Goal: Information Seeking & Learning: Find specific fact

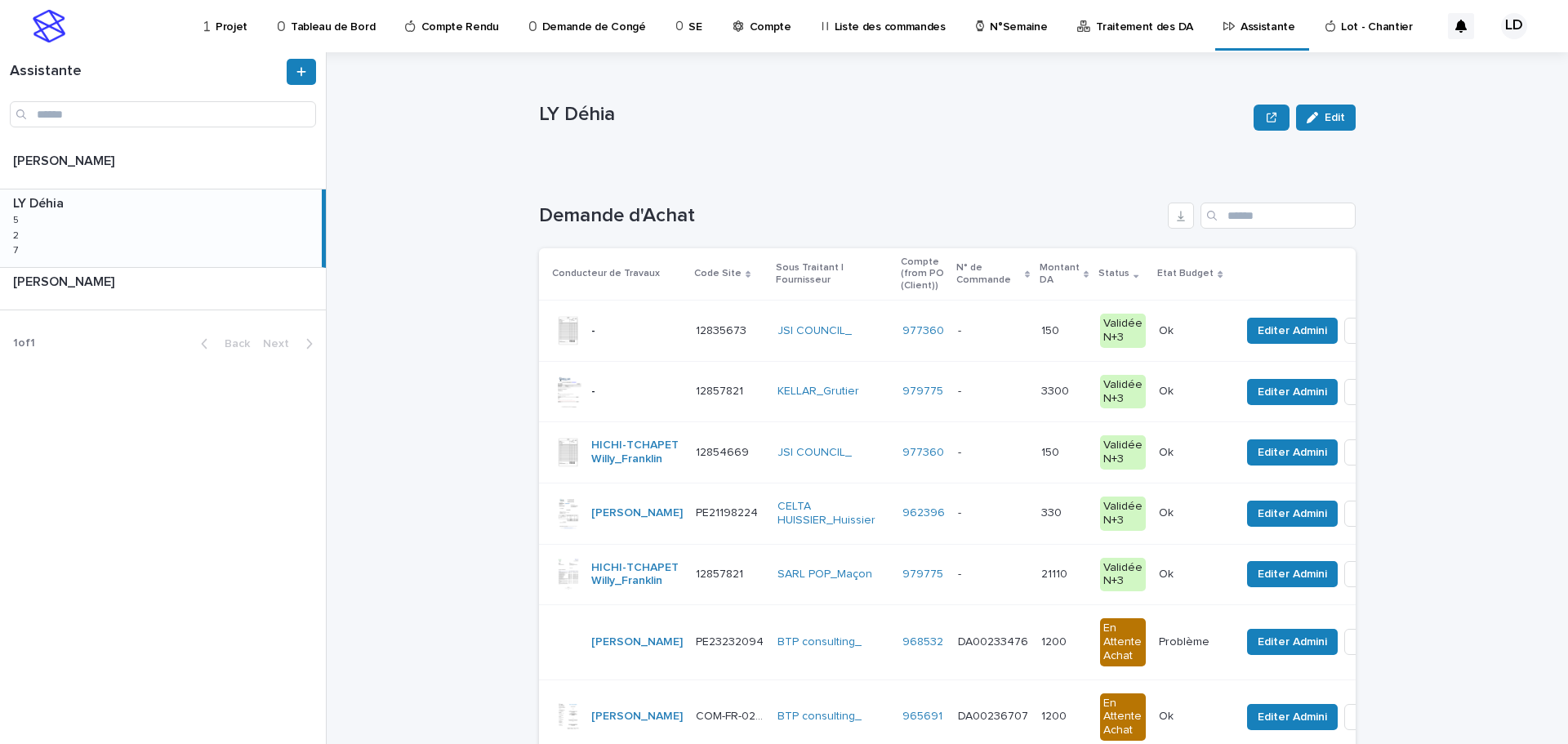
click at [226, 26] on p "Projet" at bounding box center [231, 17] width 32 height 34
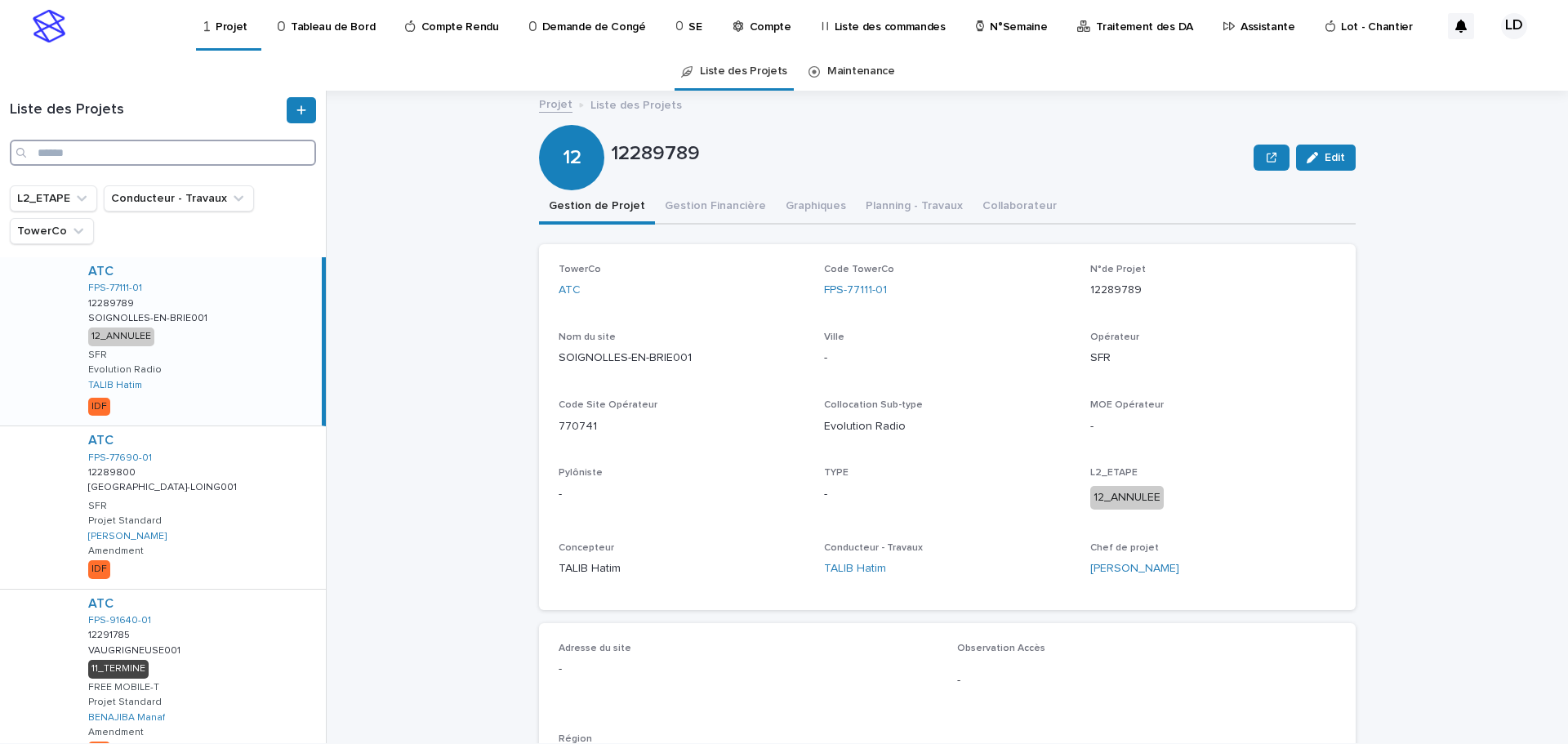
paste input "**********"
click at [54, 148] on input "**********" at bounding box center [163, 153] width 306 height 26
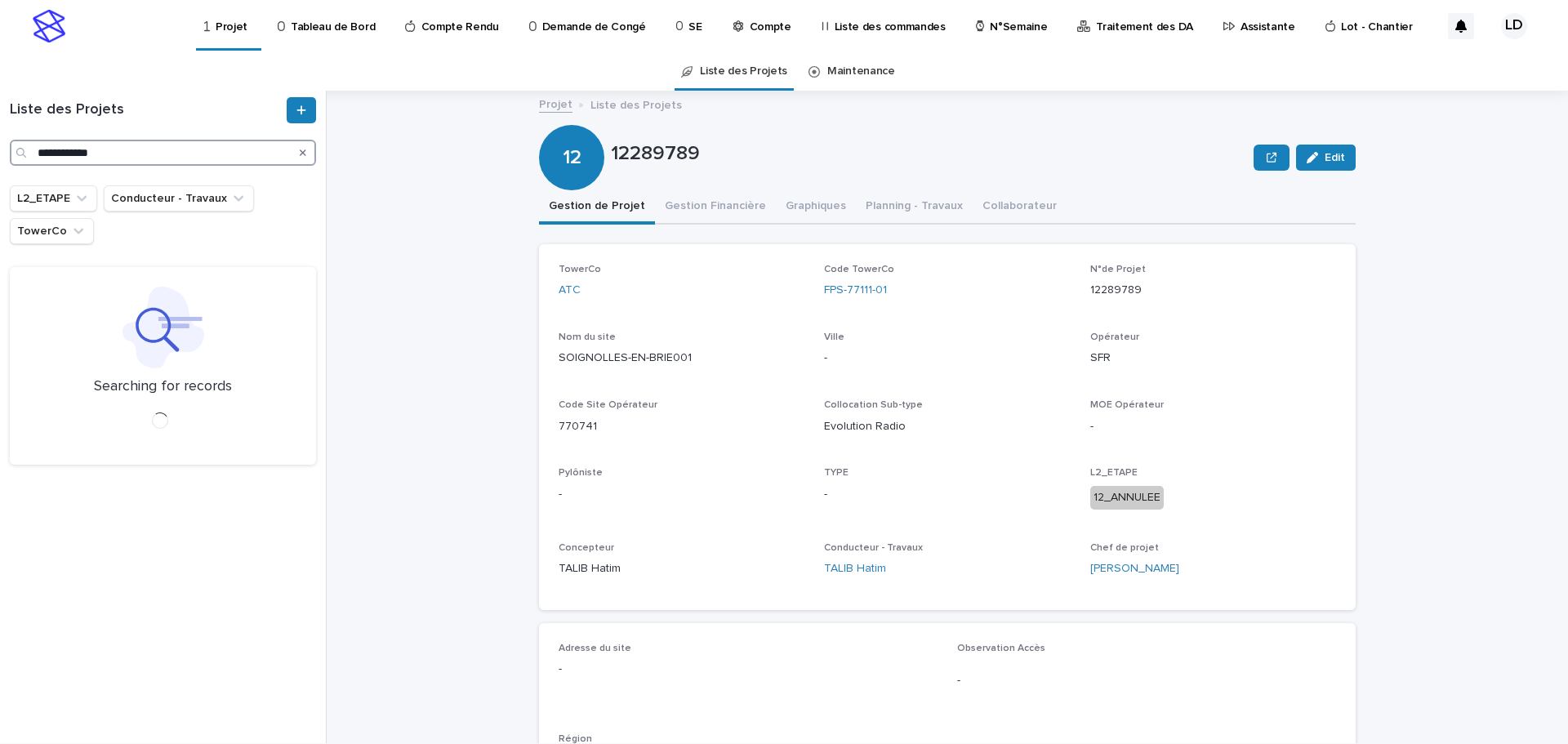
type input "**********"
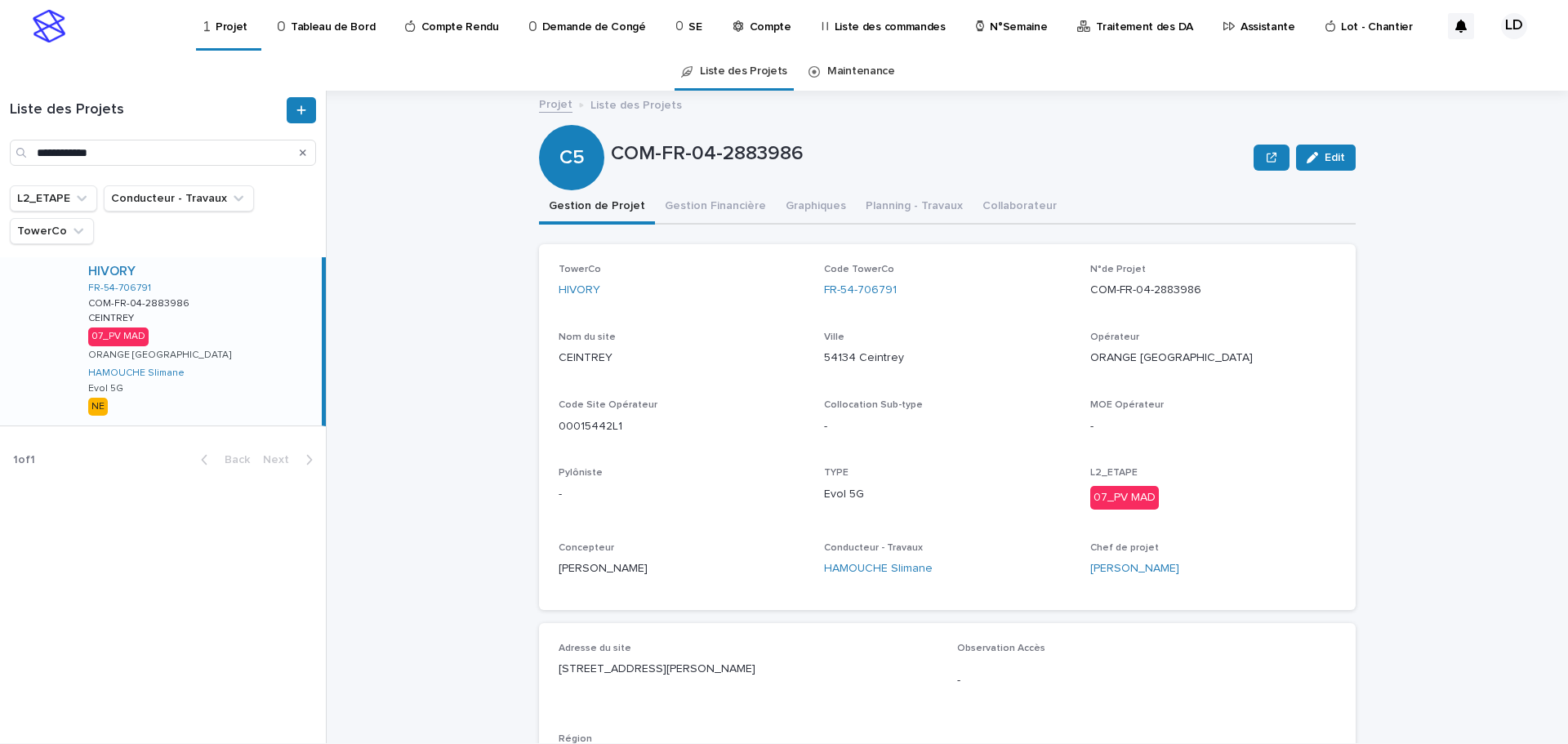
click at [301, 348] on div "HIVORY FR-54-706791 COM-FR-04-2883986 COM-FR-04-2883986 CEINTREY CEINTREY 07_PV…" at bounding box center [197, 341] width 246 height 169
drag, startPoint x: 1200, startPoint y: 293, endPoint x: 1079, endPoint y: 295, distance: 121.0
click at [1079, 295] on div "TowerCo HIVORY Code TowerCo FR-54-706791 N°de Projet COM-FR-04-2883986 Nom du s…" at bounding box center [947, 426] width 777 height 326
copy p "COM-FR-04-2883986"
drag, startPoint x: 718, startPoint y: 669, endPoint x: 522, endPoint y: 672, distance: 196.0
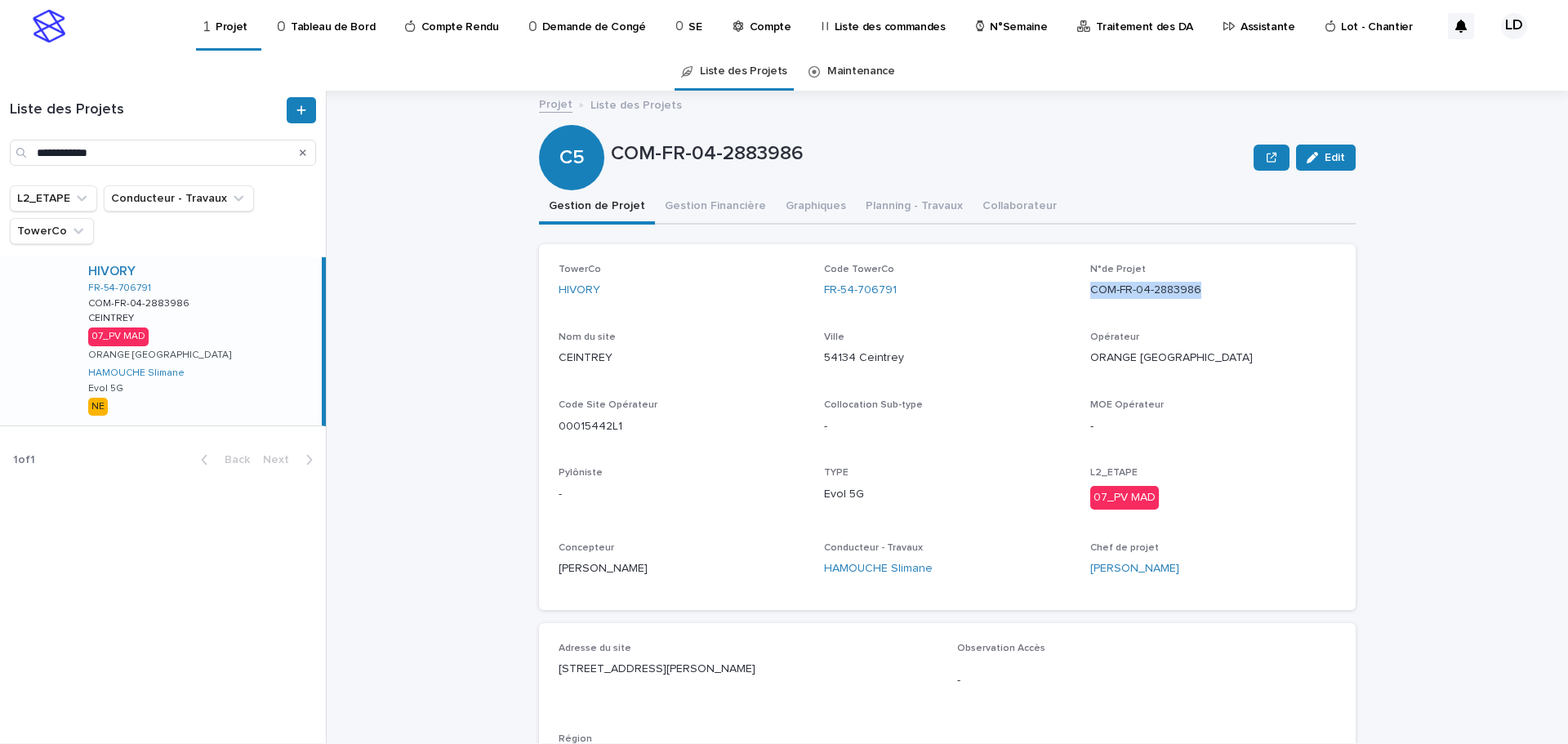
click at [522, 672] on div "Projet Liste des Projets COM-FR-04-2883986 Edit C5 COM-FR-04-2883986 Edit Sorry…" at bounding box center [957, 417] width 1222 height 652
copy p "2 Rte d'Autrey, 54134 Ceintrey"
click at [1241, 24] on p "Assistante" at bounding box center [1268, 17] width 55 height 34
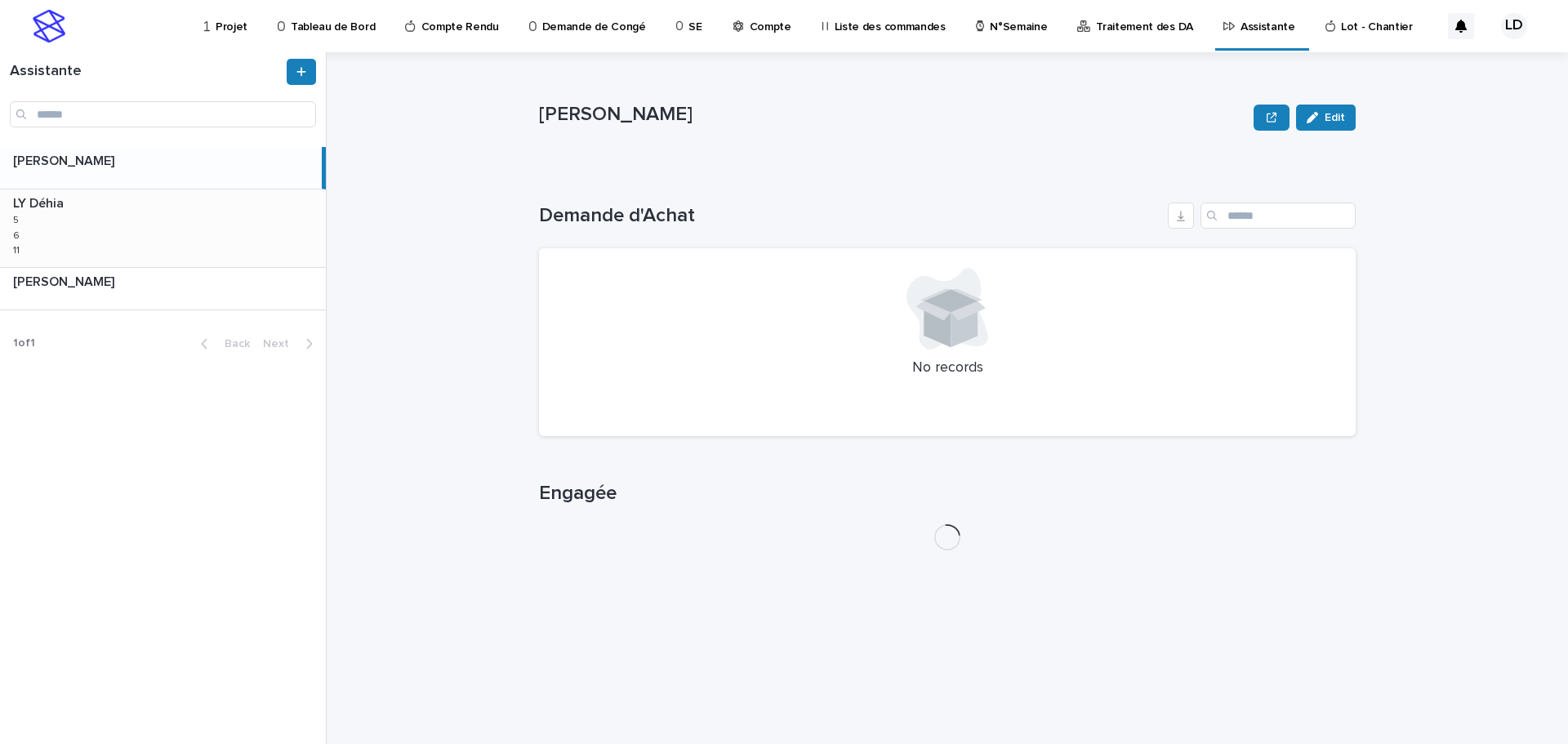
click at [188, 234] on div "LY Déhia LY Déhia 5 5 6 6 11 11" at bounding box center [163, 227] width 326 height 77
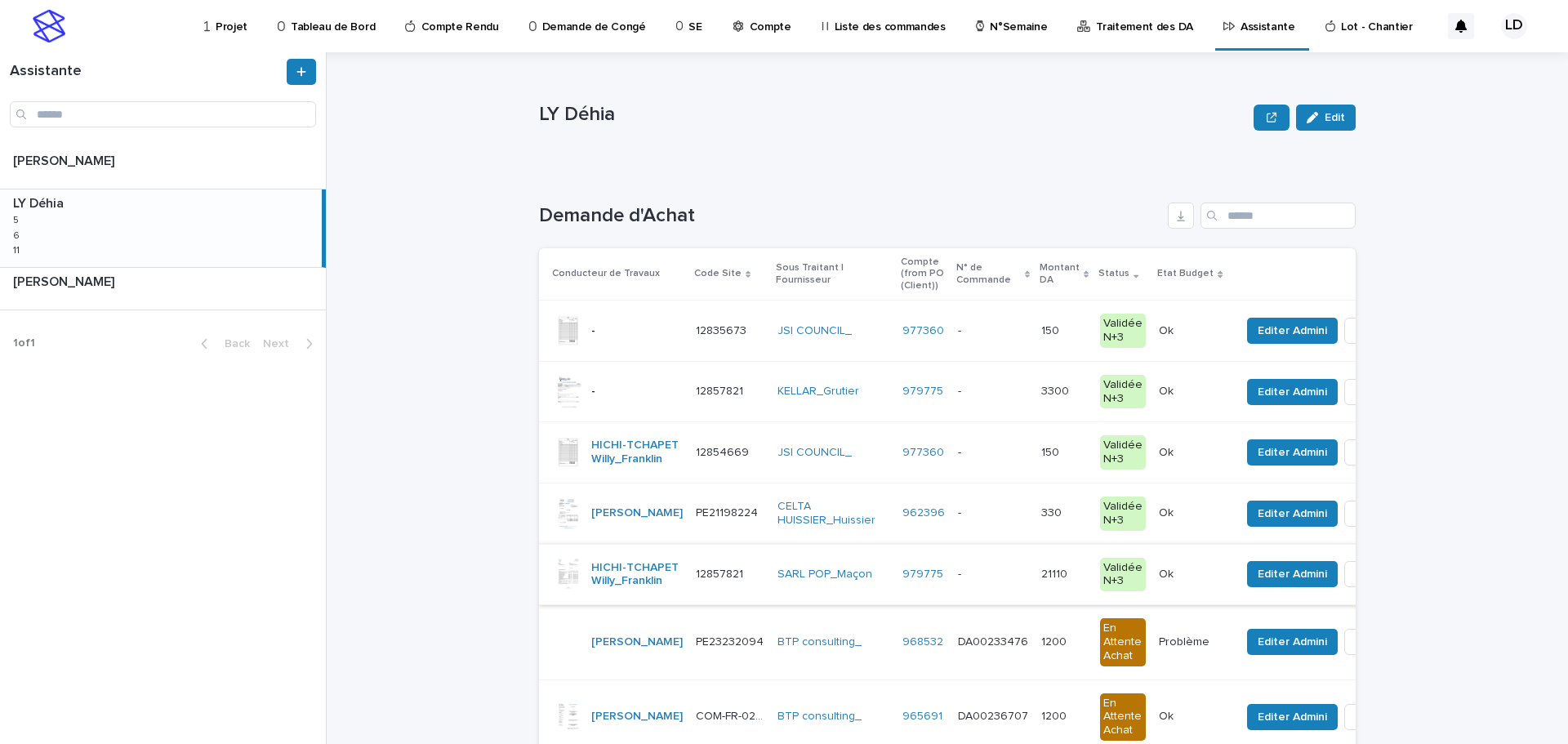
scroll to position [82, 0]
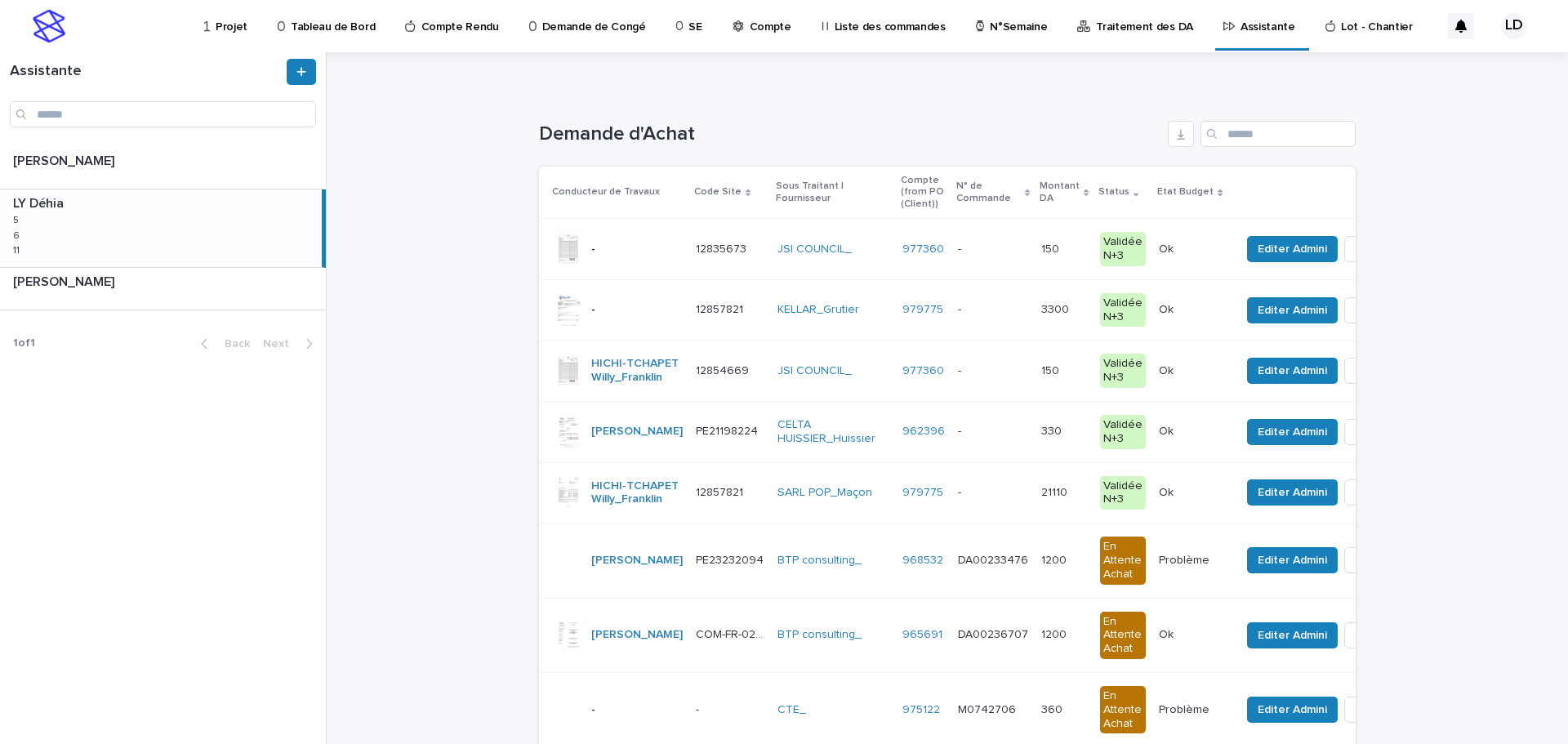
click at [804, 524] on td "SARL POP_Maçon" at bounding box center [833, 492] width 125 height 61
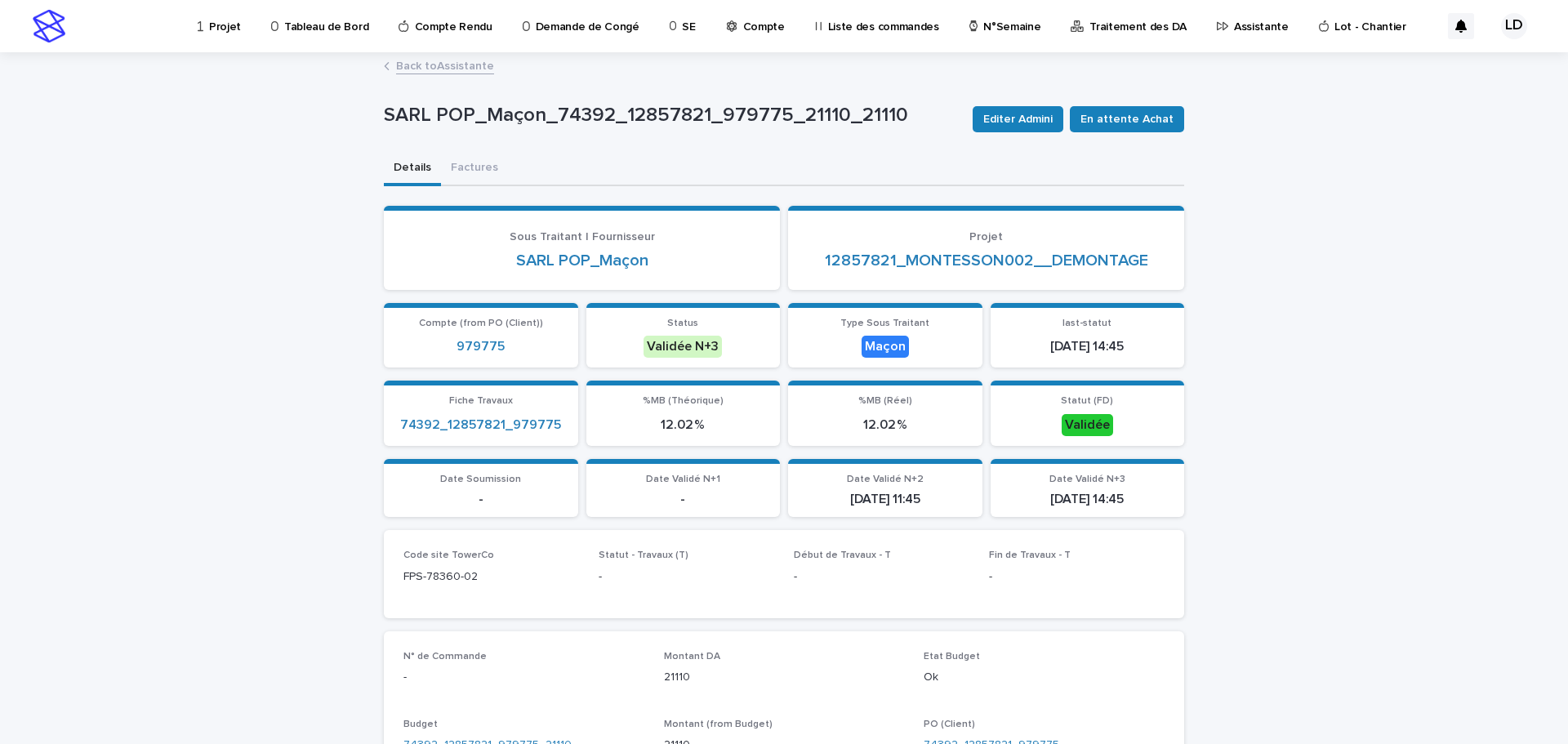
click at [471, 66] on link "Back to Assistante" at bounding box center [445, 65] width 98 height 19
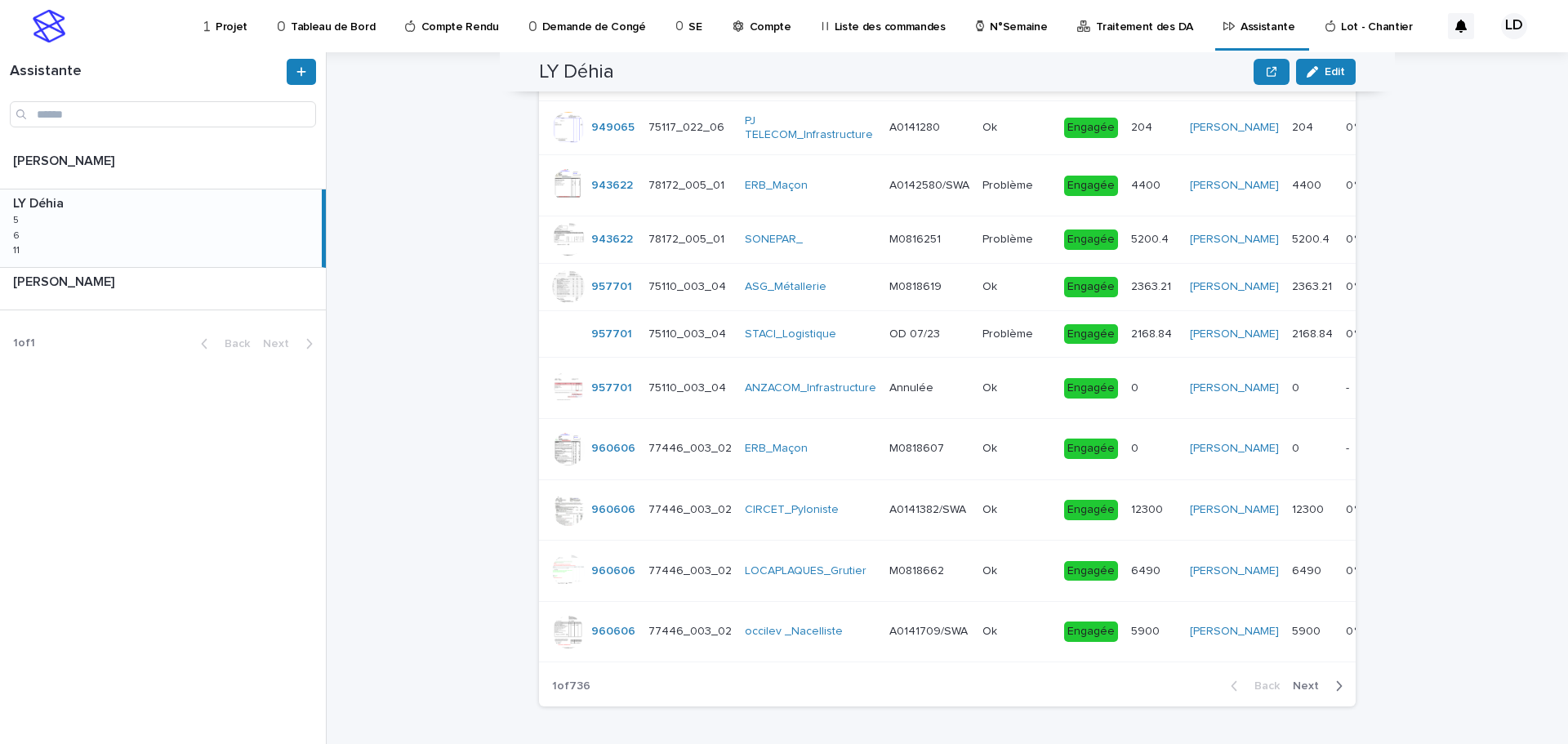
scroll to position [950, 0]
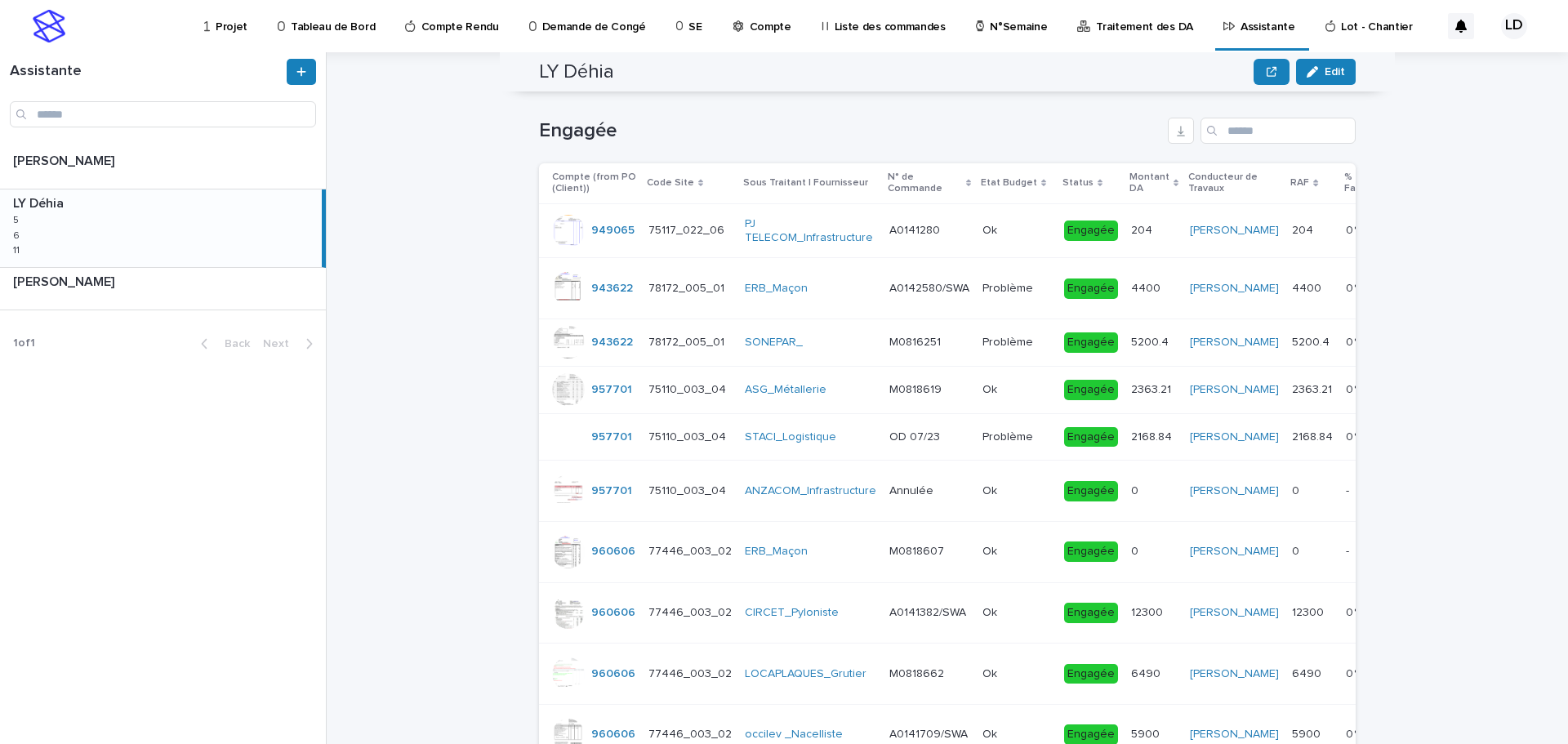
click at [1119, 24] on p "Traitement des DA" at bounding box center [1144, 17] width 97 height 34
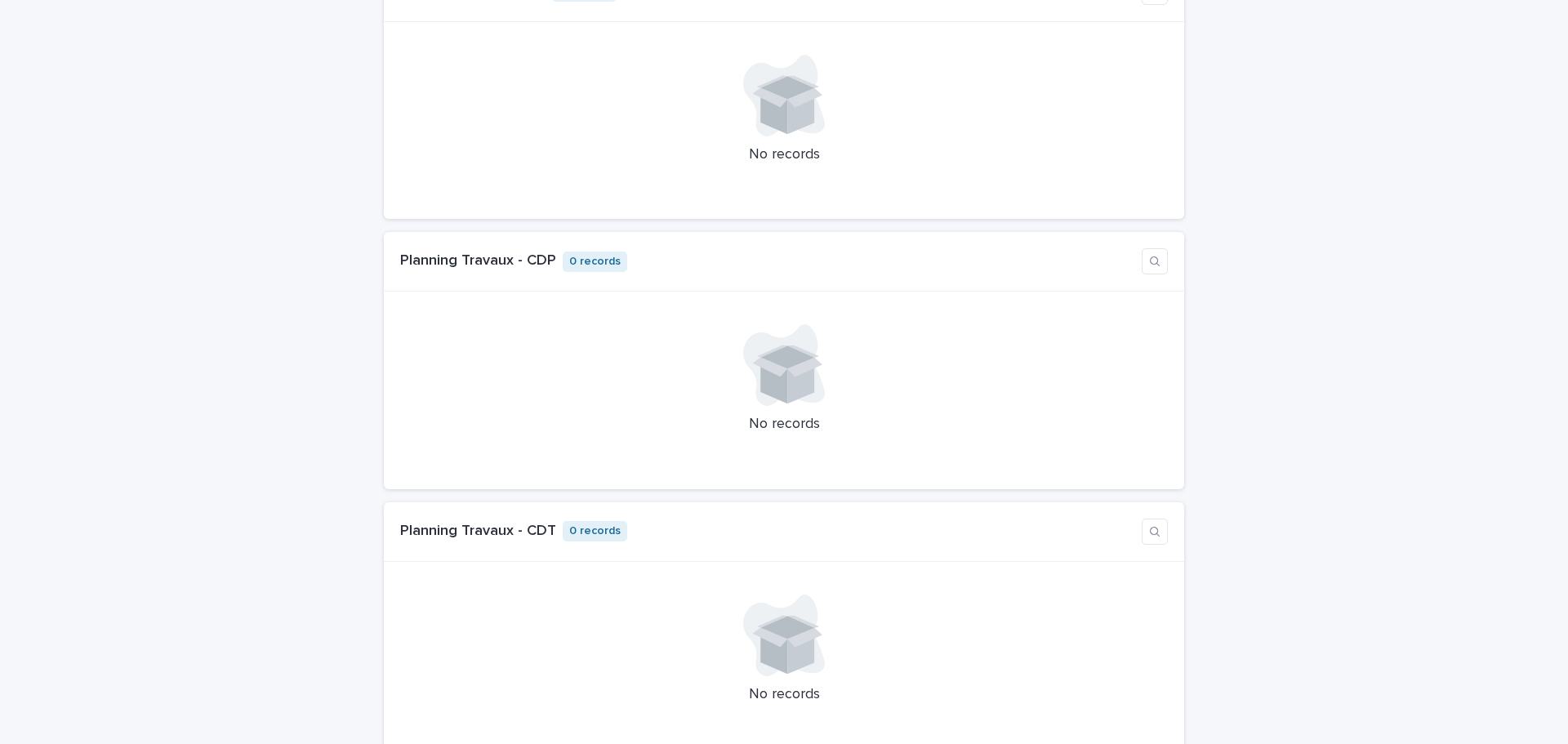
scroll to position [5354, 0]
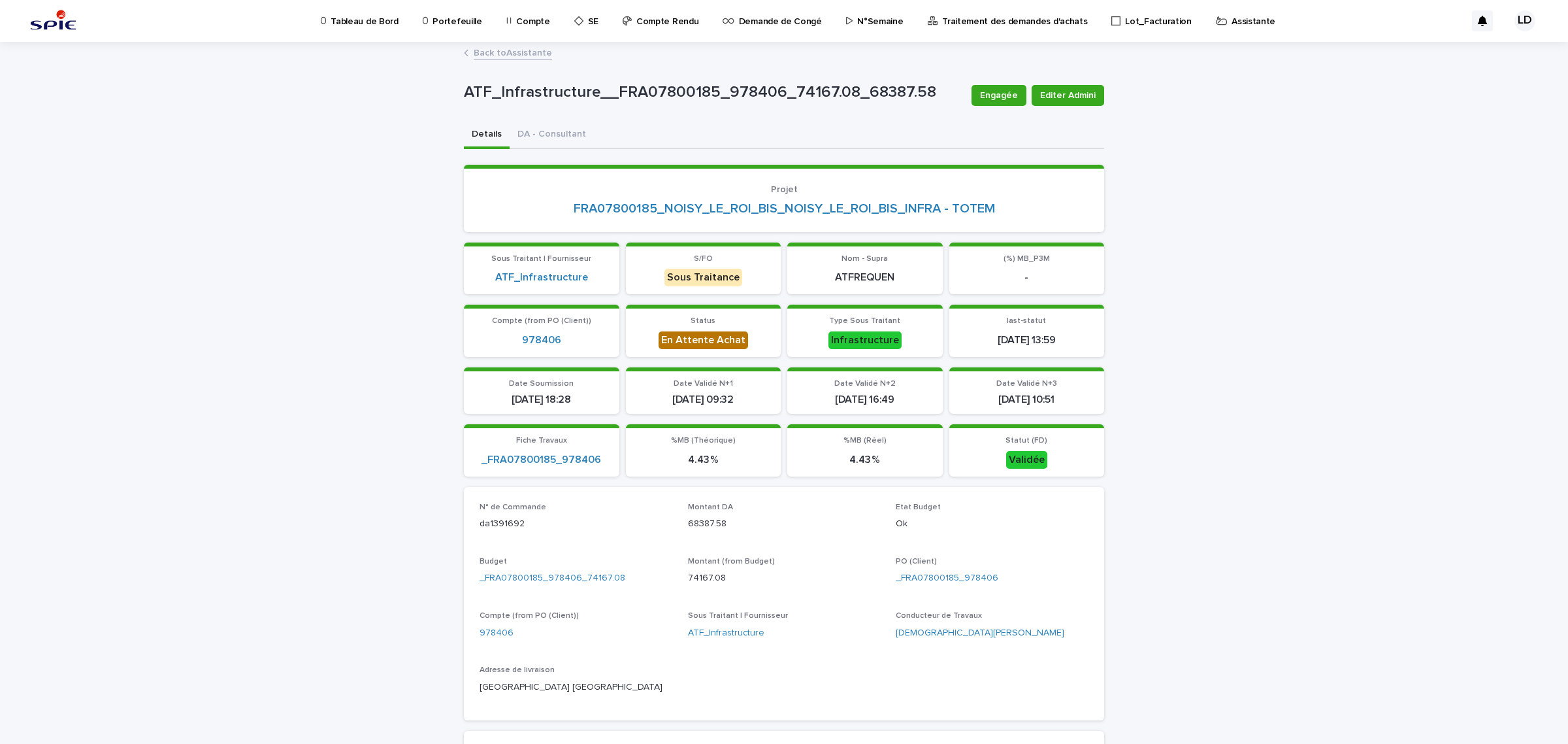
click at [1231, 24] on p "Assistante" at bounding box center [1253, 14] width 44 height 27
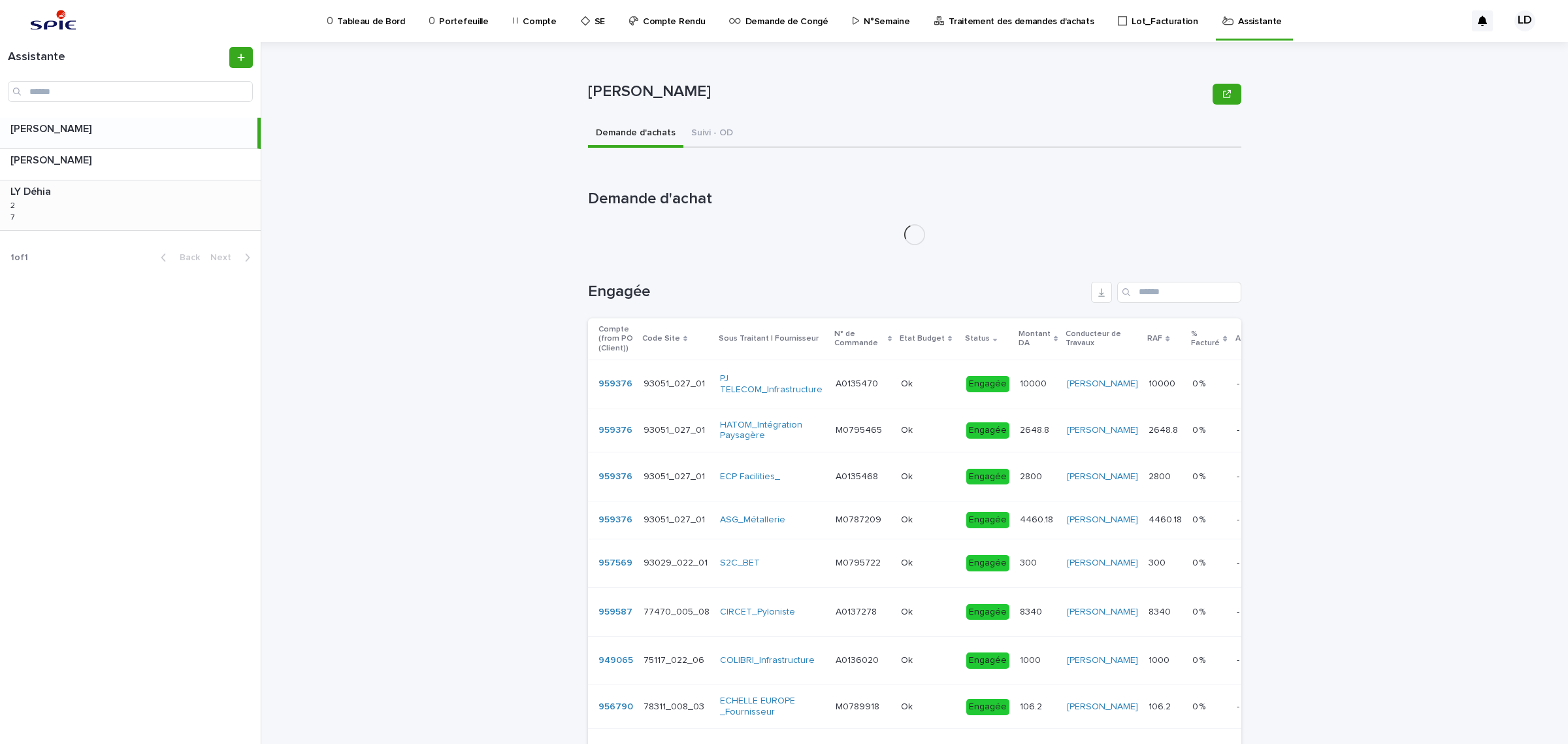
click at [184, 213] on div "LY Déhia LY Déhia 2 2 7 7" at bounding box center [130, 205] width 261 height 49
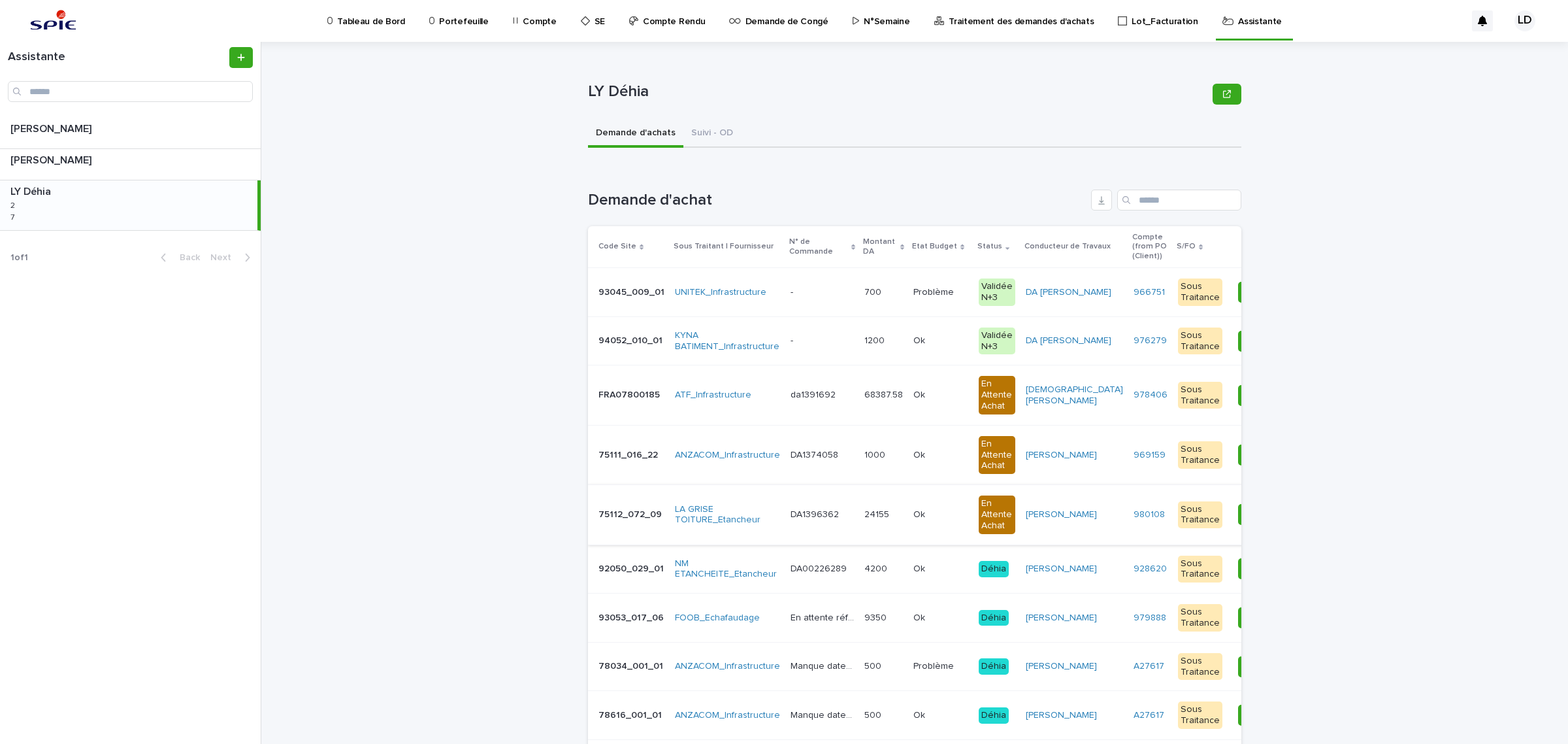
scroll to position [81, 0]
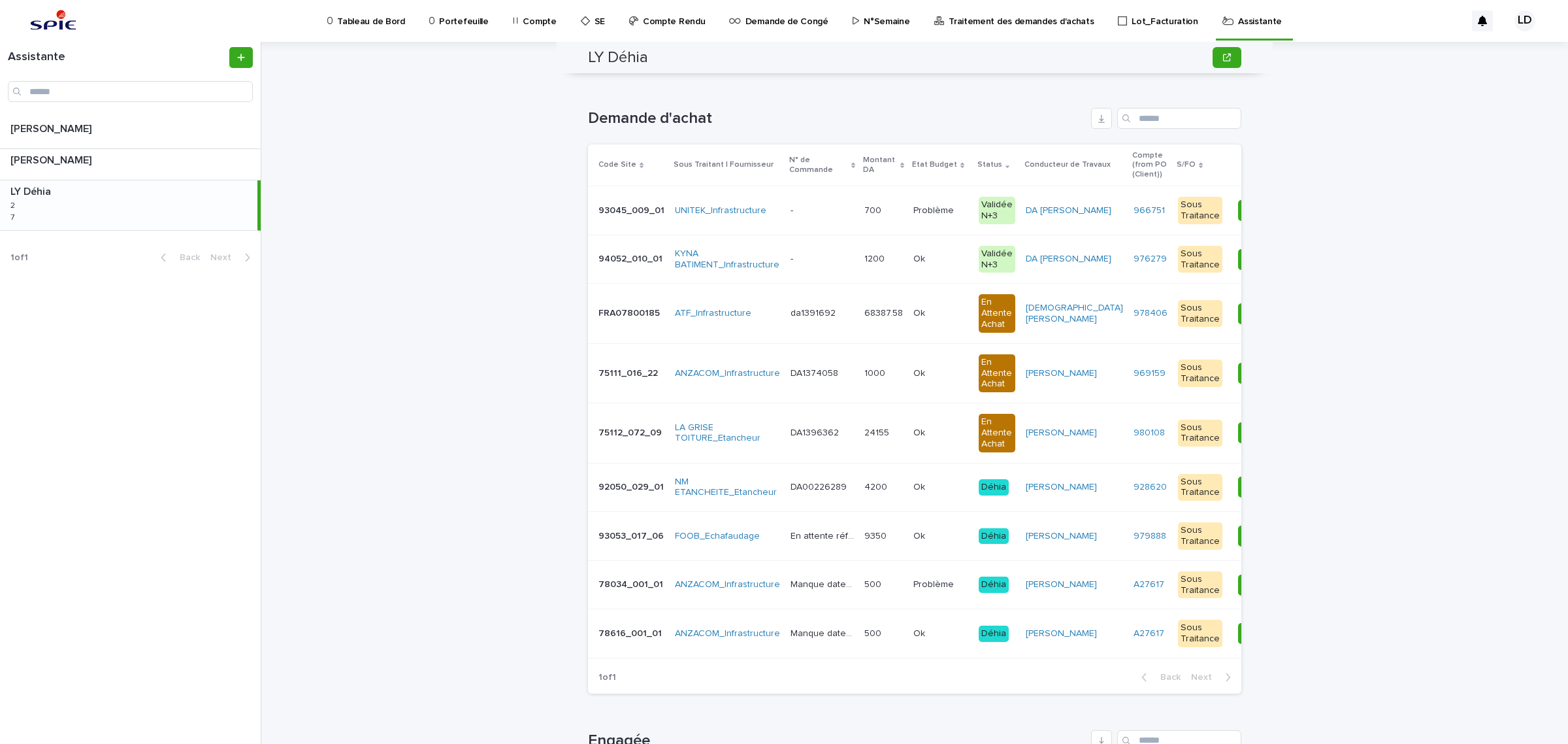
click at [788, 397] on td "DA1374058 DA1374058" at bounding box center [822, 373] width 74 height 60
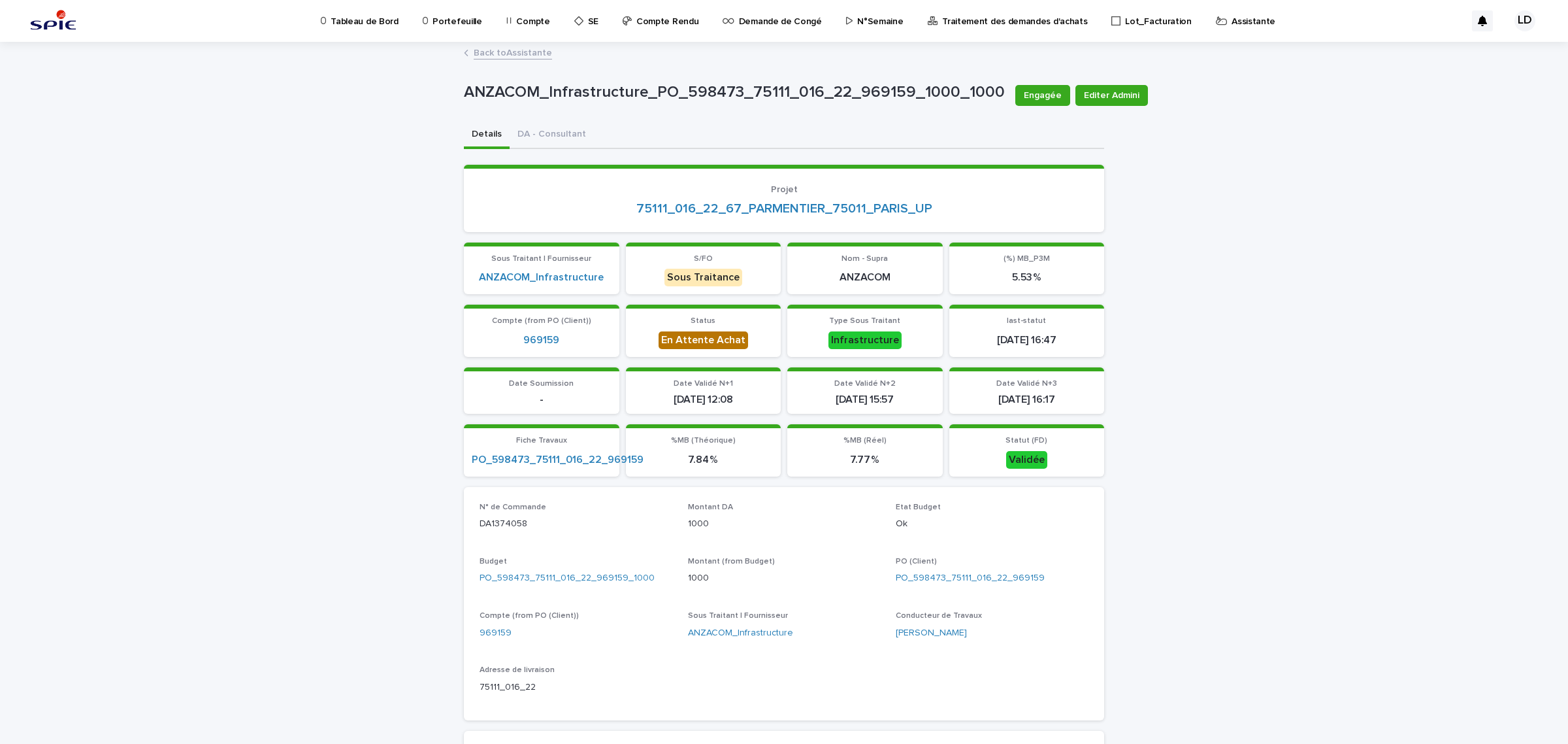
click at [485, 52] on link "Back to Assistante" at bounding box center [513, 52] width 78 height 15
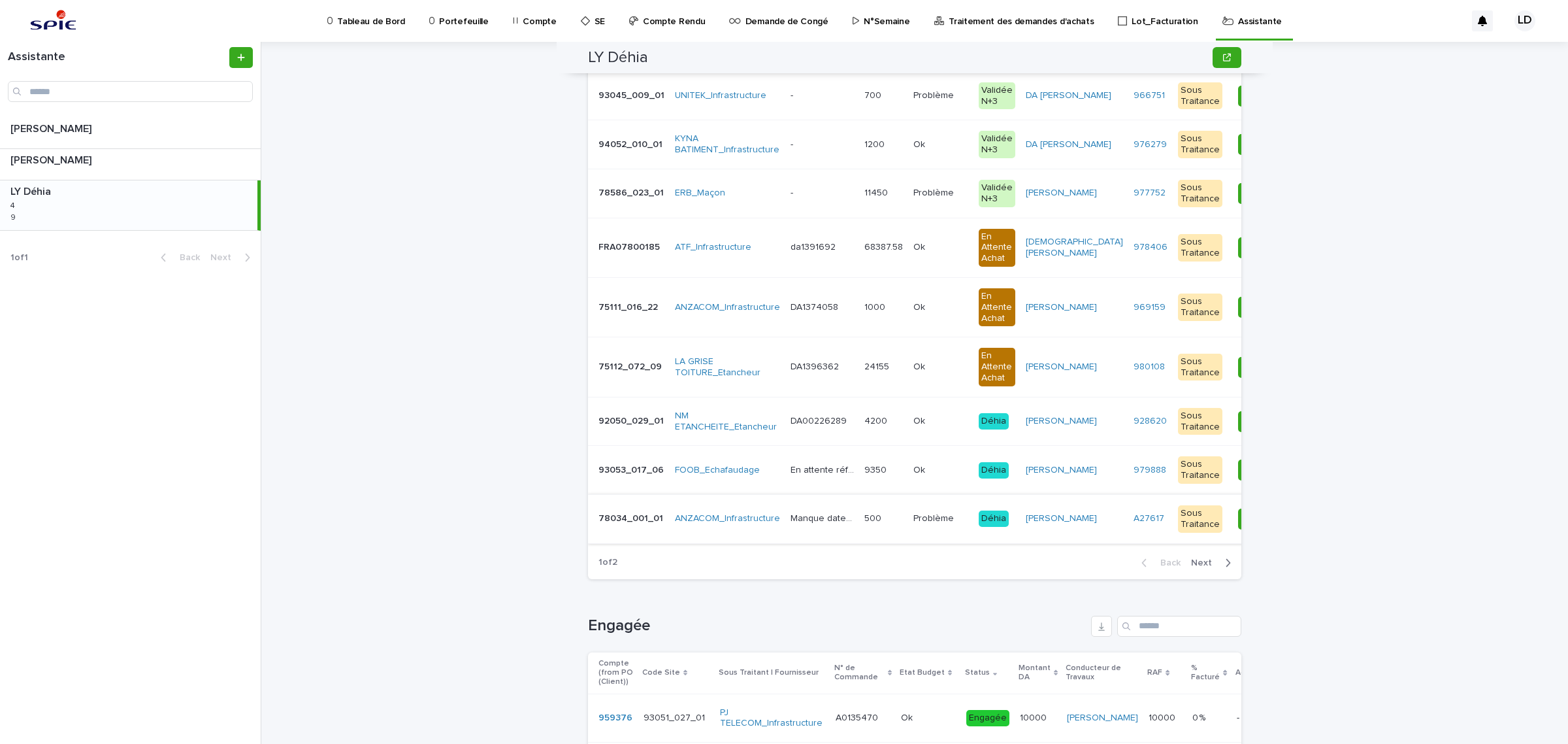
scroll to position [81, 0]
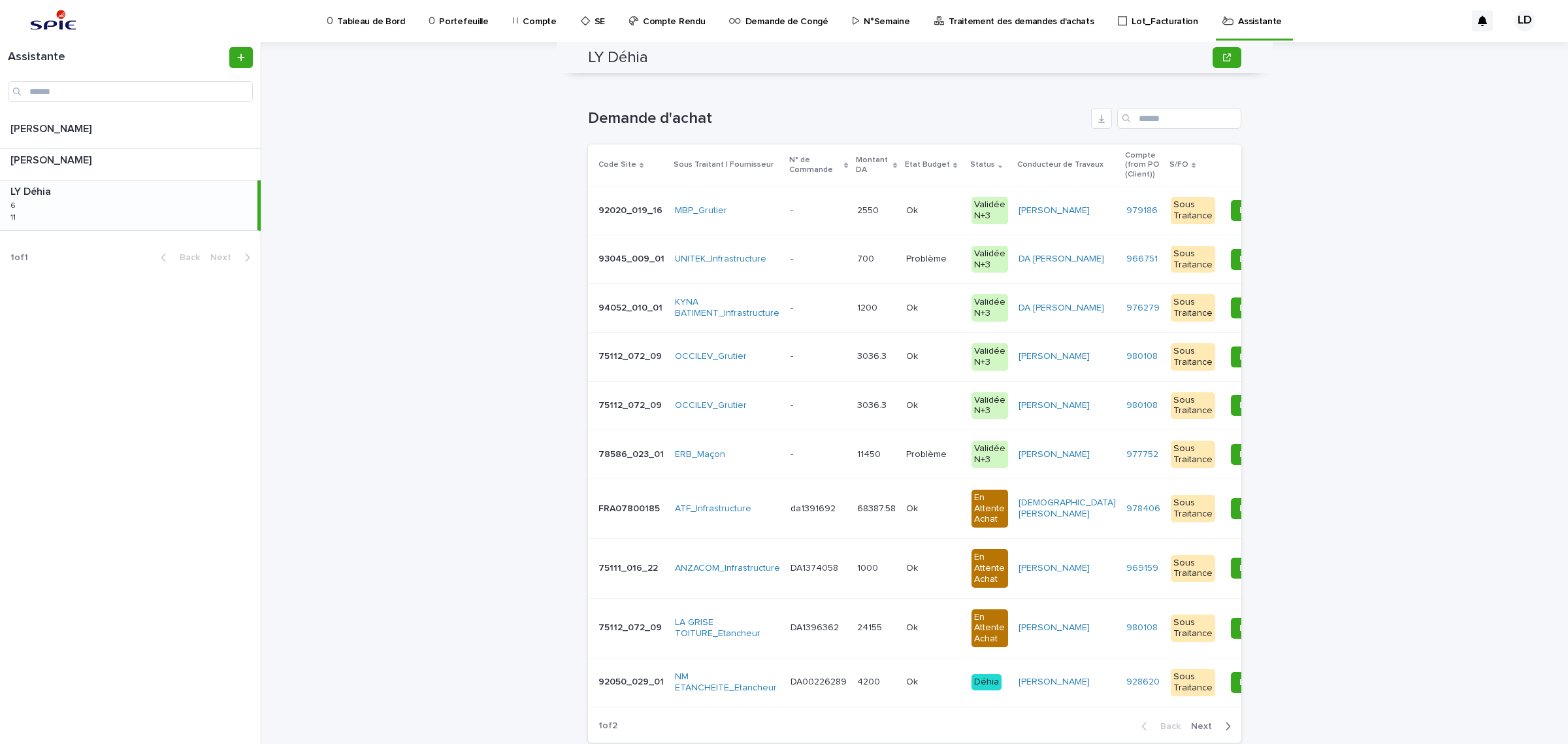
click at [740, 373] on td "OCCILEV_Grutier" at bounding box center [727, 356] width 116 height 49
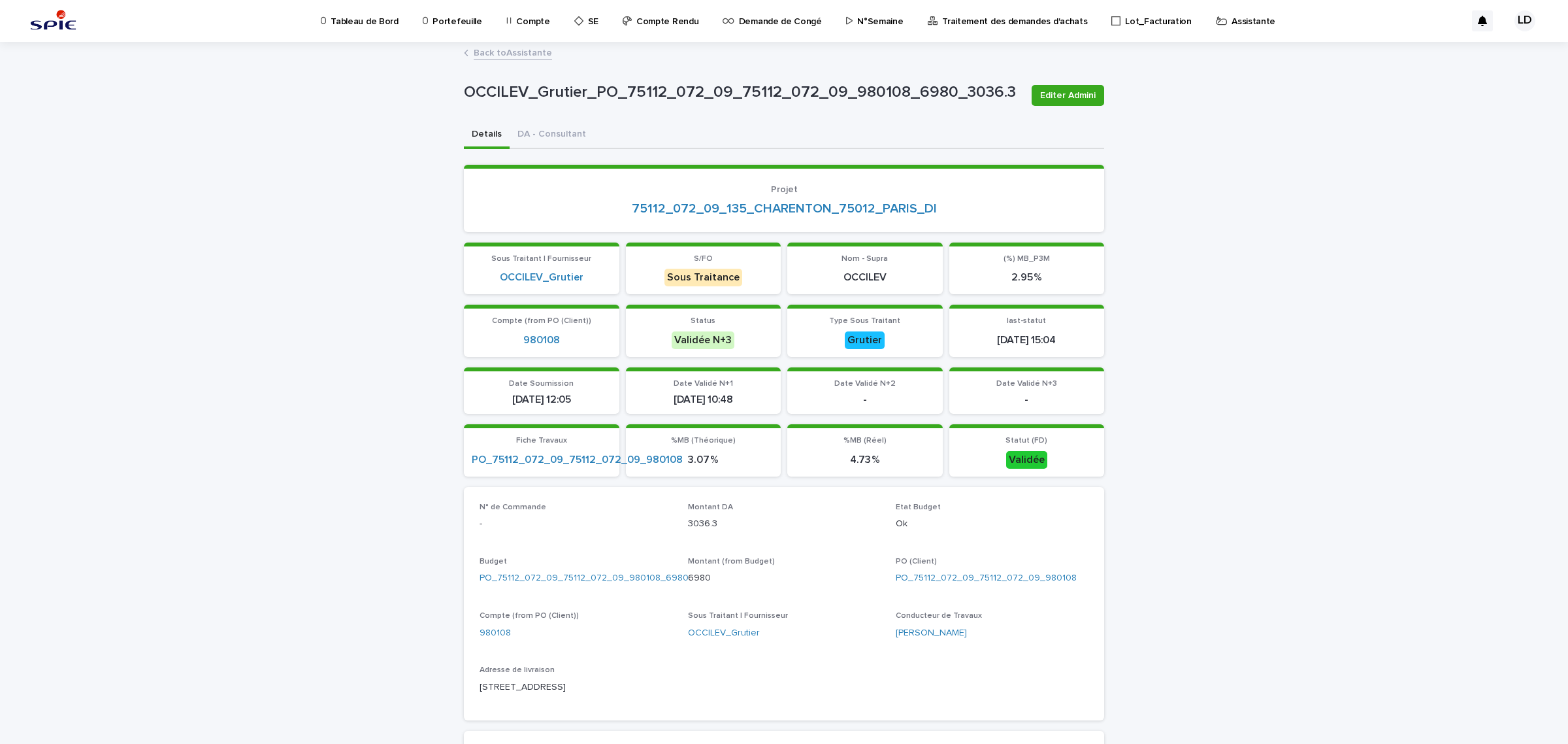
click at [527, 53] on link "Back to Assistante" at bounding box center [513, 52] width 78 height 15
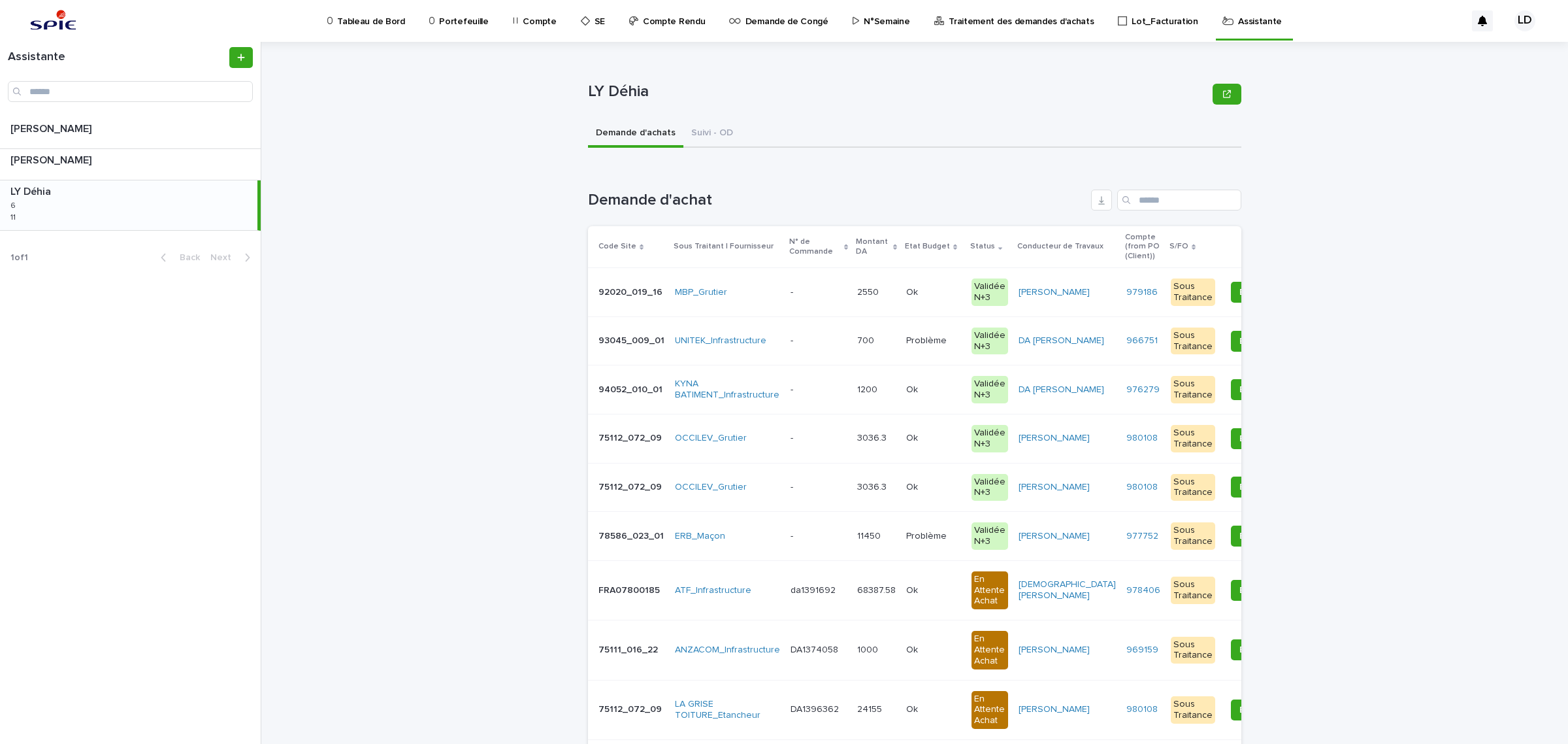
click at [758, 496] on div "OCCILEV_Grutier" at bounding box center [728, 487] width 105 height 22
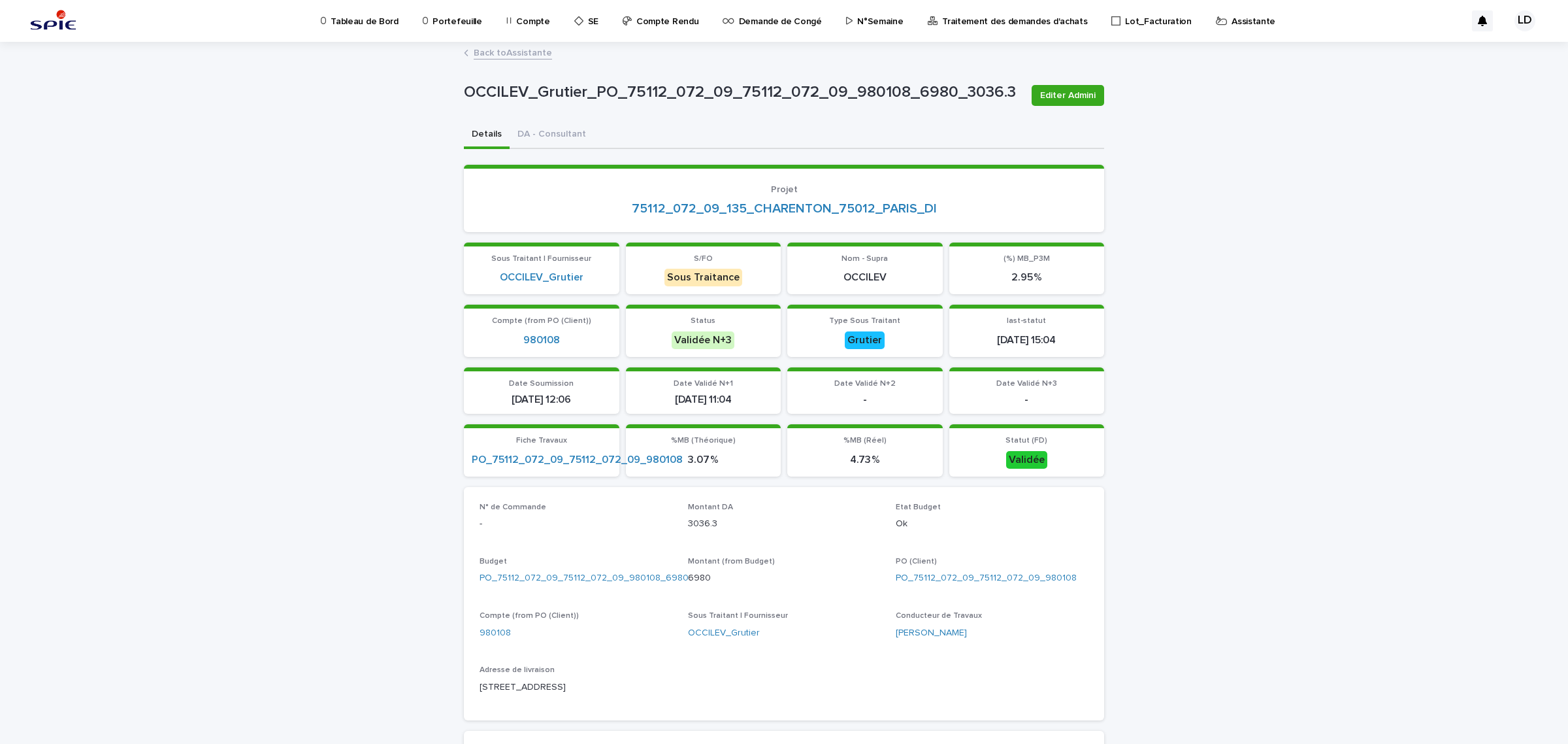
click at [515, 57] on link "Back to Assistante" at bounding box center [513, 52] width 78 height 15
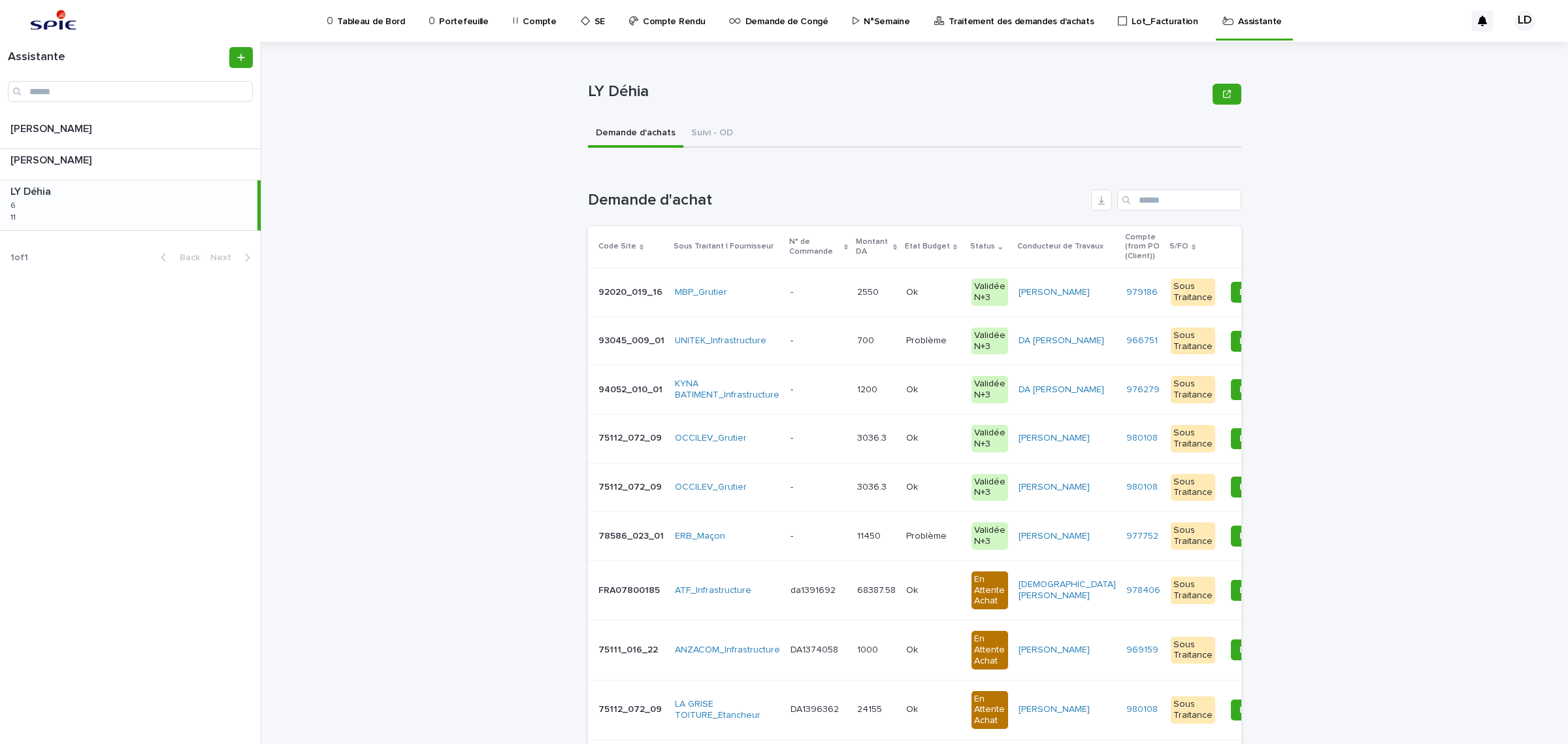
click at [836, 453] on td "- -" at bounding box center [819, 437] width 67 height 49
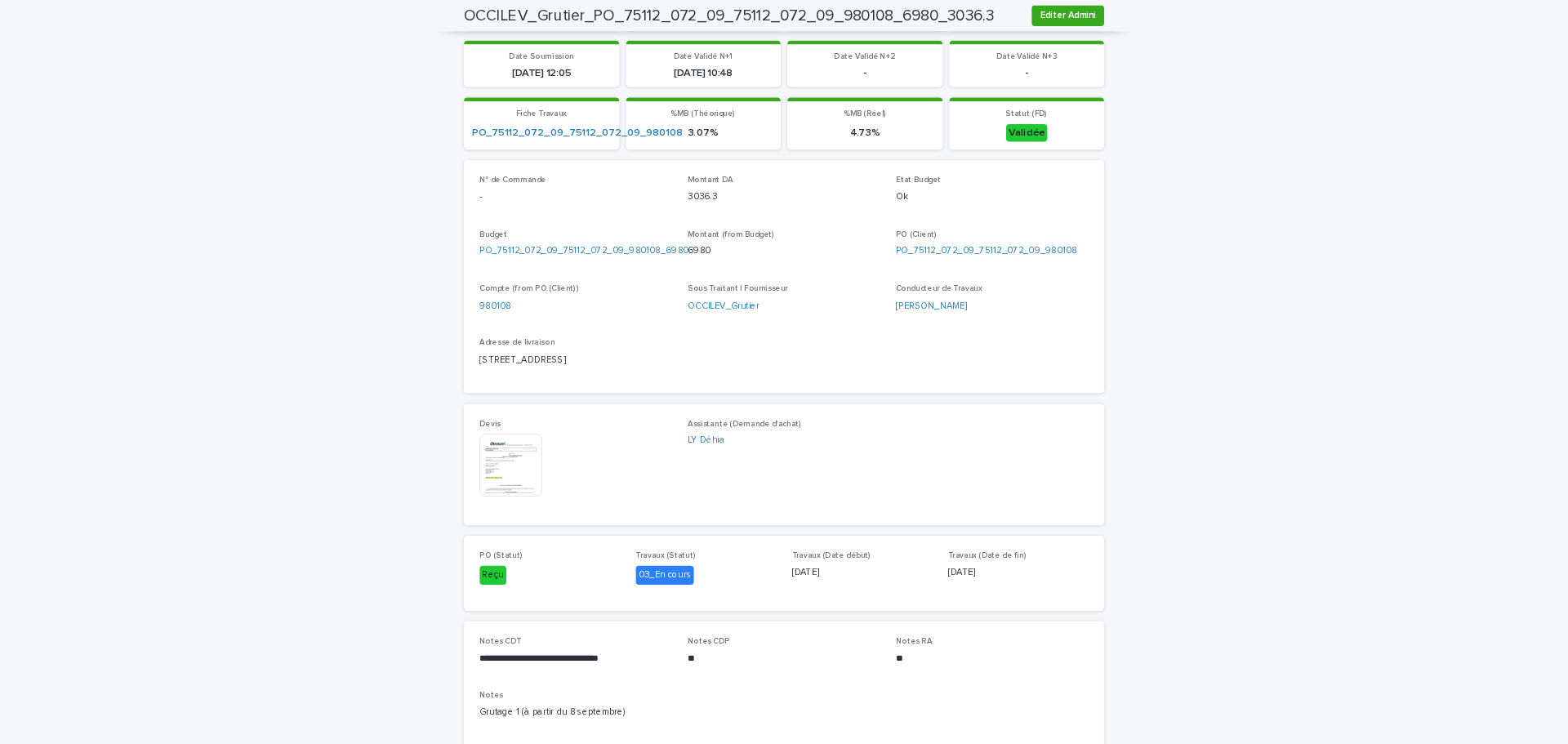
scroll to position [511, 0]
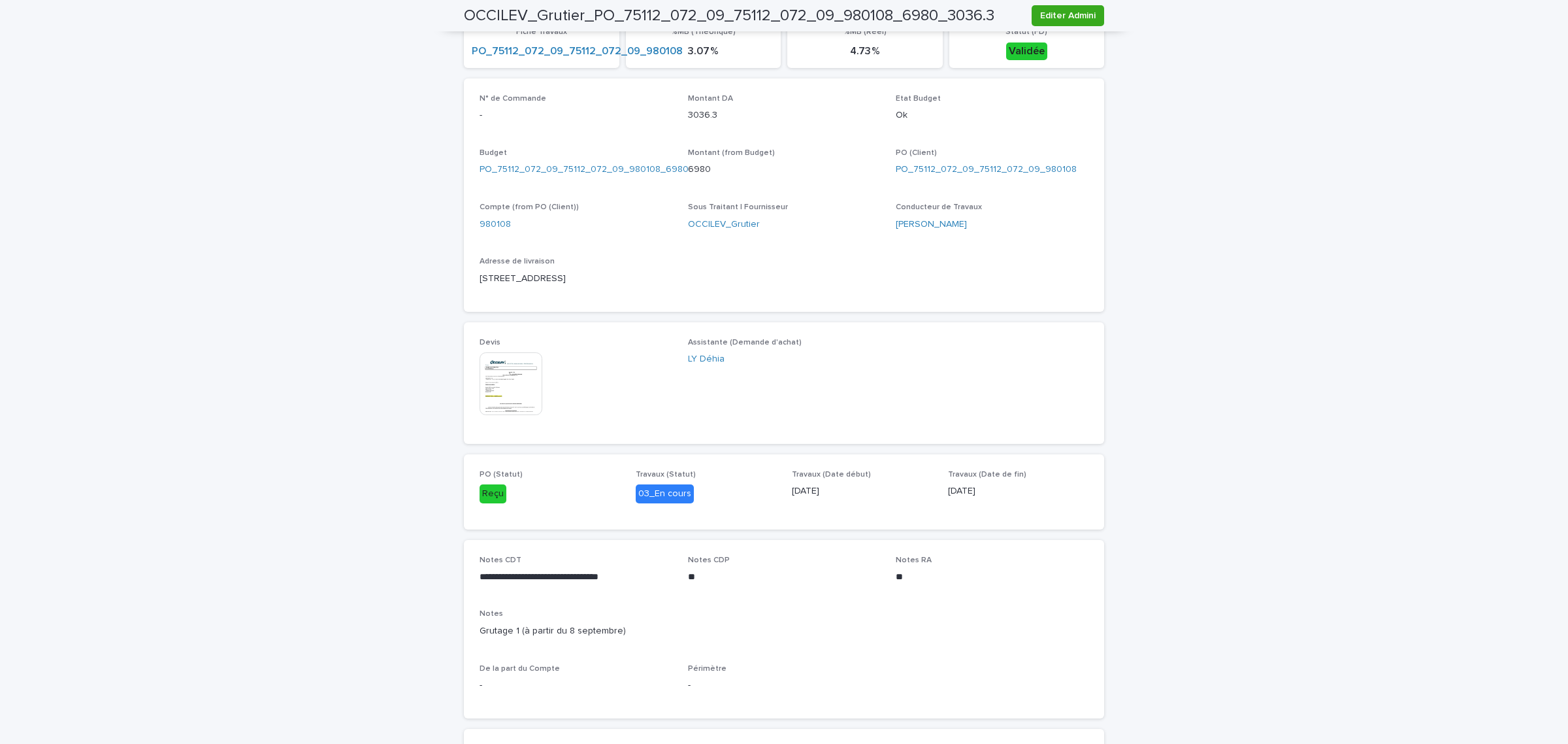
click at [516, 370] on img at bounding box center [511, 383] width 63 height 63
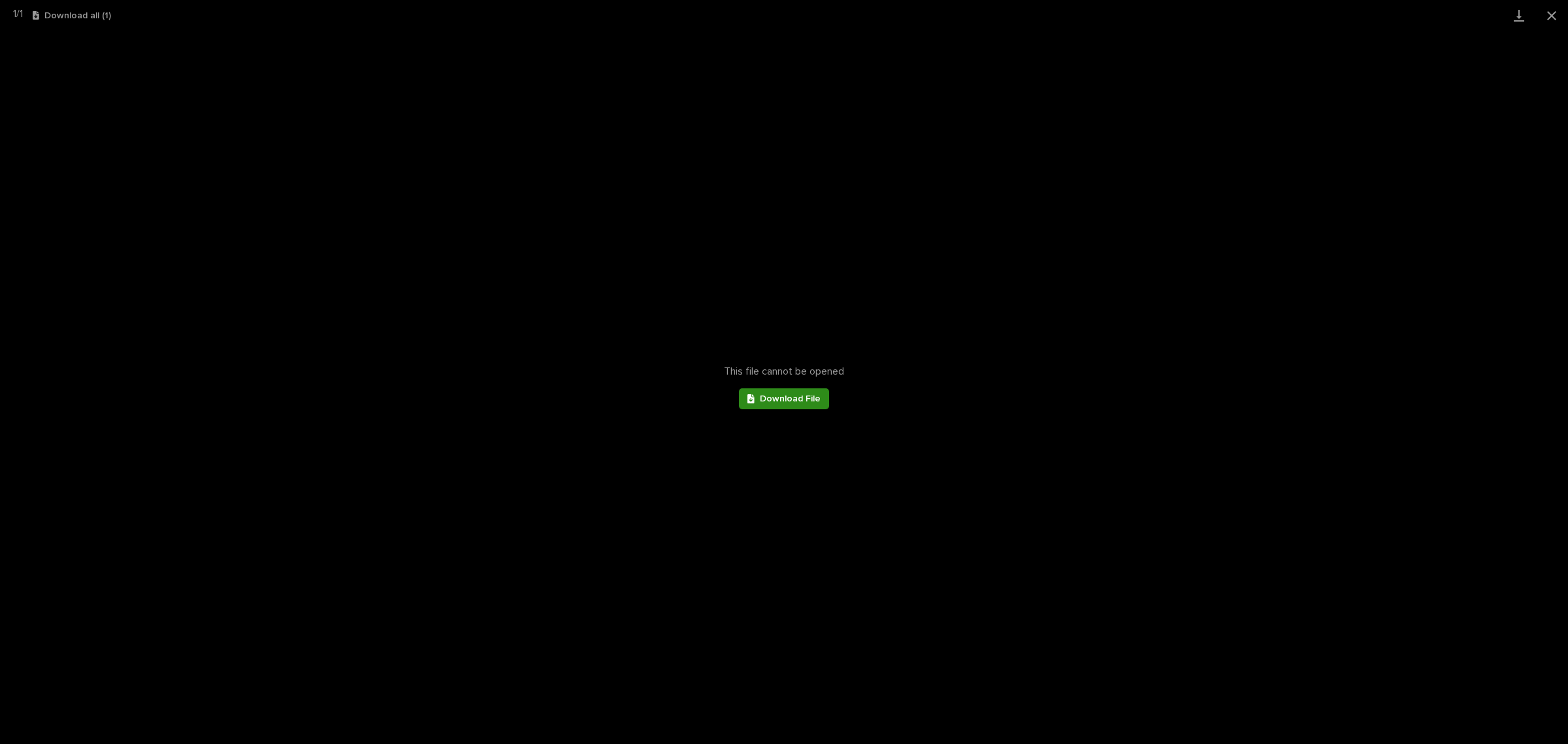
click at [783, 404] on link "Download File" at bounding box center [784, 398] width 90 height 21
click at [1291, 305] on div "This file cannot be opened Download File" at bounding box center [784, 386] width 1568 height 713
click at [1550, 12] on button "Close gallery" at bounding box center [1551, 15] width 33 height 30
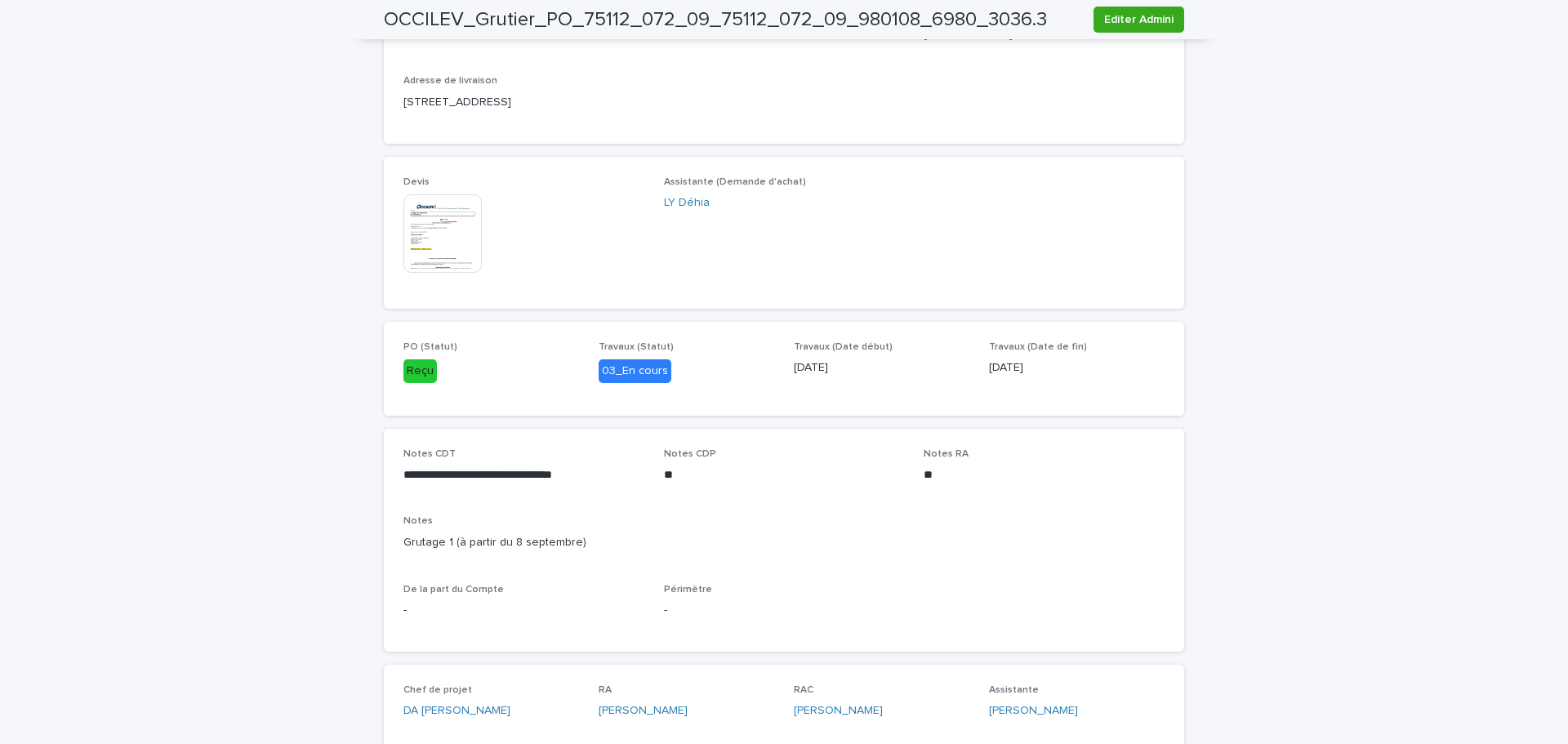
scroll to position [430, 0]
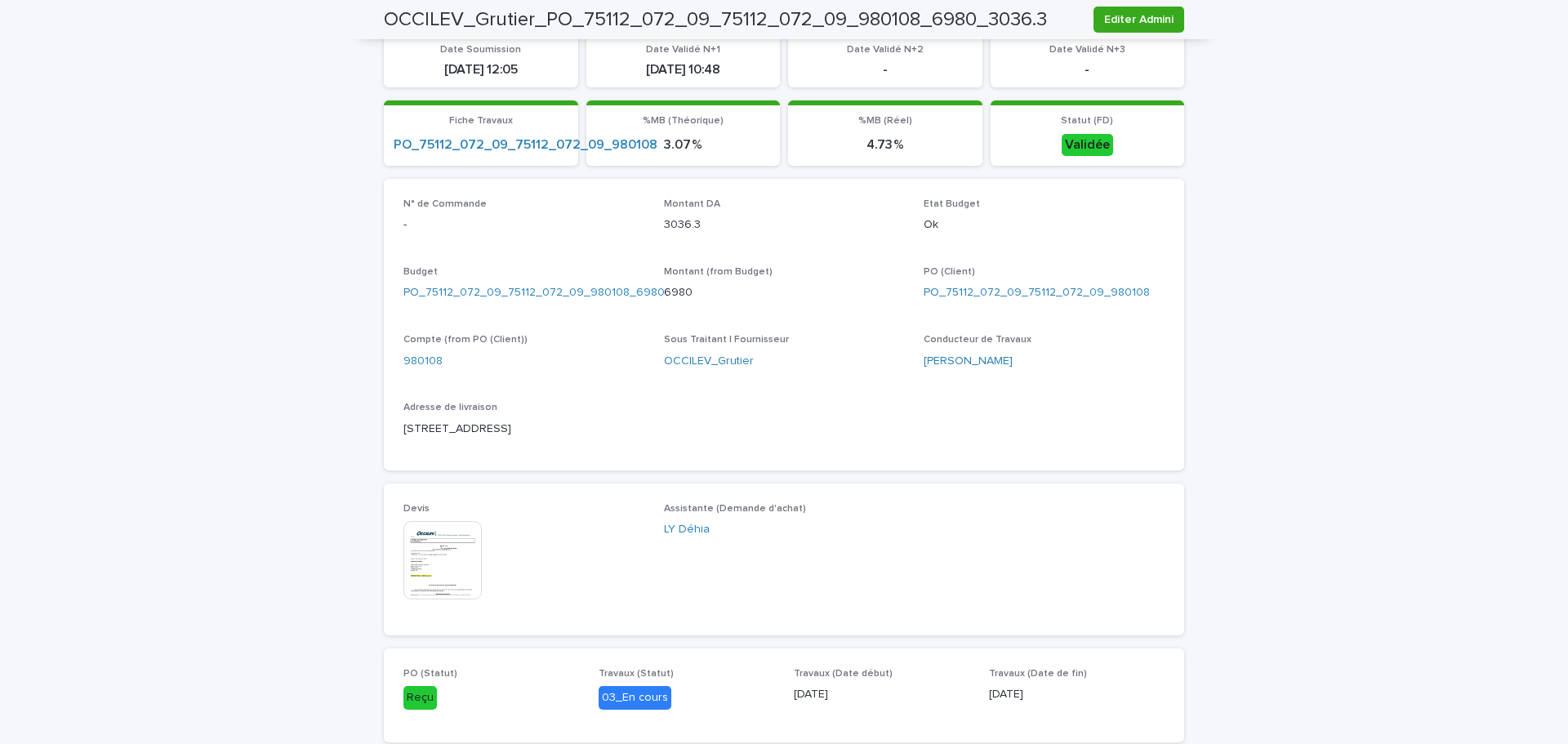
drag, startPoint x: 567, startPoint y: 425, endPoint x: 382, endPoint y: 434, distance: 185.2
click at [384, 434] on div "N° de Commande - Montant DA 3036.3 Etat Budget Ok Budget PO_75112_072_09_75112_…" at bounding box center [784, 324] width 800 height 291
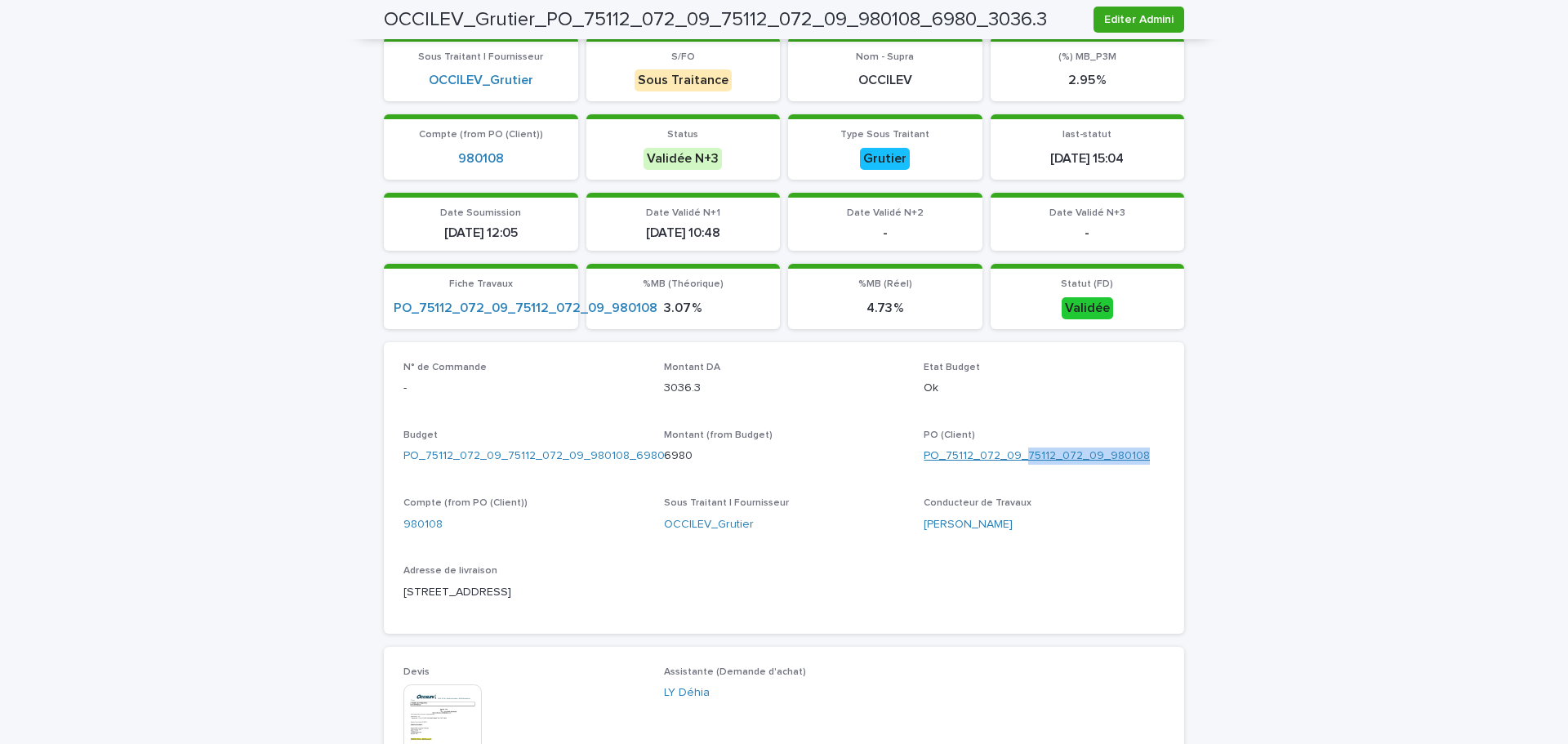
drag, startPoint x: 1144, startPoint y: 451, endPoint x: 1020, endPoint y: 457, distance: 124.1
click at [1020, 457] on div "PO_75112_072_09_75112_072_09_980108" at bounding box center [1044, 456] width 241 height 17
copy link "75112_072_09_980108"
click at [1114, 488] on div "N° de Commande - Montant DA 3036.3 Etat Budget Ok Budget PO_75112_072_09_75112_…" at bounding box center [783, 488] width 761 height 252
drag, startPoint x: 1142, startPoint y: 452, endPoint x: 1021, endPoint y: 451, distance: 121.0
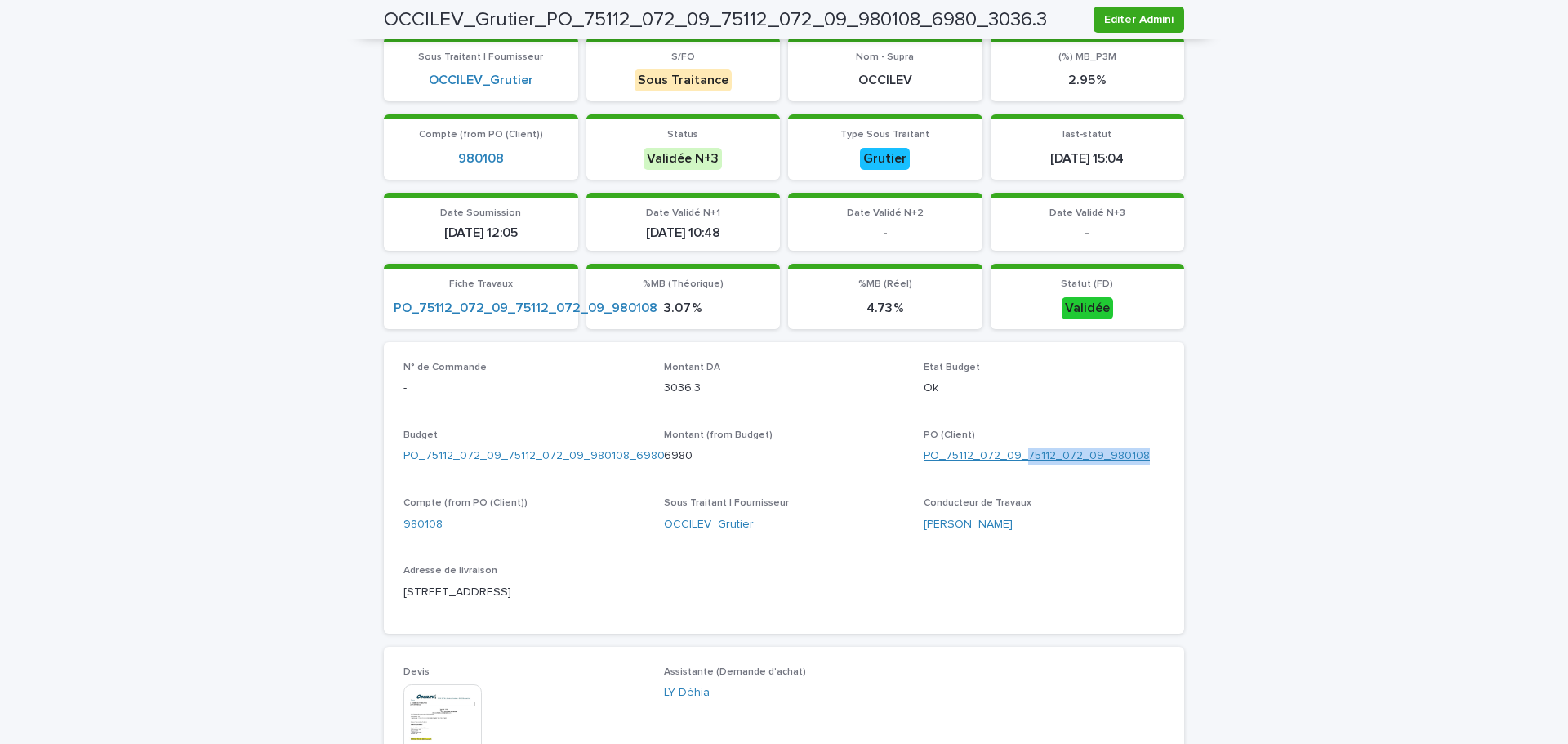
click at [1021, 451] on div "PO_75112_072_09_75112_072_09_980108" at bounding box center [1044, 456] width 241 height 17
copy link "75112_072_09_980108"
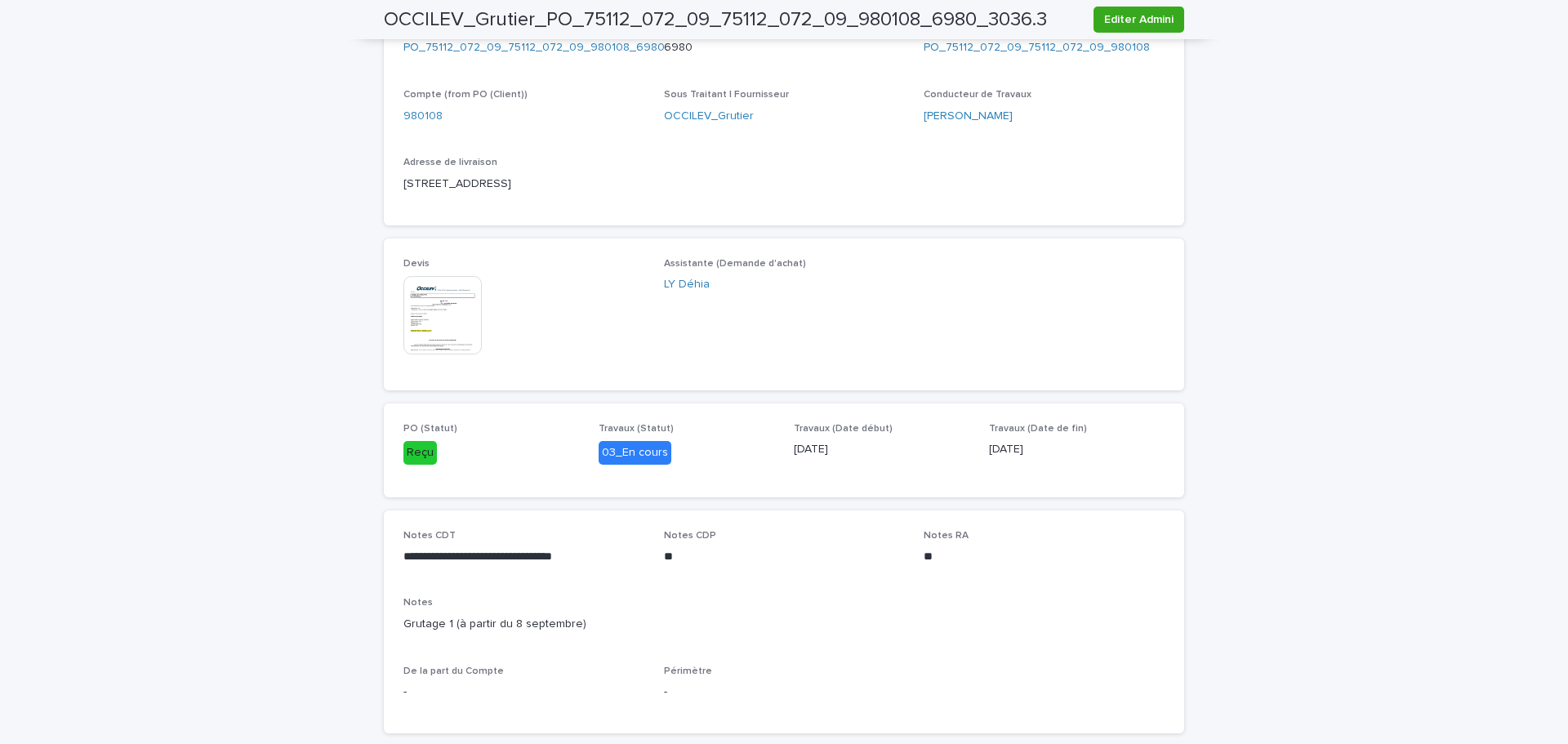
drag, startPoint x: 554, startPoint y: 592, endPoint x: 538, endPoint y: 583, distance: 18.4
click at [554, 592] on div "**********" at bounding box center [783, 621] width 761 height 184
drag, startPoint x: 588, startPoint y: 557, endPoint x: 392, endPoint y: 557, distance: 196.0
click at [392, 557] on div "**********" at bounding box center [784, 622] width 800 height 223
copy p "**********"
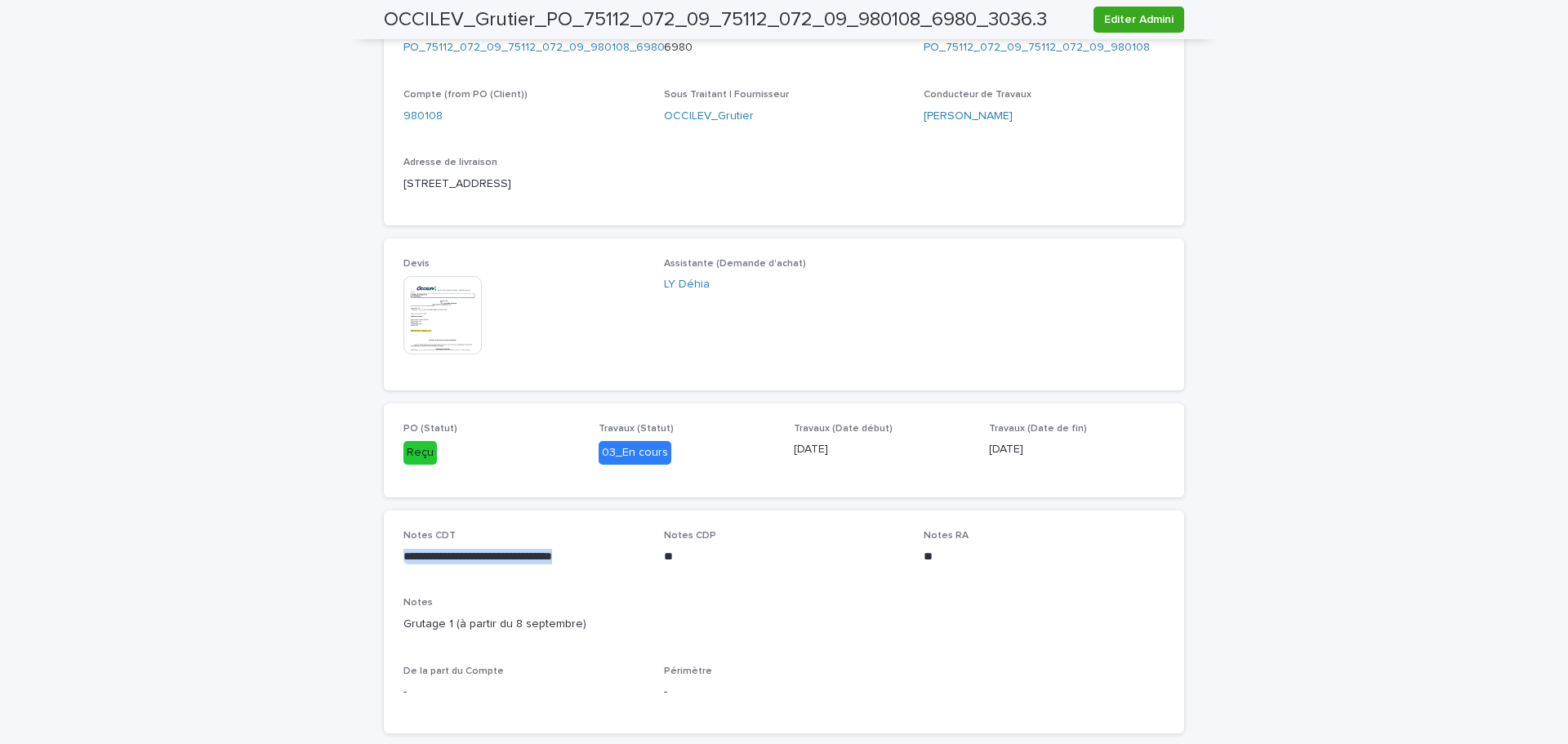
drag, startPoint x: 566, startPoint y: 186, endPoint x: 385, endPoint y: 200, distance: 181.5
click at [385, 200] on div "N° de Commande - Montant DA 3036.3 Etat Budget Ok Budget PO_75112_072_09_75112_…" at bounding box center [784, 80] width 800 height 291
copy p "135 rue de Charenton 75012 Paris"
click at [1110, 18] on span "Editer Admini" at bounding box center [1139, 19] width 70 height 16
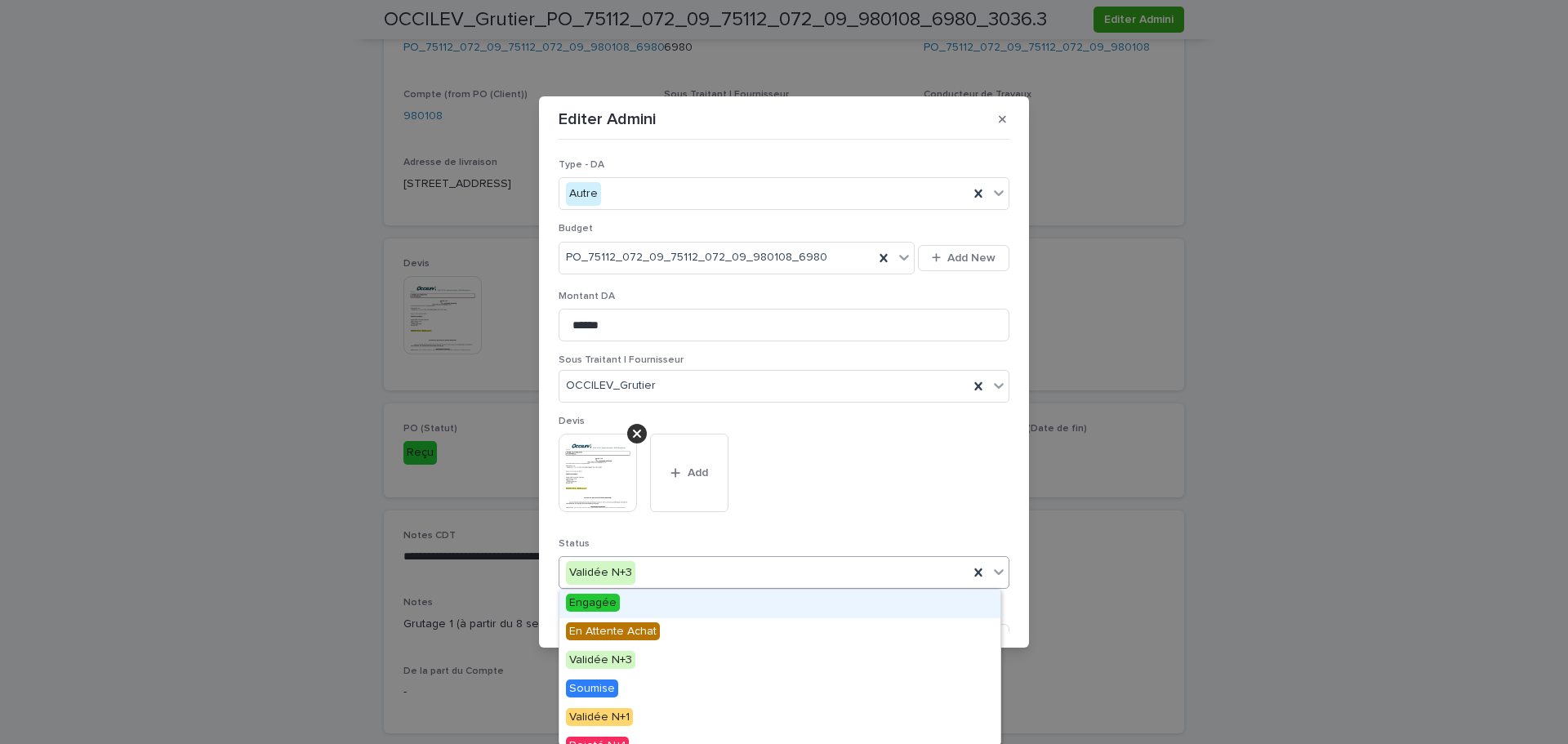
click at [712, 579] on div "Validée N+3" at bounding box center [764, 572] width 409 height 27
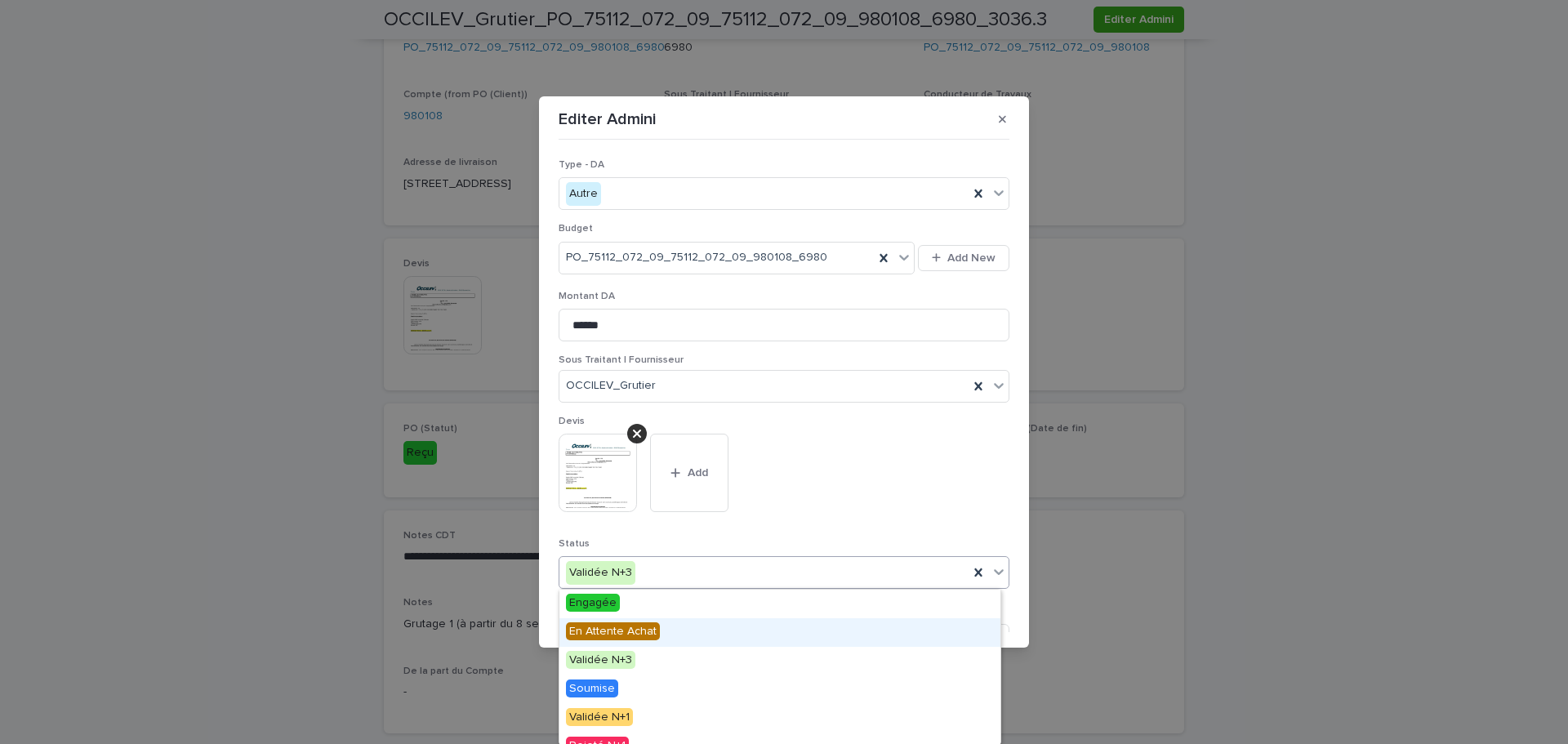
click at [697, 629] on div "En Attente Achat" at bounding box center [780, 632] width 441 height 29
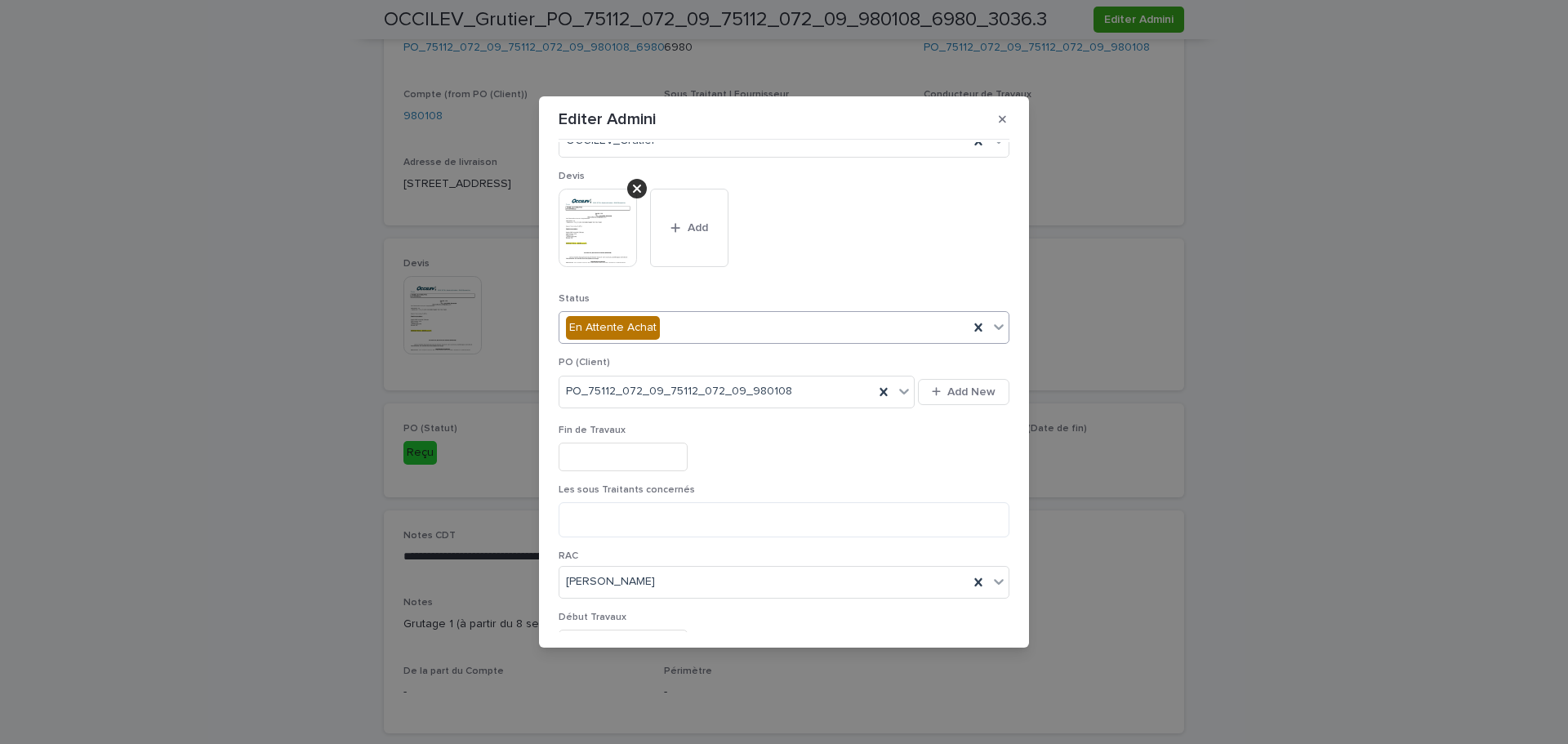
scroll to position [408, 0]
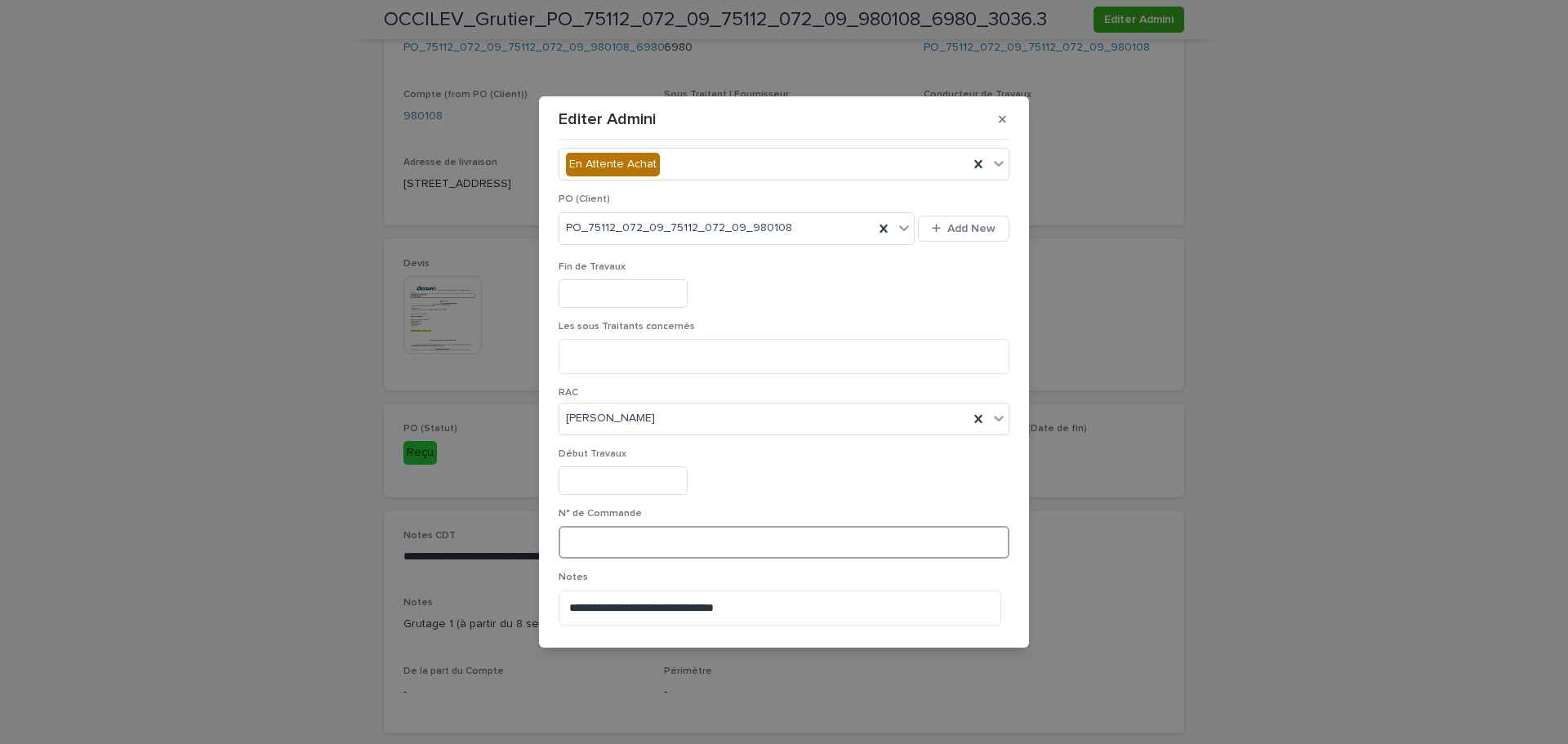
click at [610, 542] on input at bounding box center [784, 542] width 451 height 33
paste input "*******"
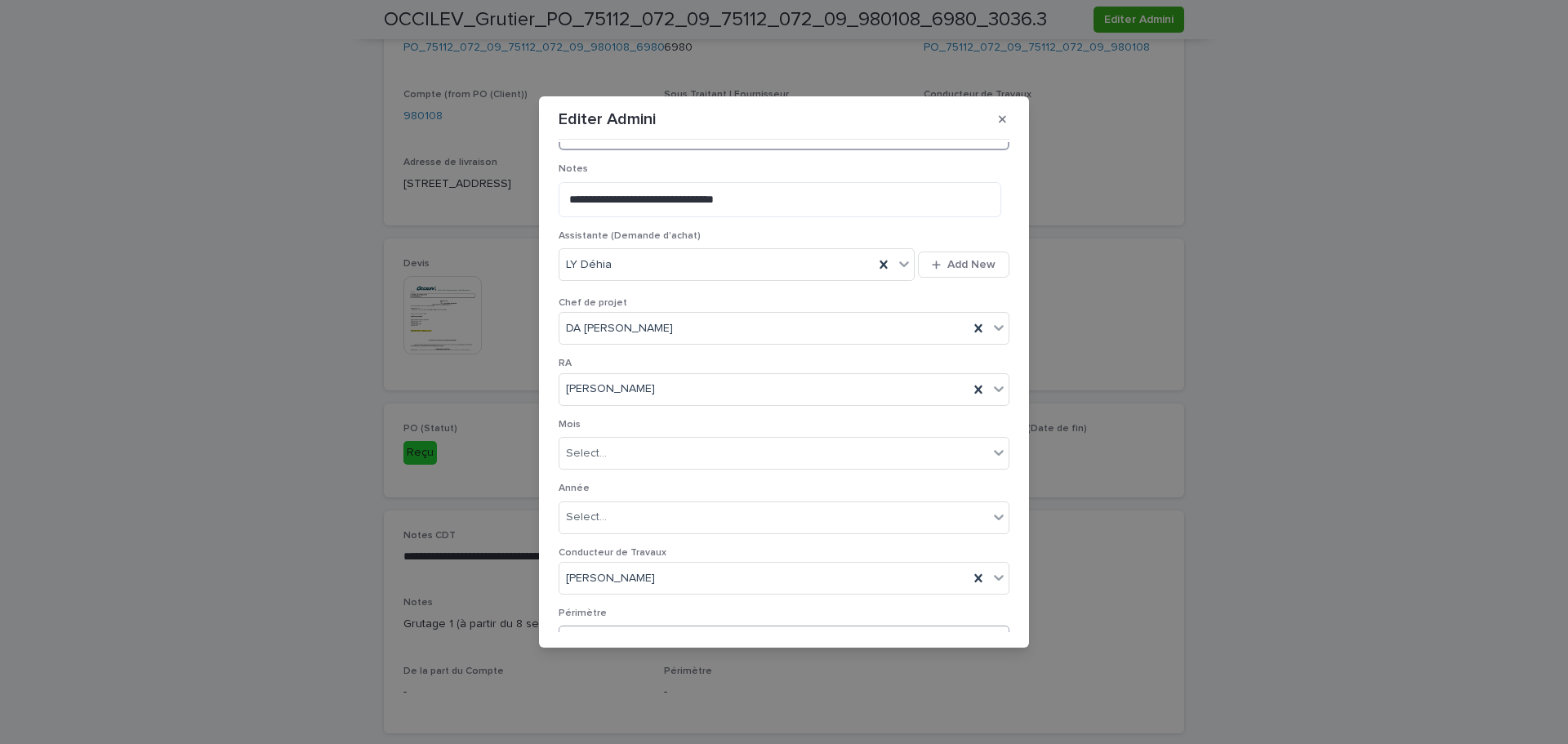
scroll to position [909, 0]
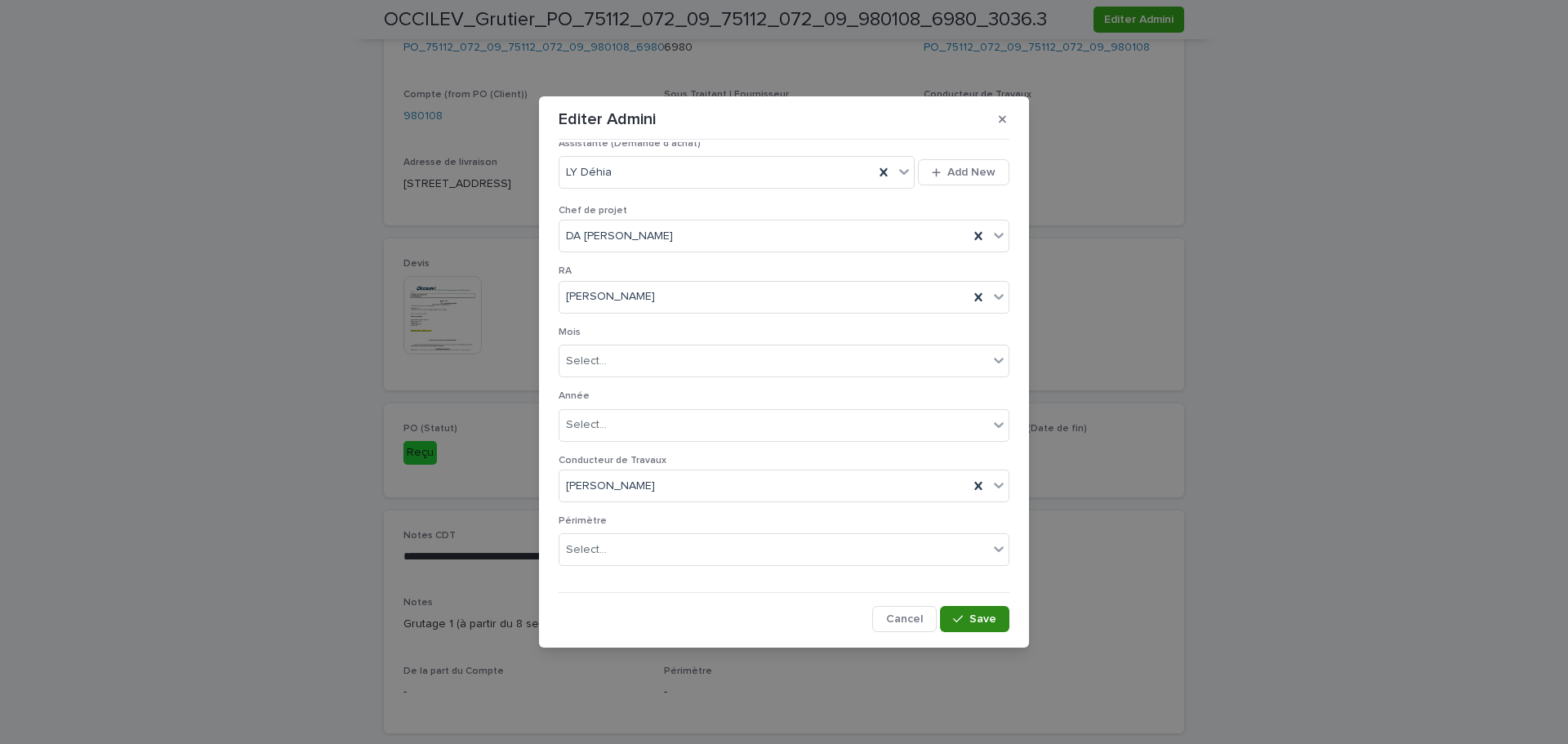
type input "*********"
click at [966, 612] on button "Save" at bounding box center [975, 618] width 70 height 26
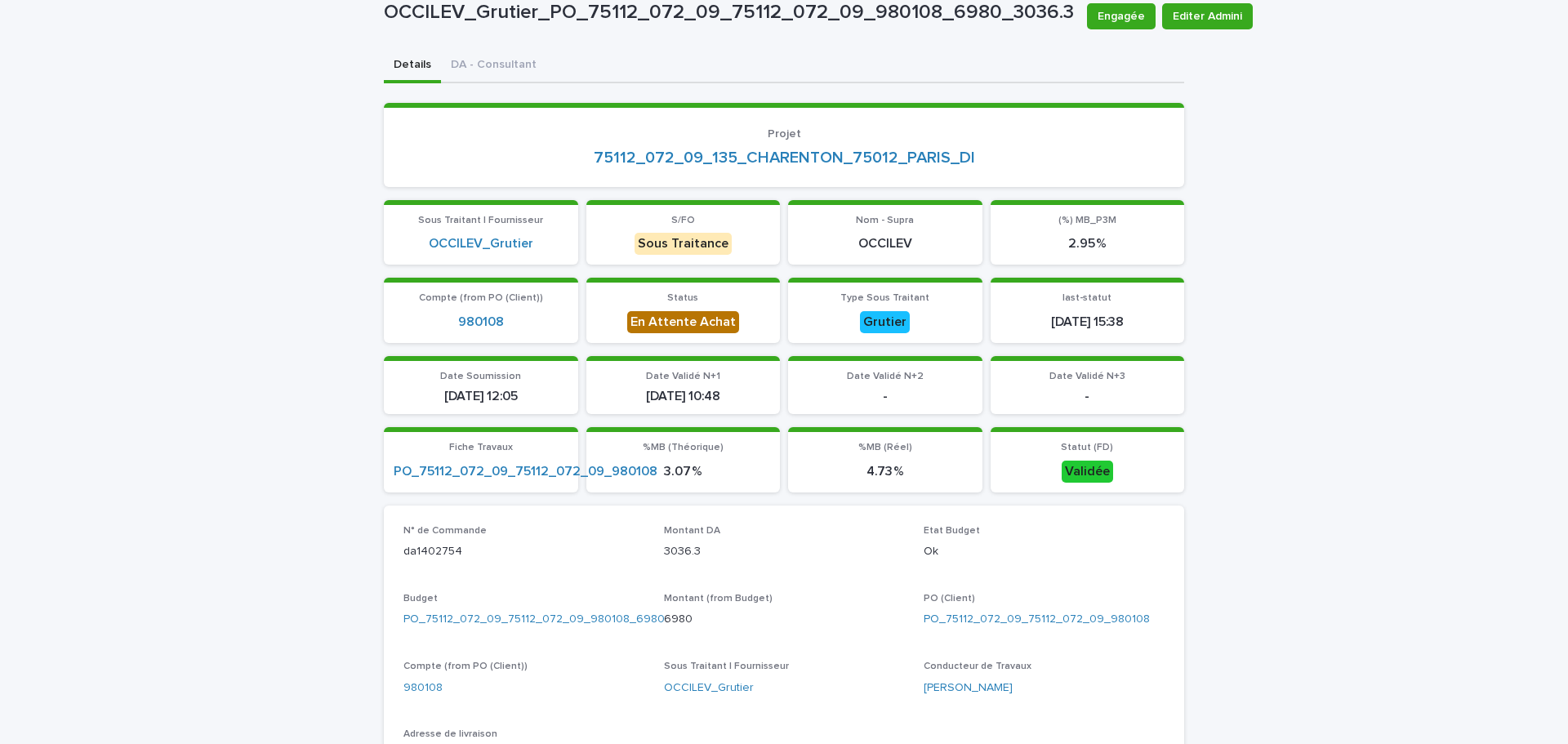
scroll to position [0, 0]
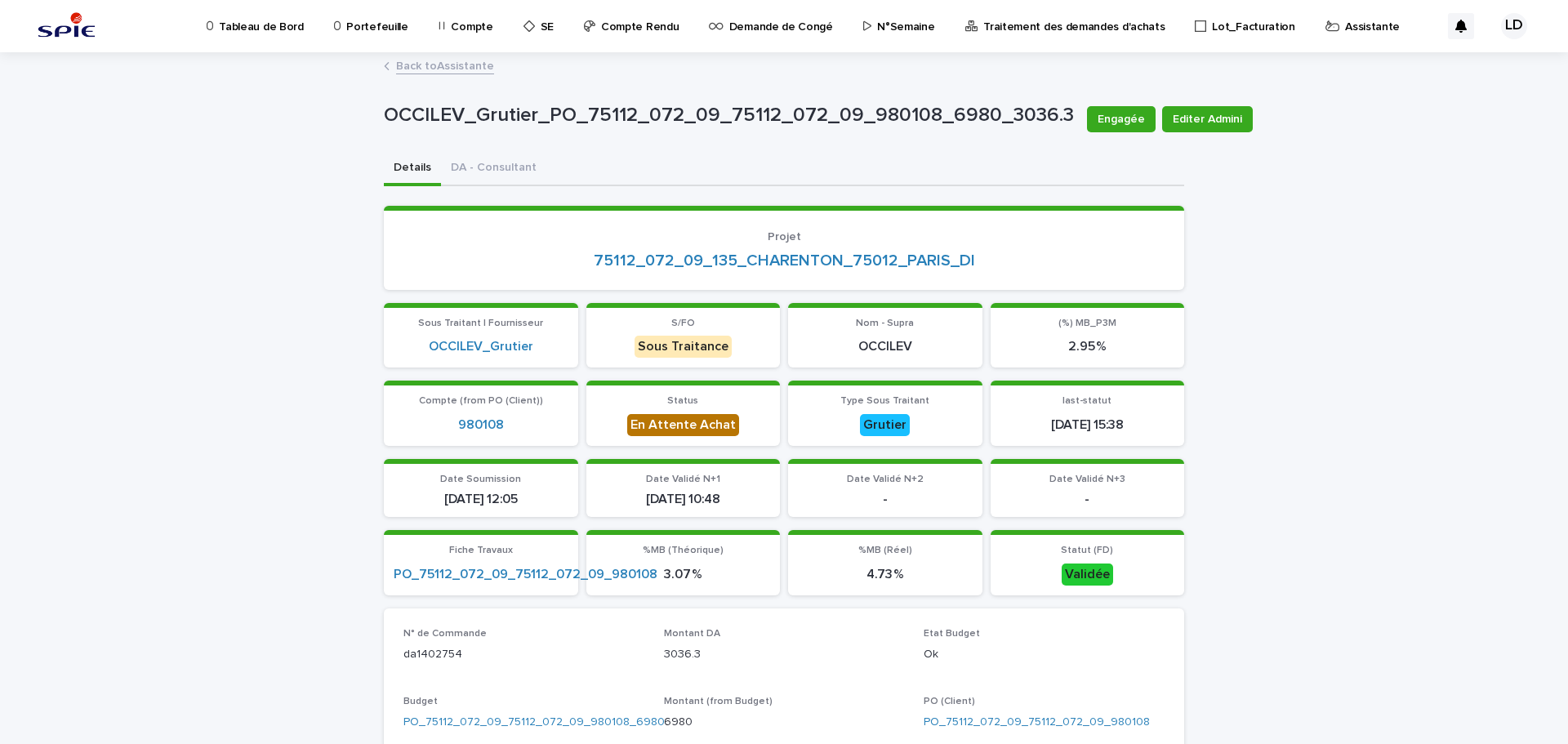
click at [475, 65] on link "Back to Assistante" at bounding box center [445, 65] width 98 height 19
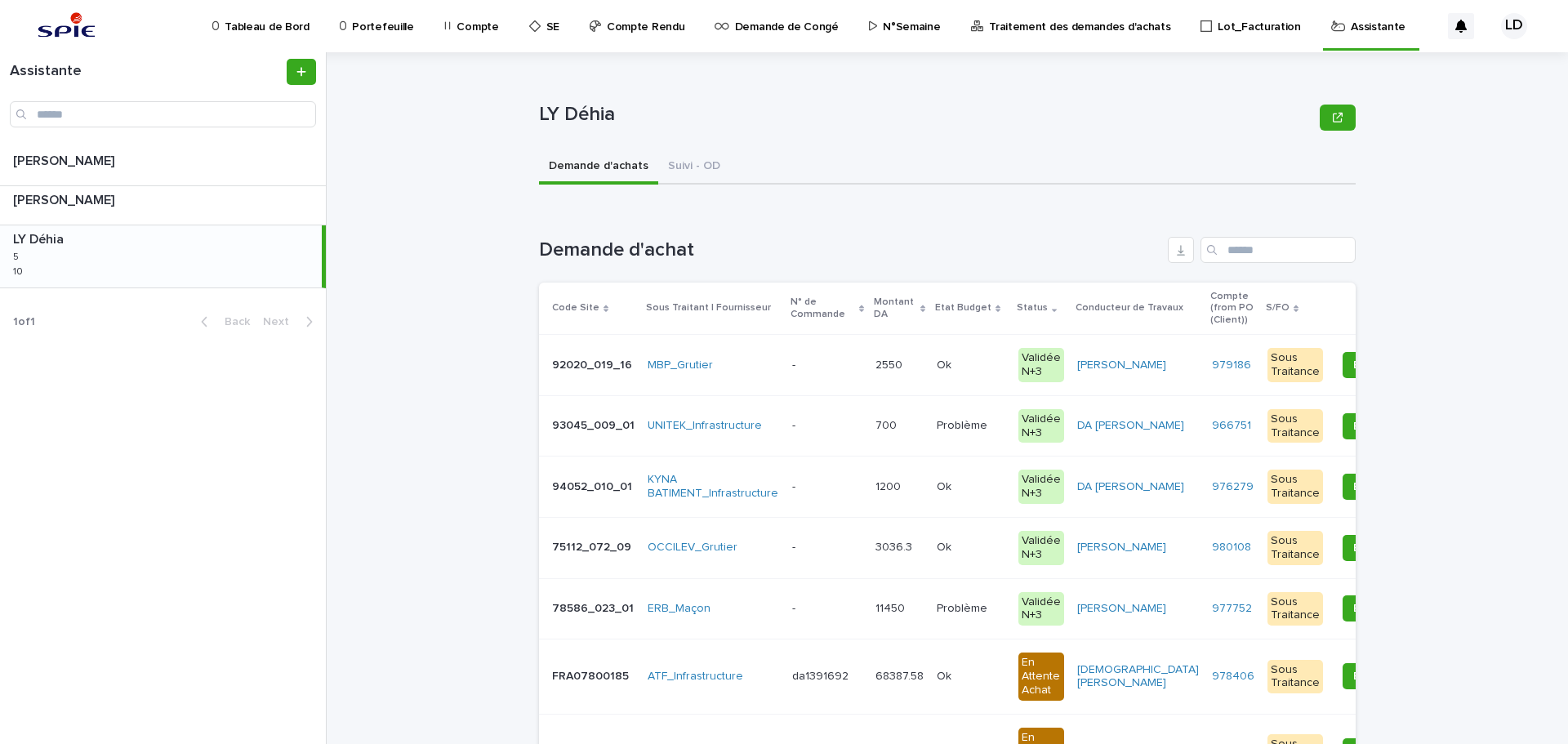
click at [755, 559] on div "OCCILEV_Grutier" at bounding box center [713, 547] width 132 height 27
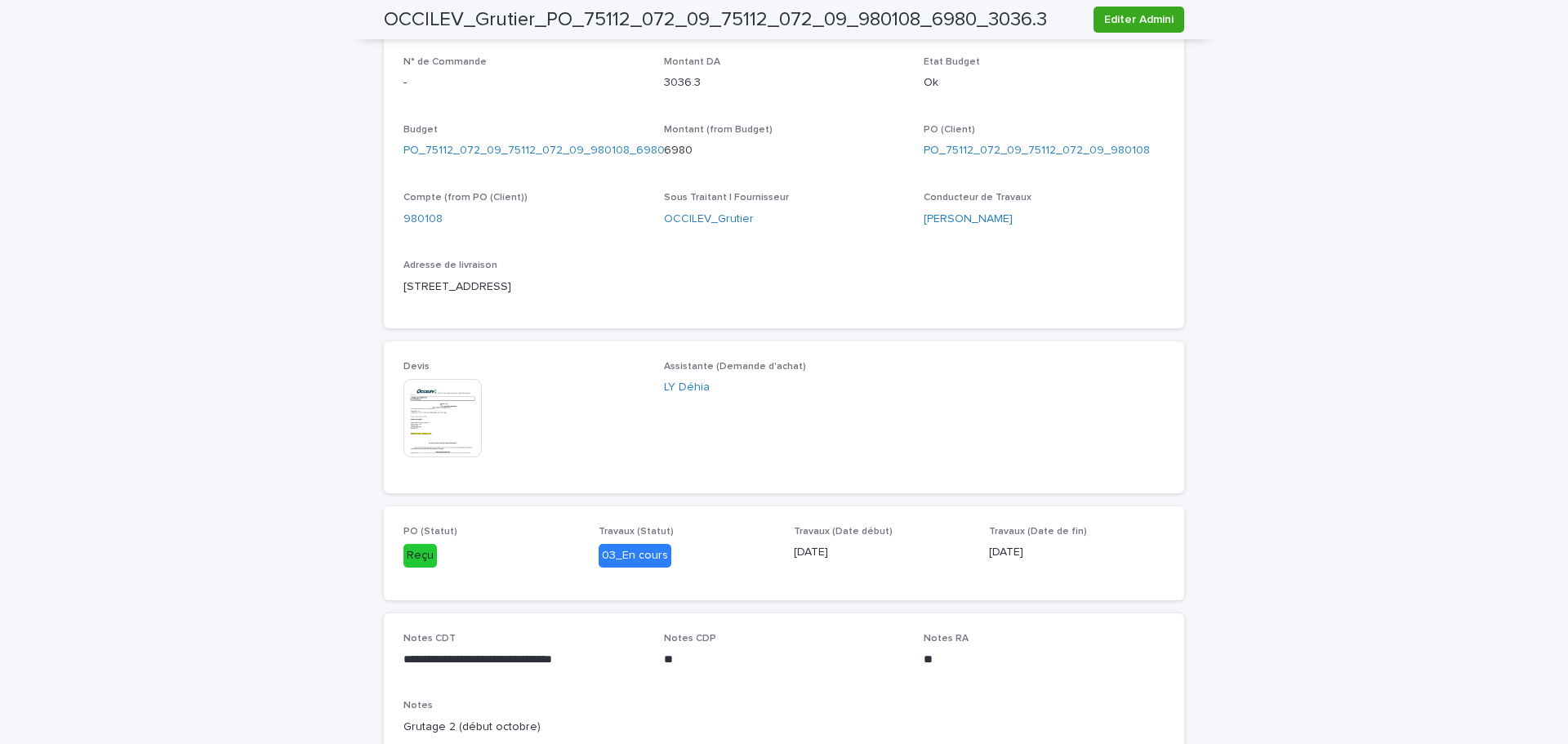
scroll to position [653, 0]
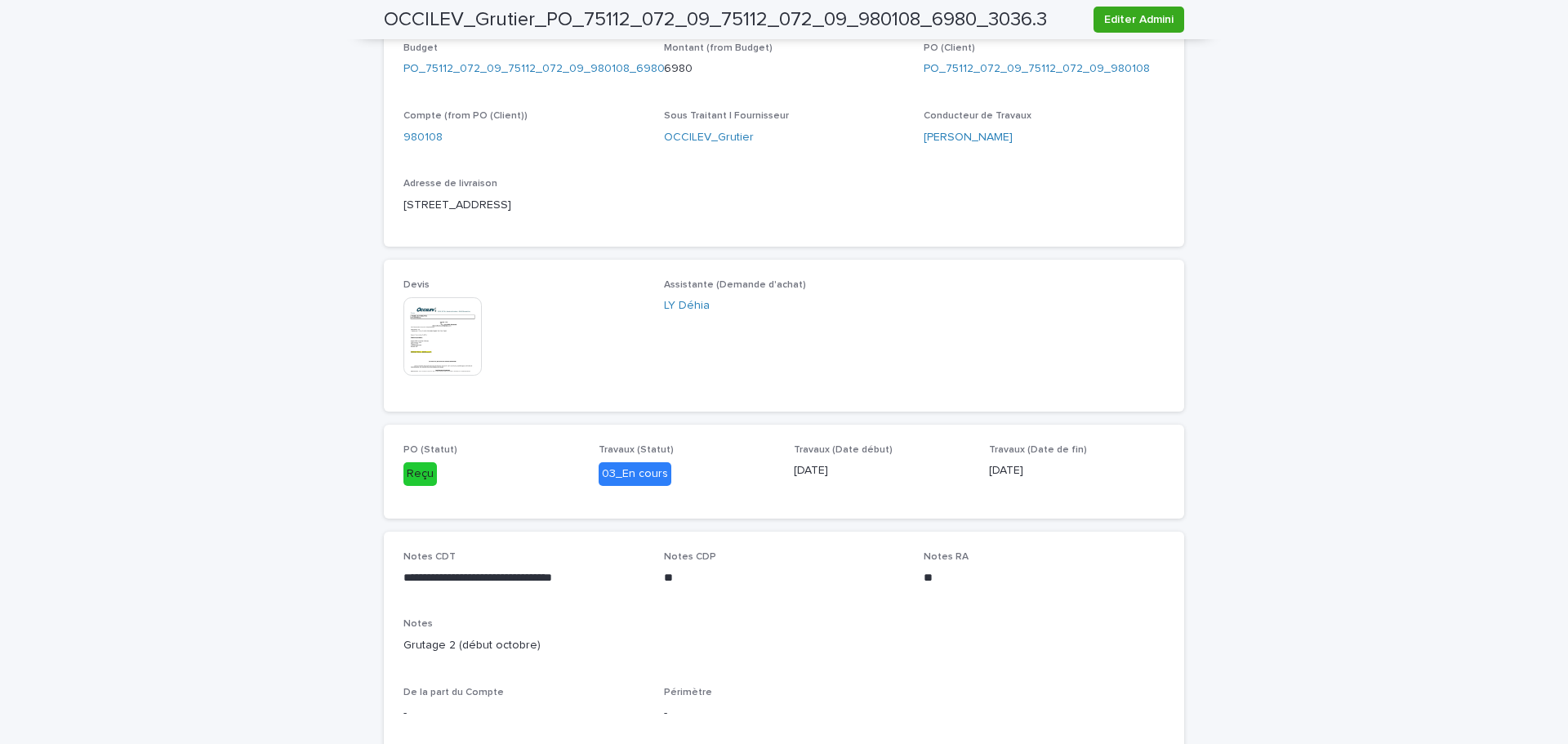
click at [458, 335] on img at bounding box center [442, 336] width 79 height 79
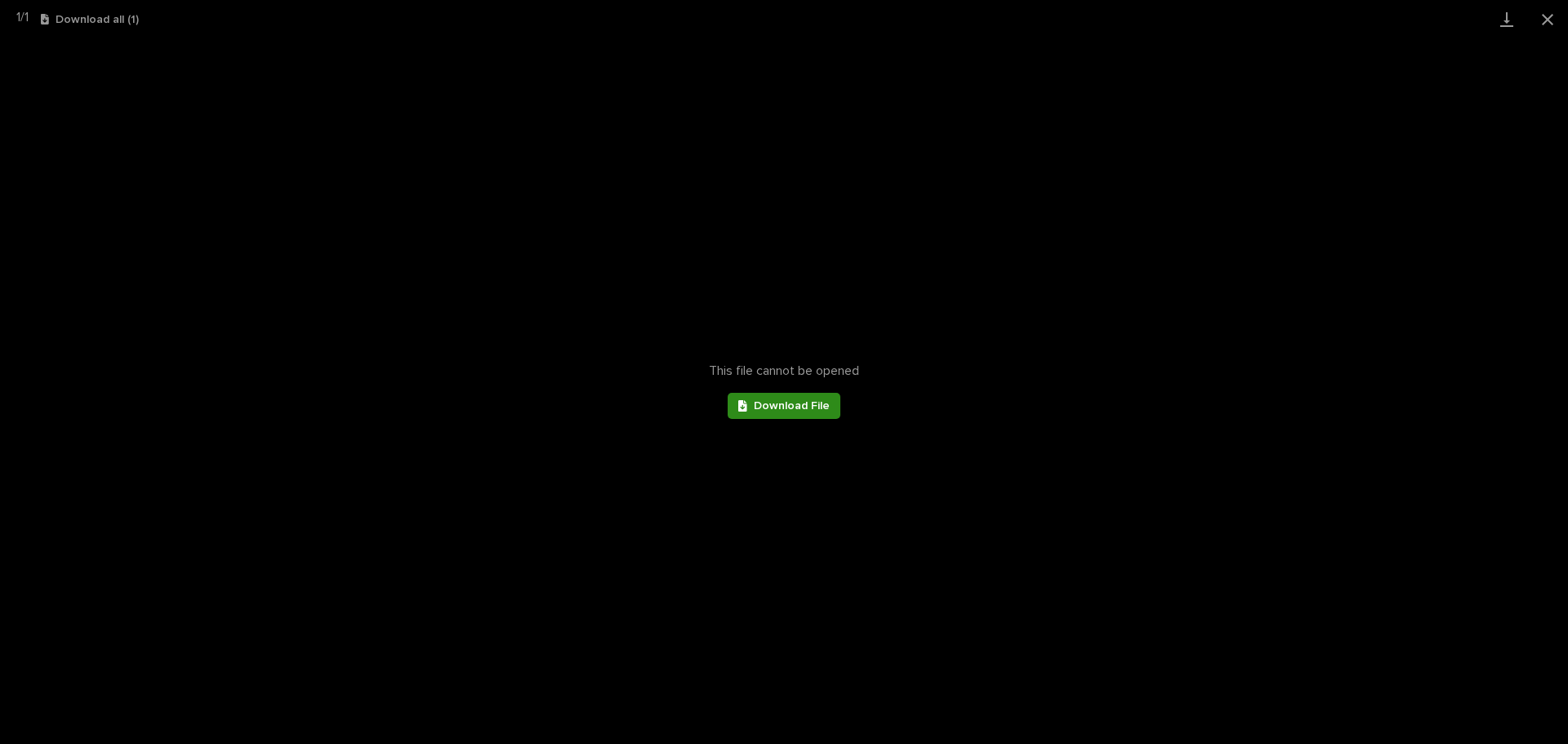
click at [809, 400] on span "Download File" at bounding box center [792, 405] width 76 height 11
click at [794, 406] on span "Download File" at bounding box center [792, 405] width 76 height 11
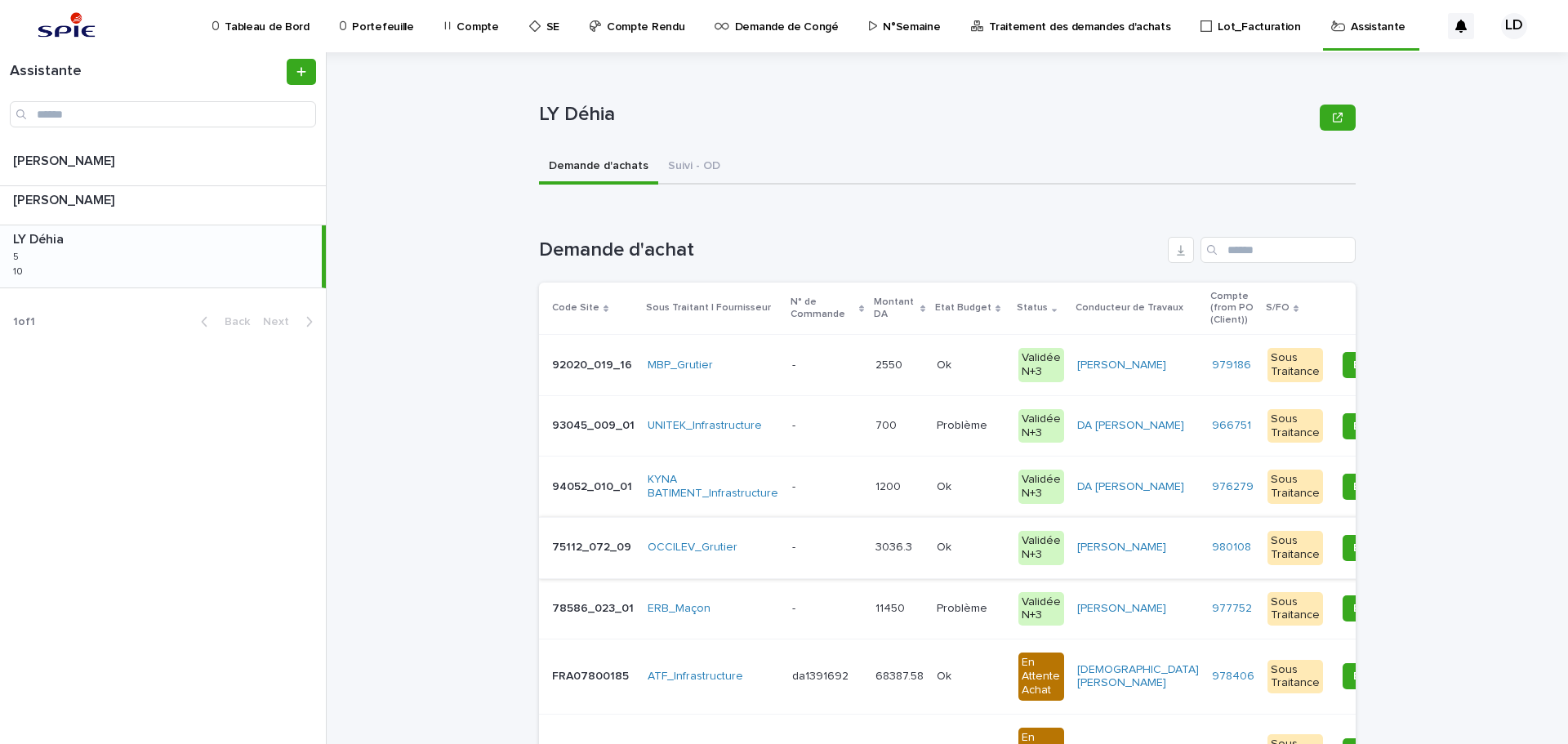
scroll to position [245, 0]
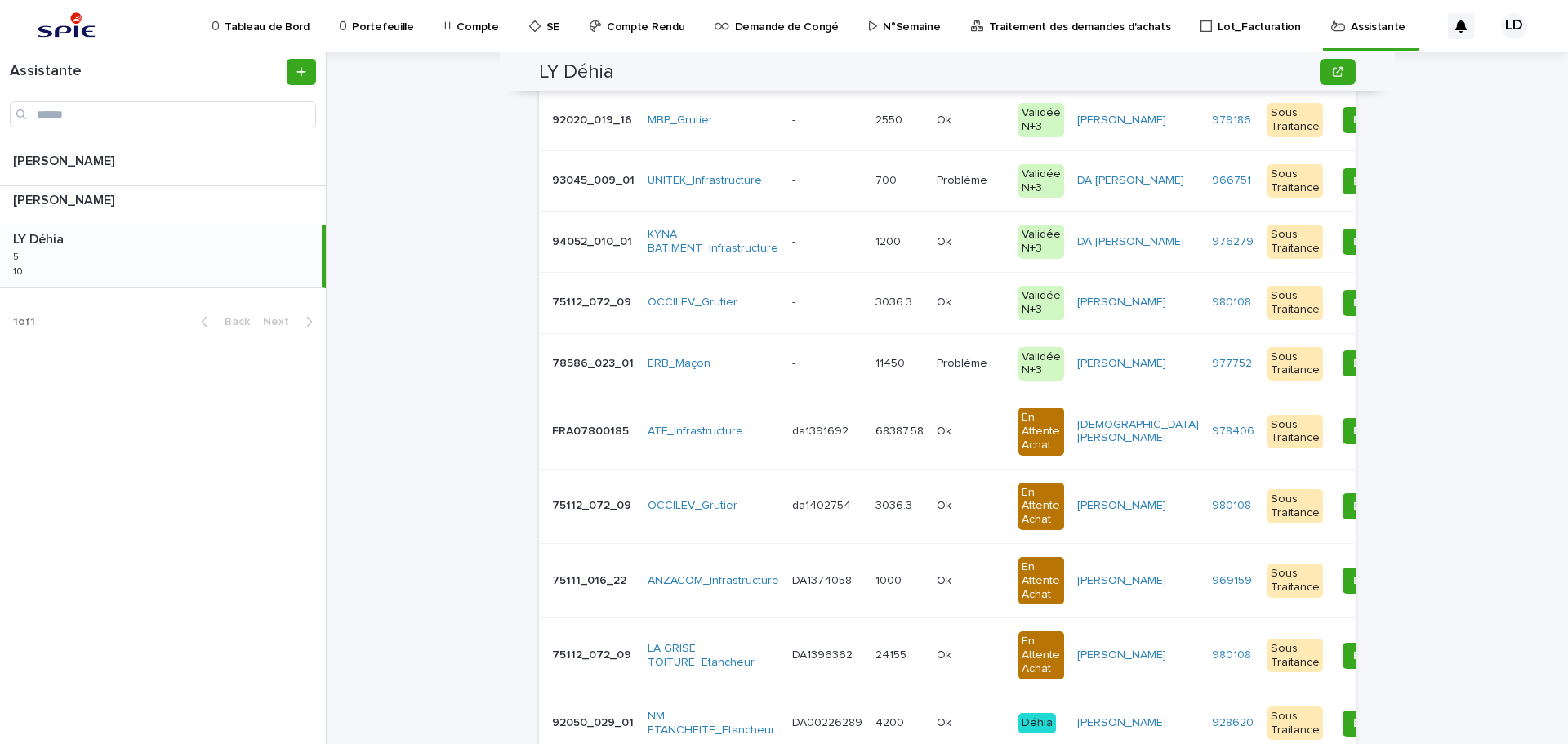
click at [768, 304] on td "OCCILEV_Grutier" at bounding box center [713, 302] width 145 height 61
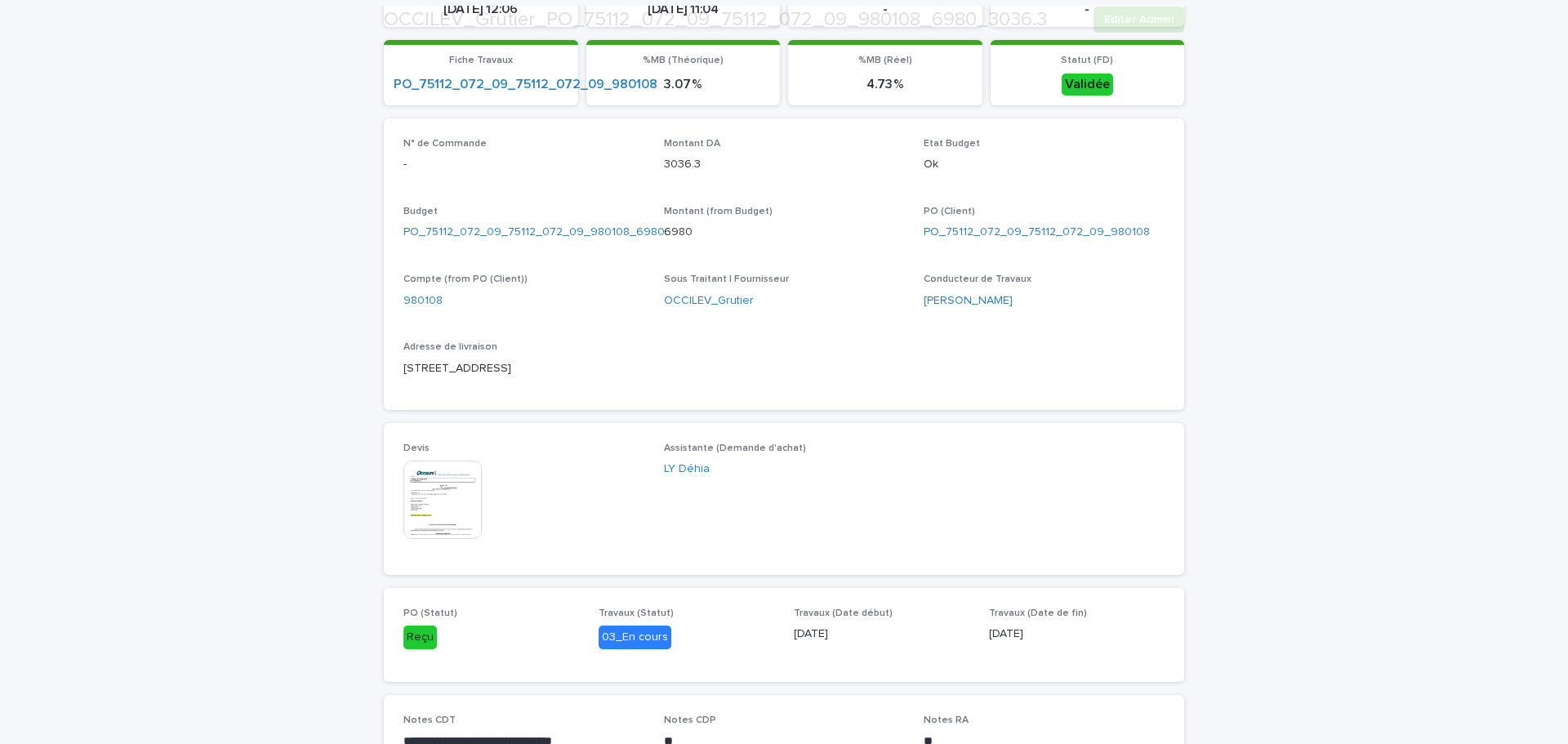
scroll to position [859, 0]
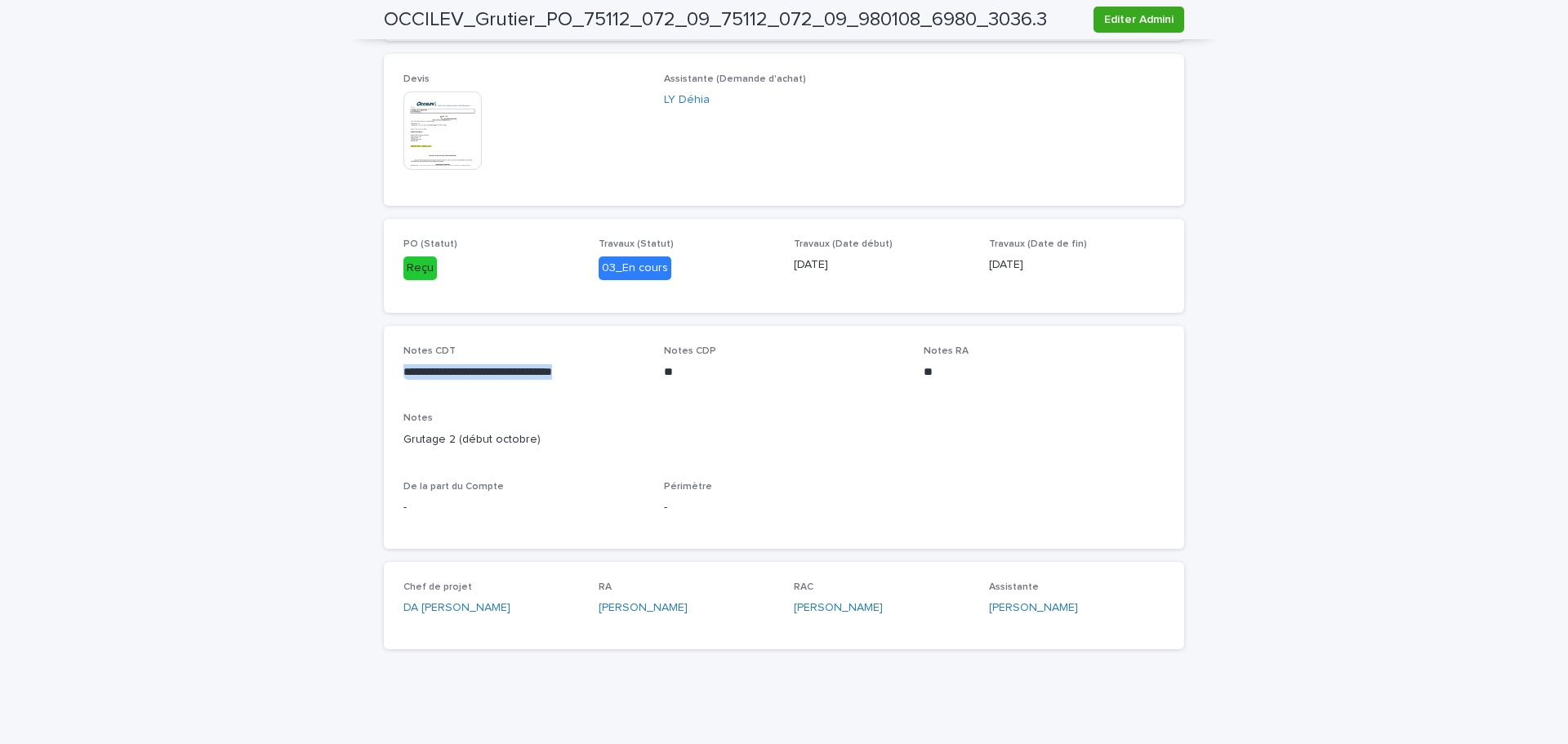
drag, startPoint x: 588, startPoint y: 373, endPoint x: 392, endPoint y: 379, distance: 196.1
click at [392, 379] on div "**********" at bounding box center [784, 438] width 800 height 223
copy p "**********"
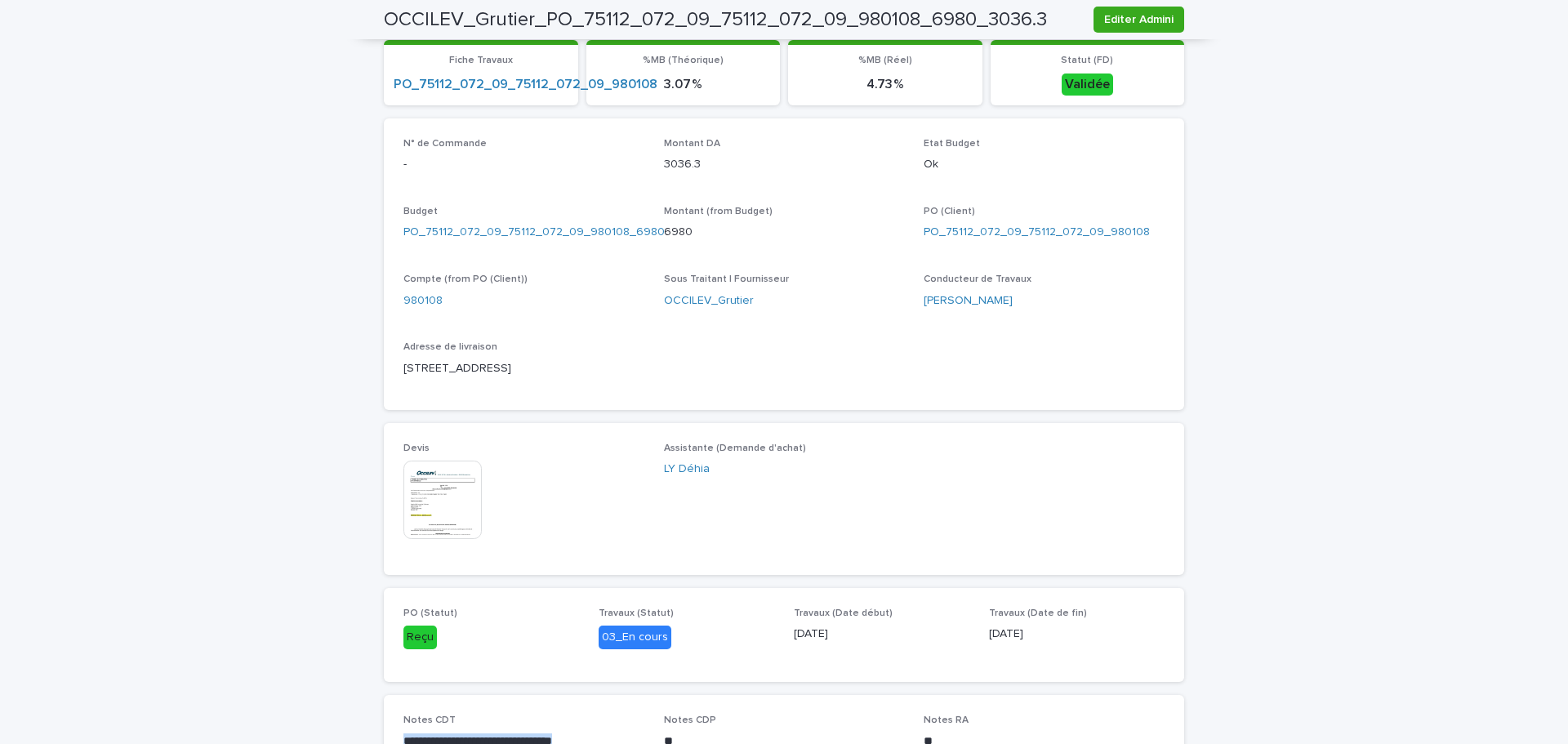
scroll to position [653, 0]
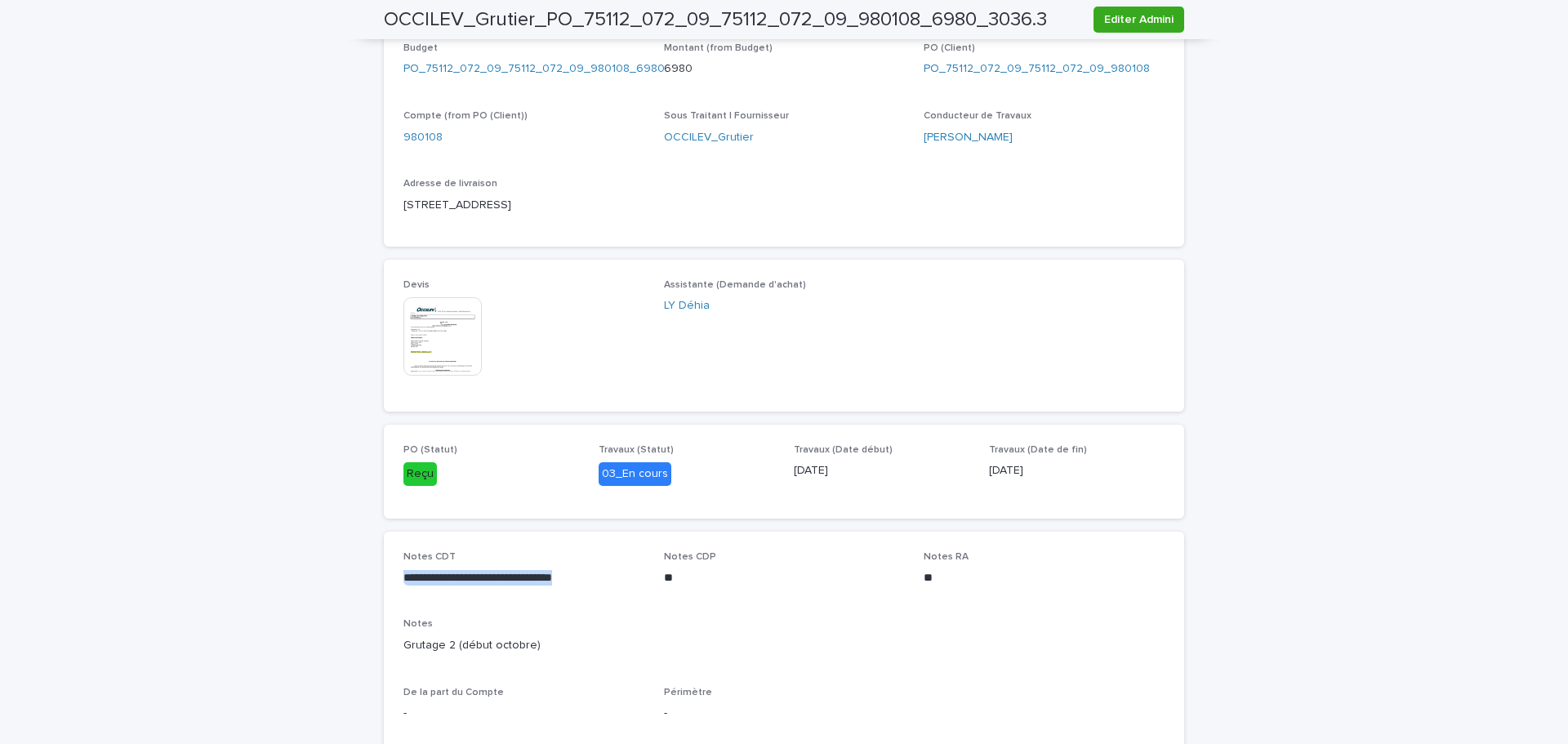
click at [445, 339] on img at bounding box center [442, 336] width 79 height 79
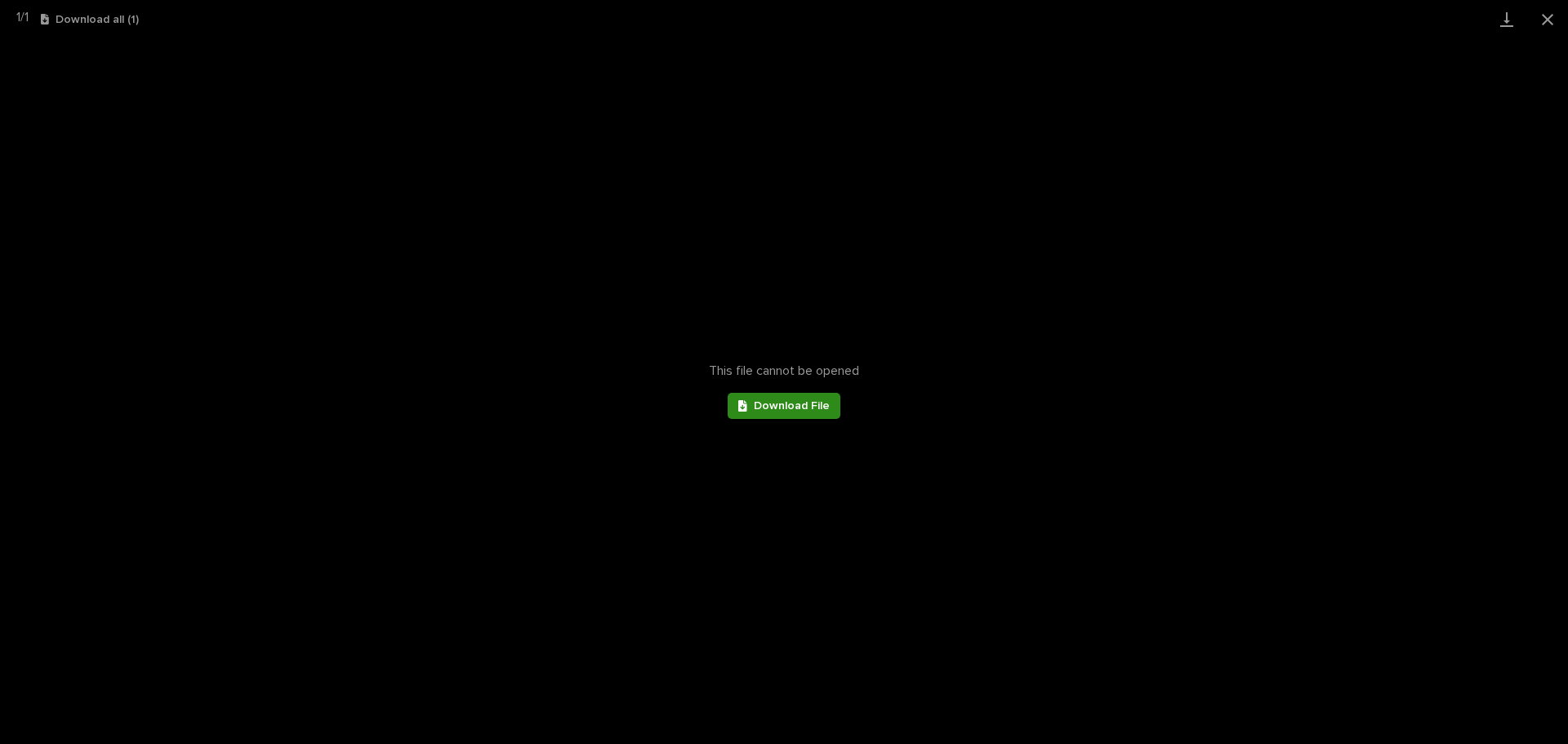
click at [798, 404] on span "Download File" at bounding box center [792, 405] width 76 height 11
click at [1543, 13] on button "Close gallery" at bounding box center [1547, 19] width 41 height 38
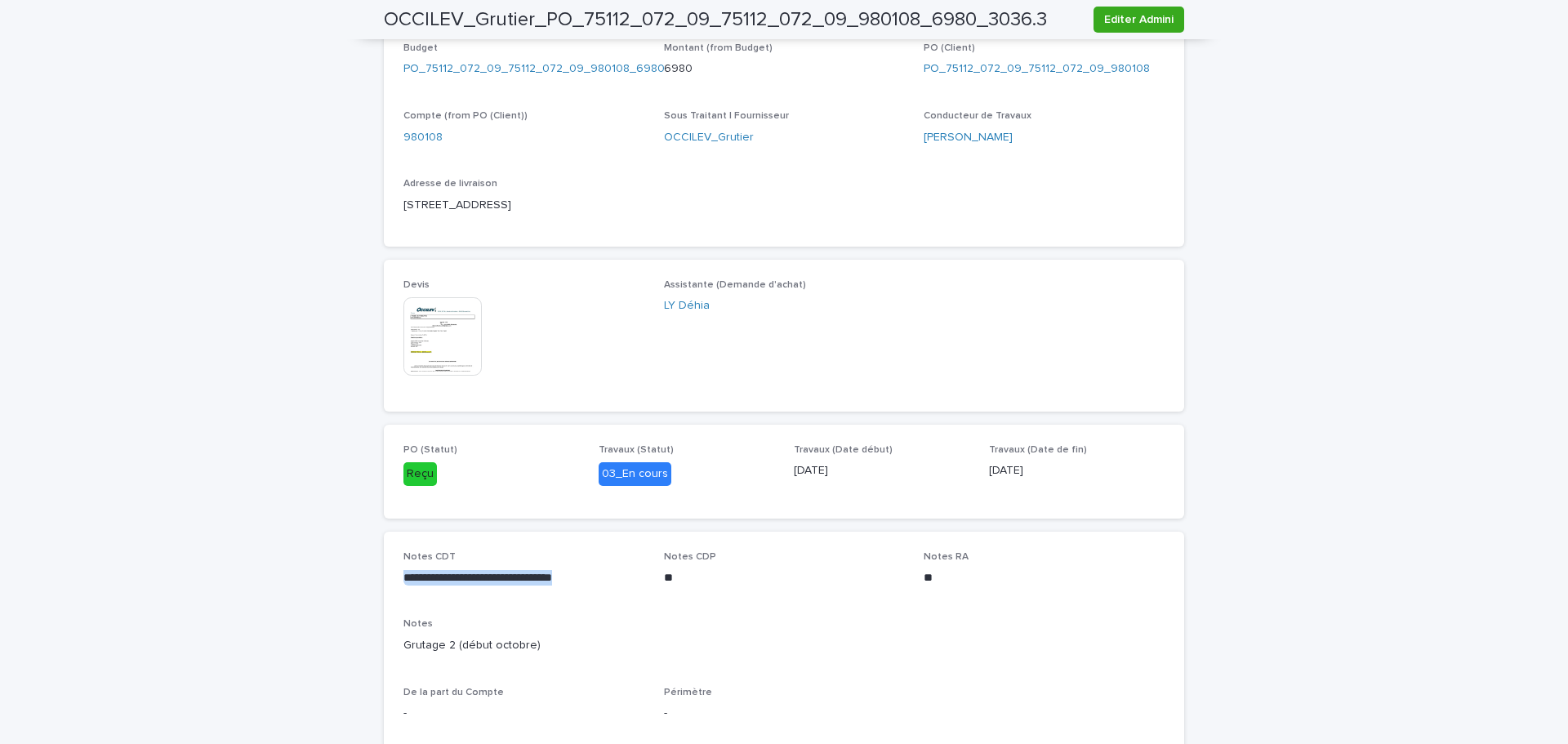
scroll to position [408, 0]
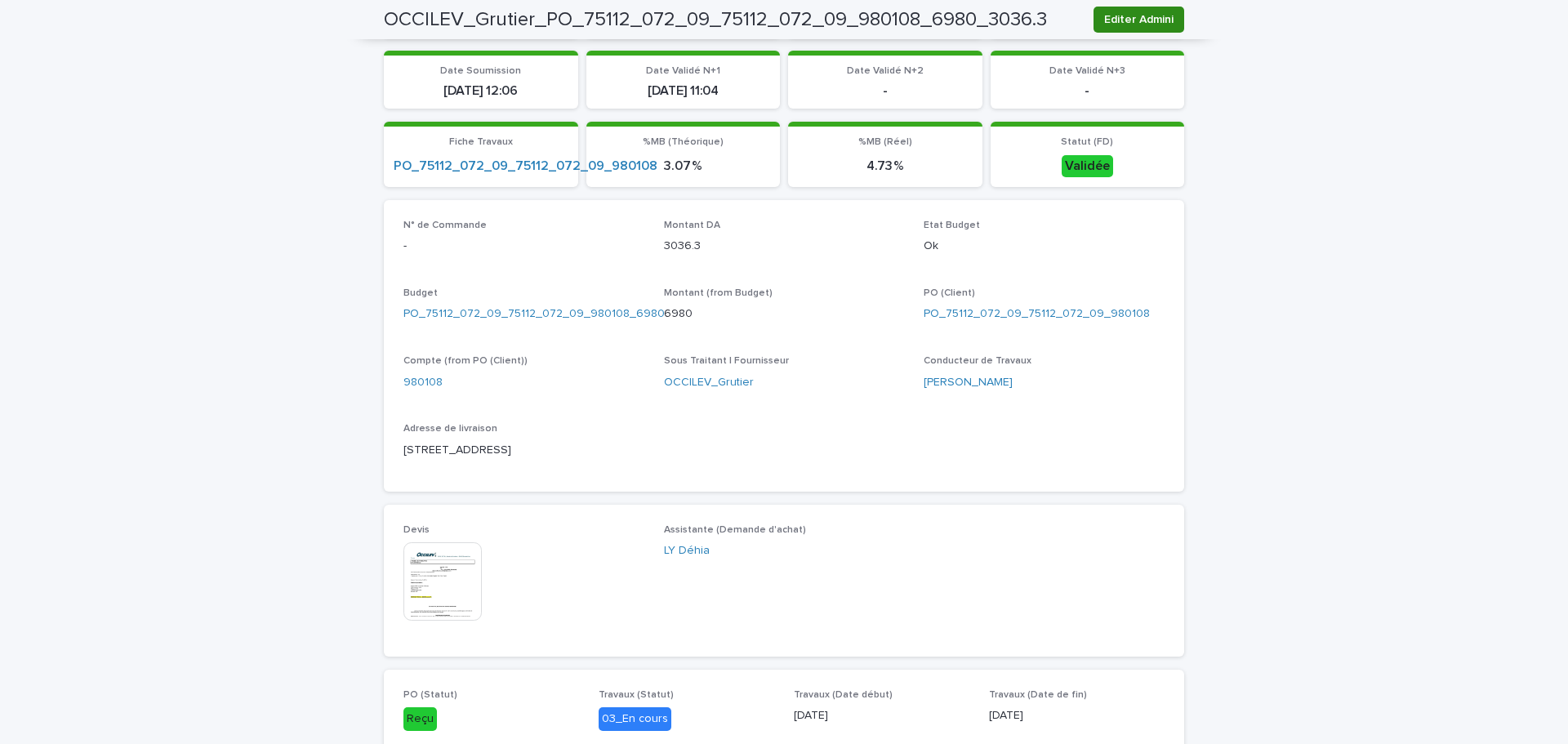
click at [1133, 25] on span "Editer Admini" at bounding box center [1139, 19] width 70 height 16
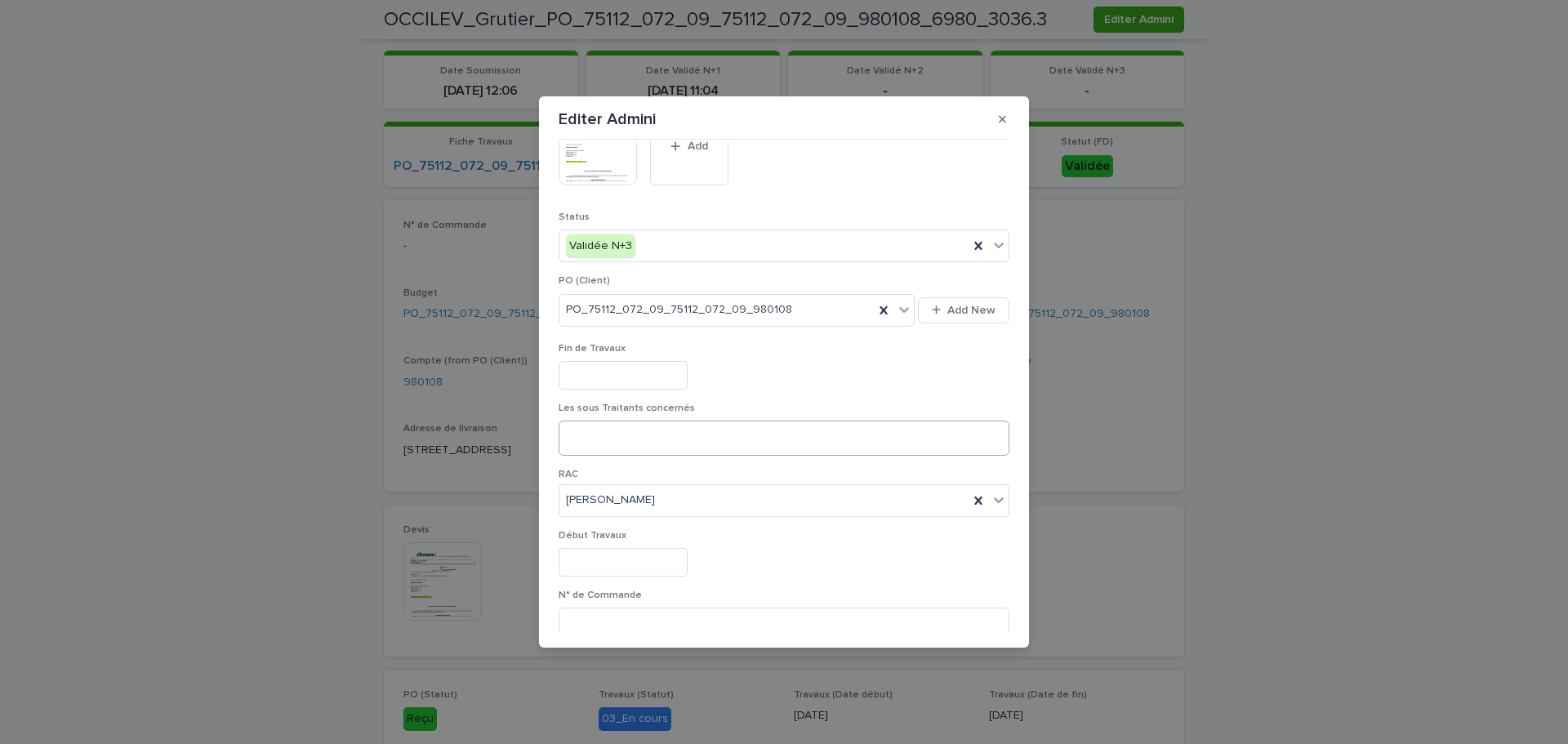
scroll to position [490, 0]
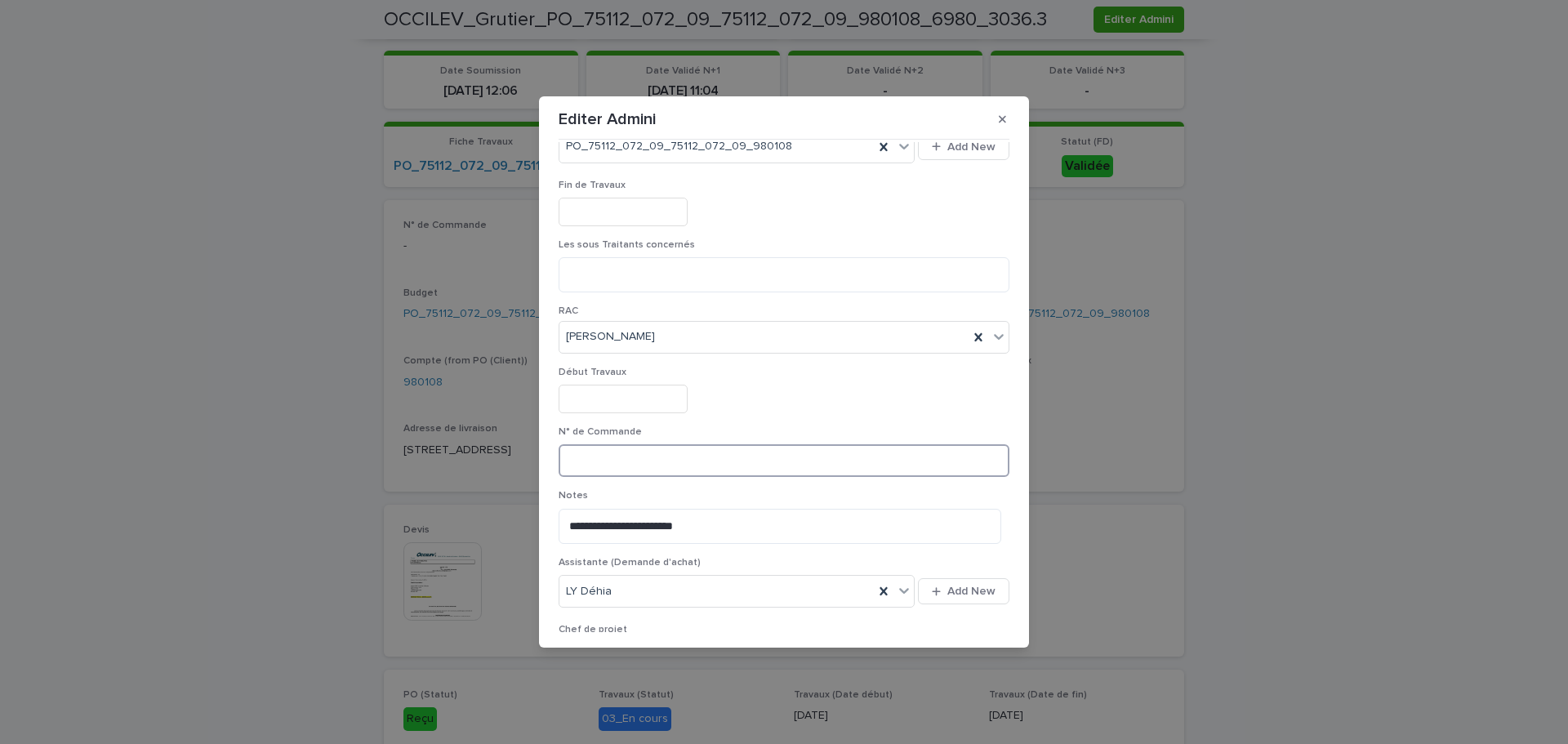
click at [629, 465] on input at bounding box center [784, 460] width 451 height 33
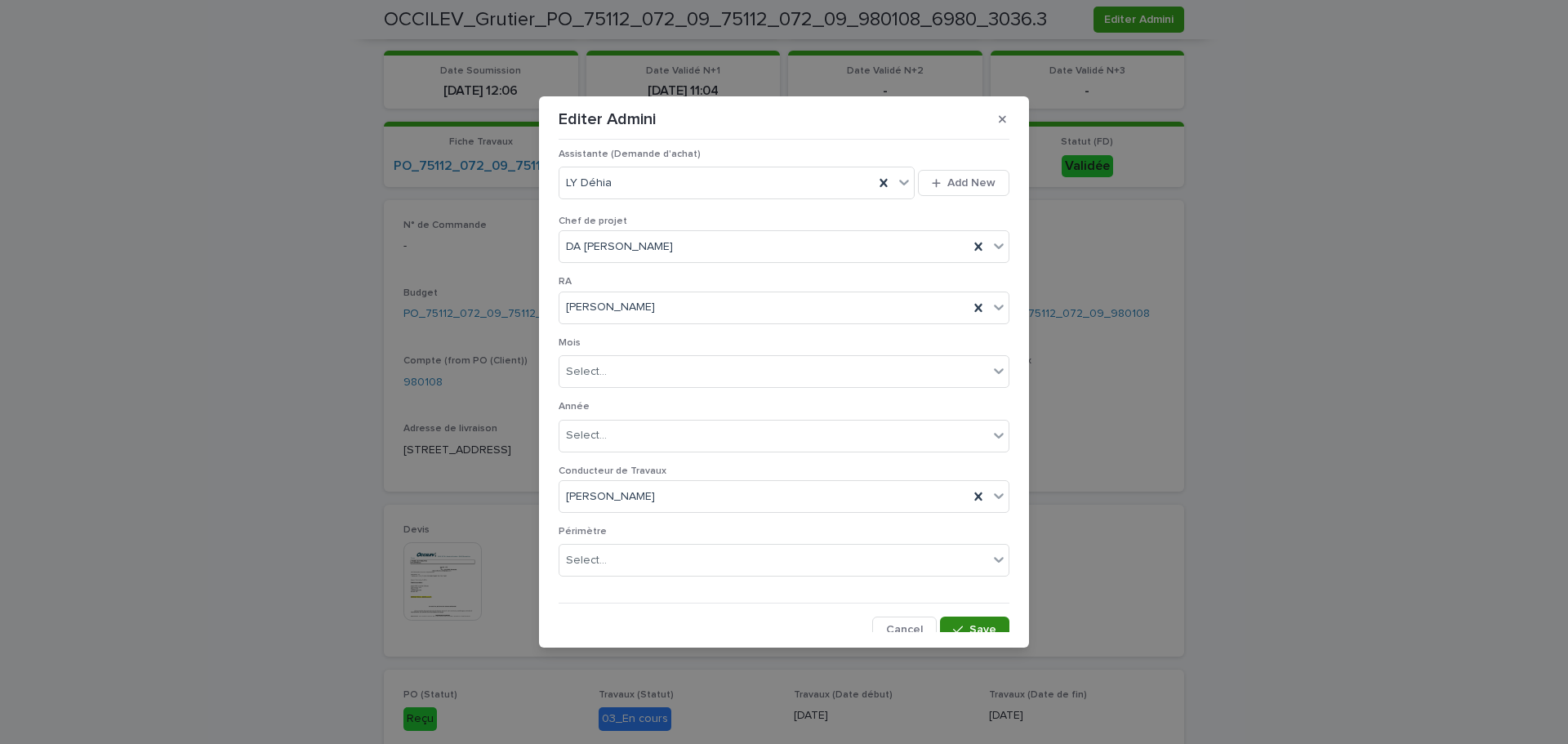
scroll to position [909, 0]
type input "**********"
click at [970, 621] on span "Save" at bounding box center [982, 618] width 27 height 11
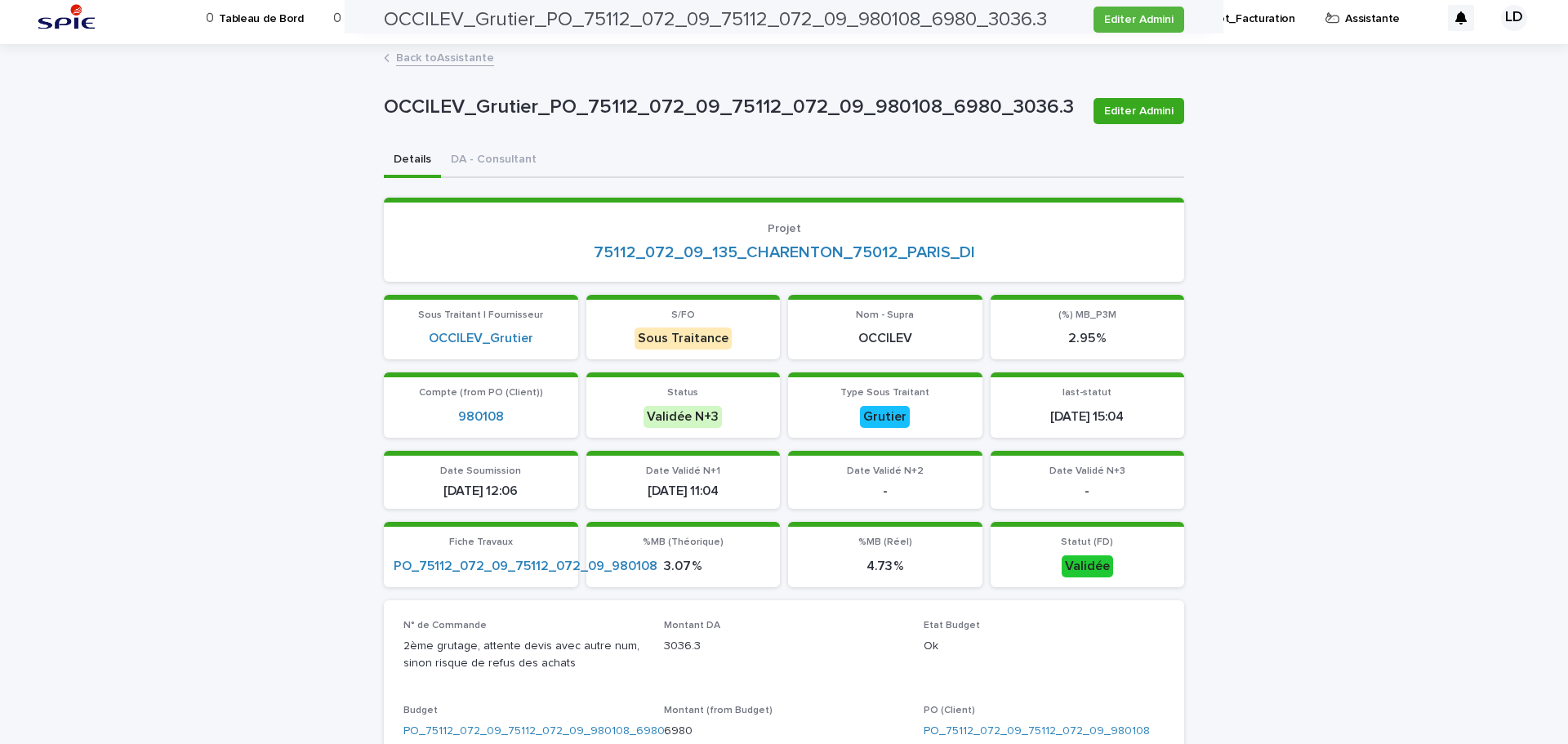
scroll to position [0, 0]
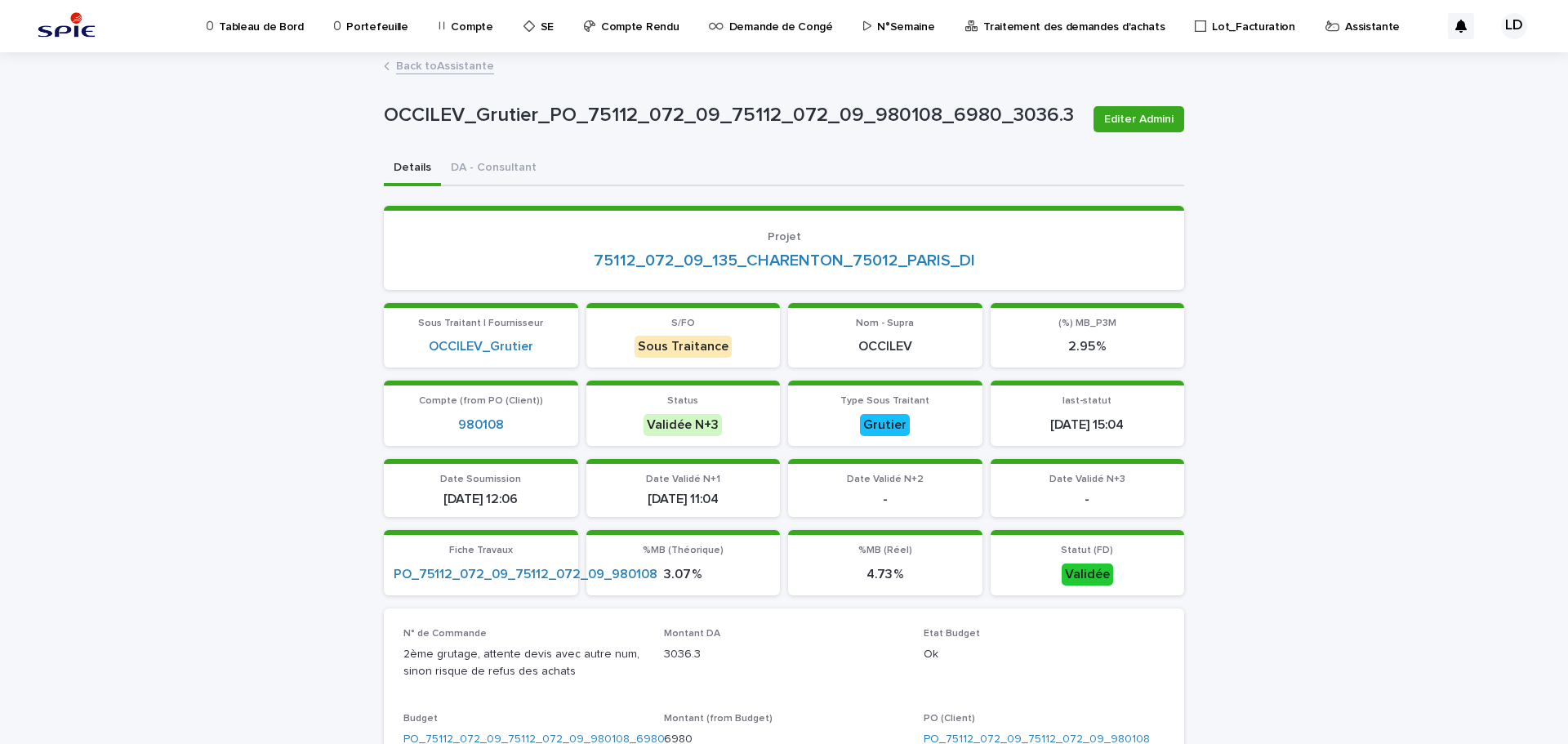
click at [1345, 29] on p "Assistante" at bounding box center [1372, 17] width 55 height 34
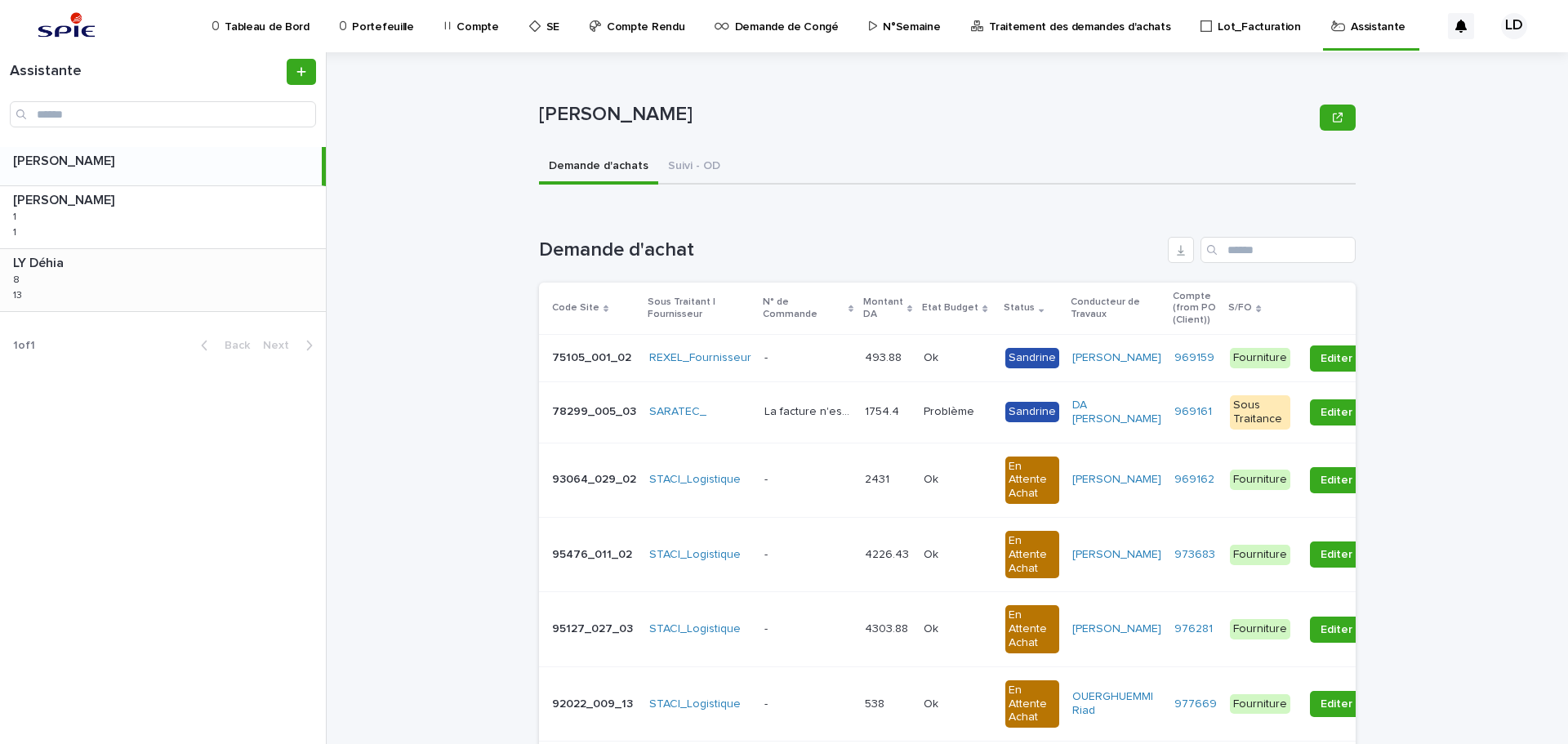
click at [162, 267] on p at bounding box center [166, 263] width 306 height 16
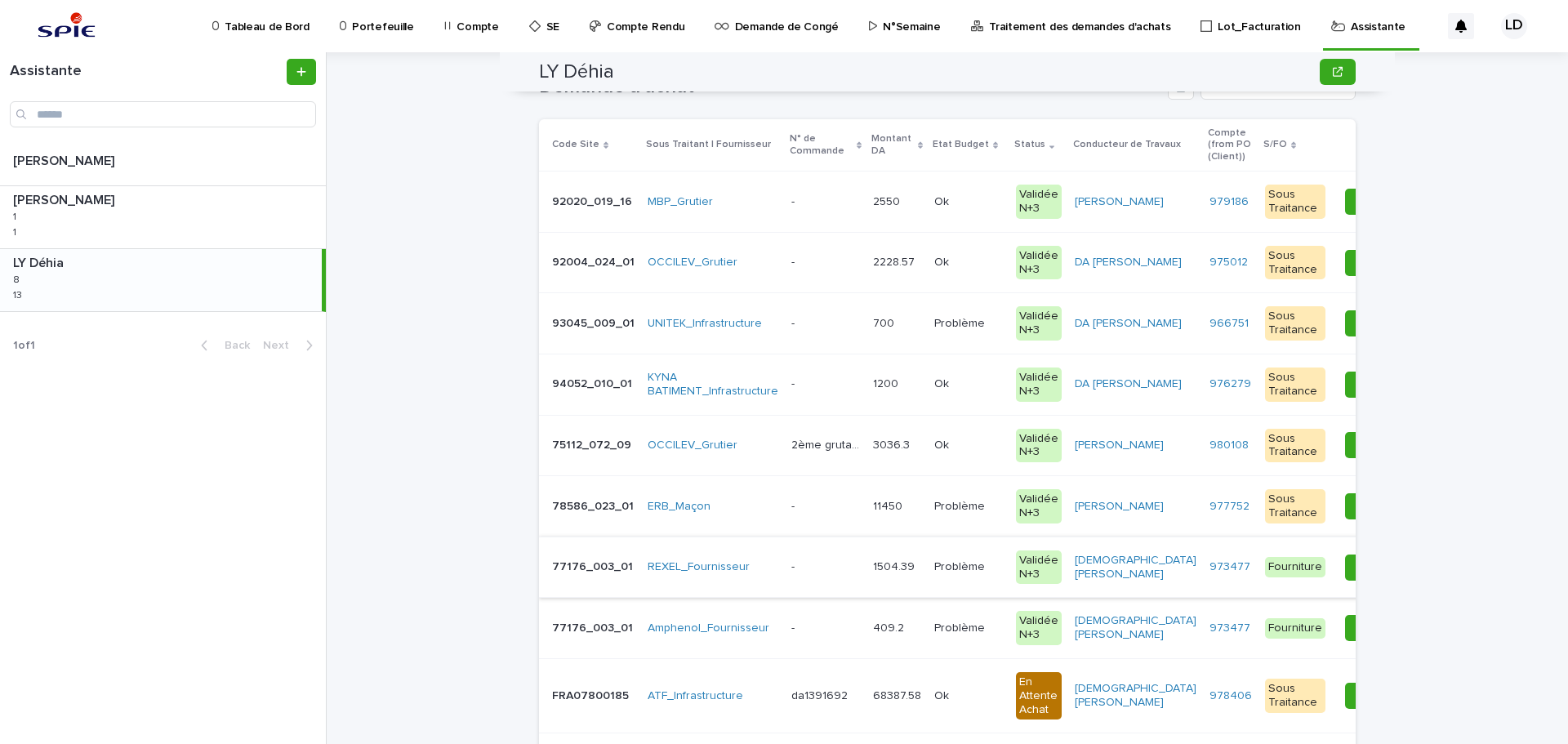
scroll to position [245, 0]
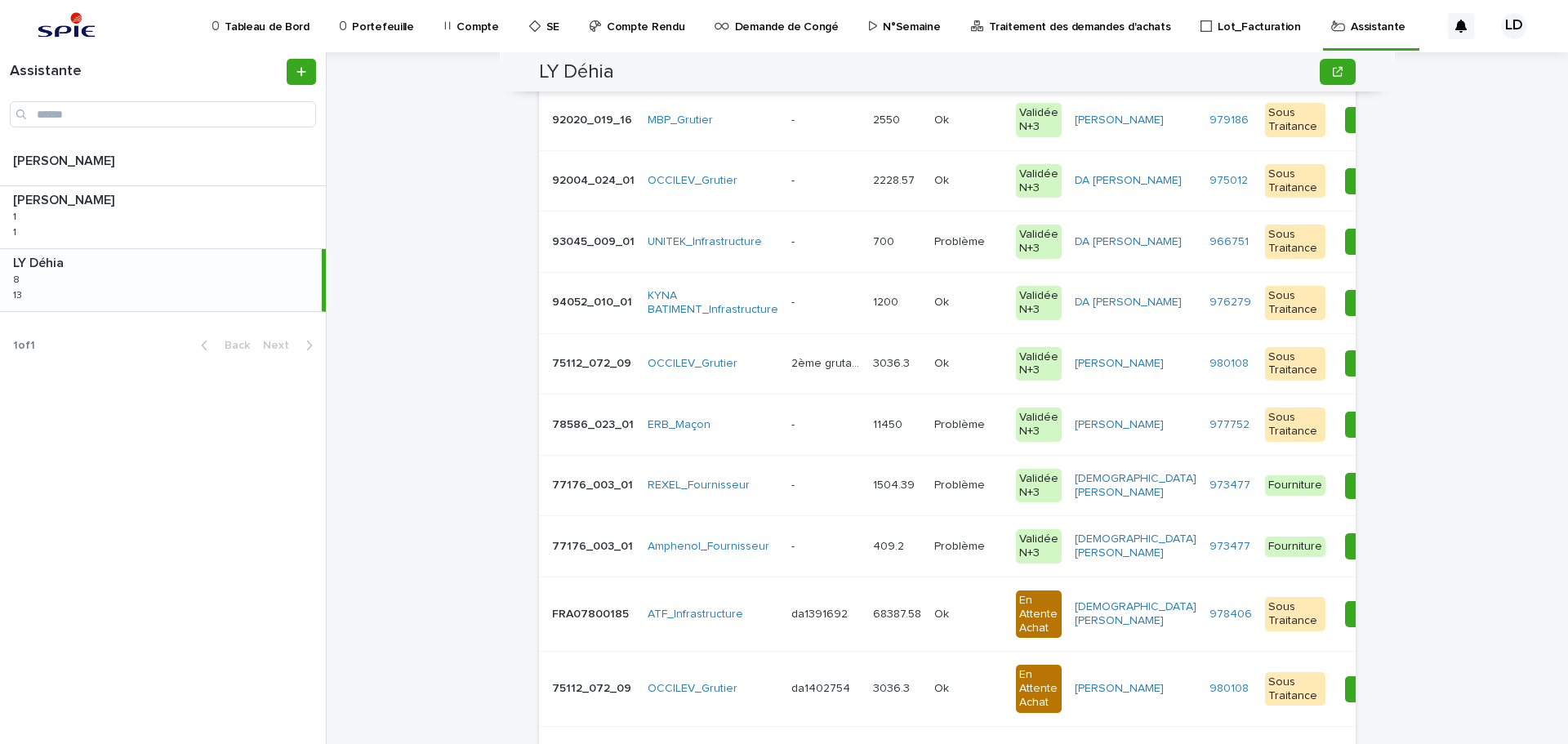
click at [676, 509] on td "REXEL_Fournisseur" at bounding box center [713, 485] width 144 height 61
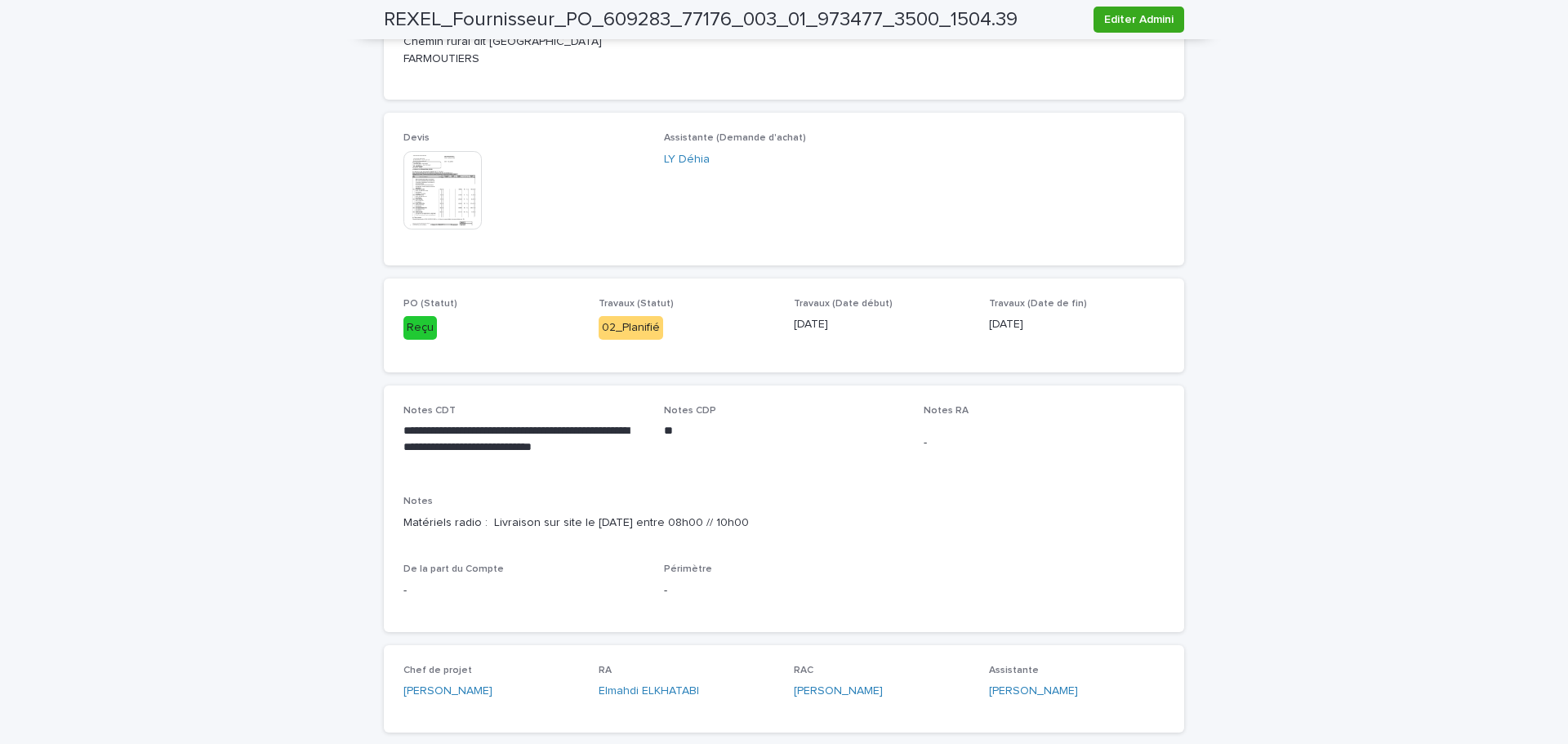
scroll to position [490, 0]
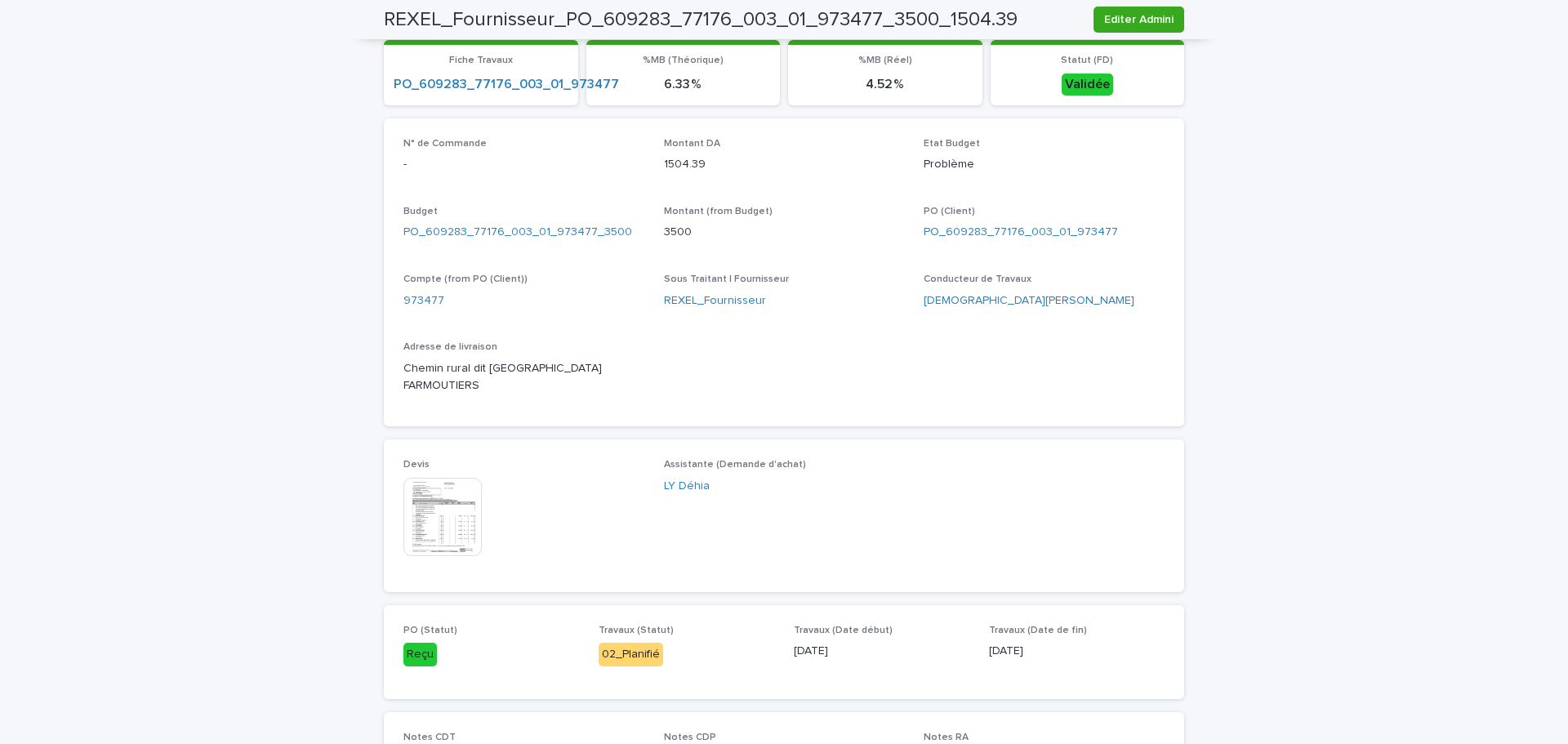
click at [439, 526] on img at bounding box center [442, 517] width 79 height 79
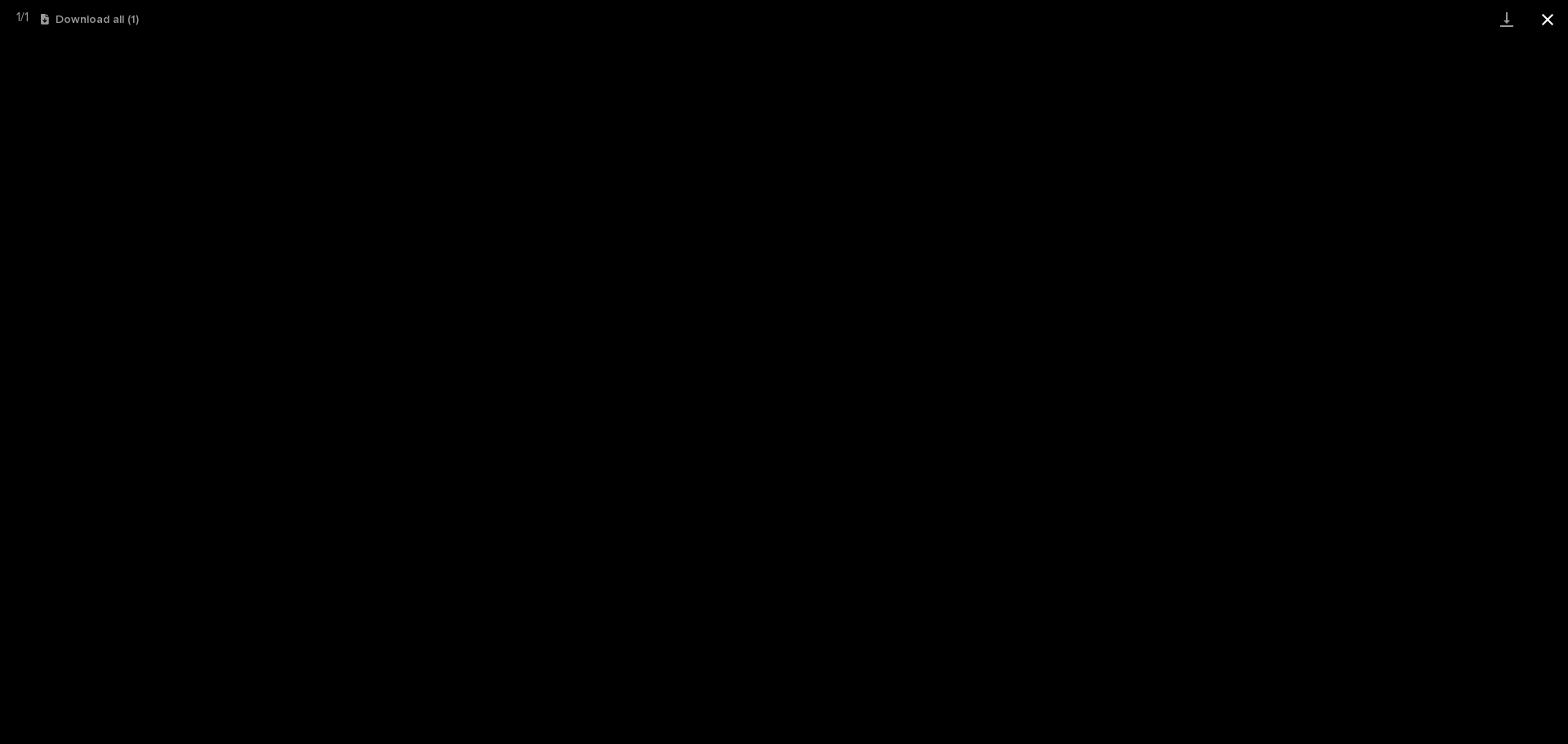
click at [1539, 19] on button "Close gallery" at bounding box center [1547, 19] width 41 height 38
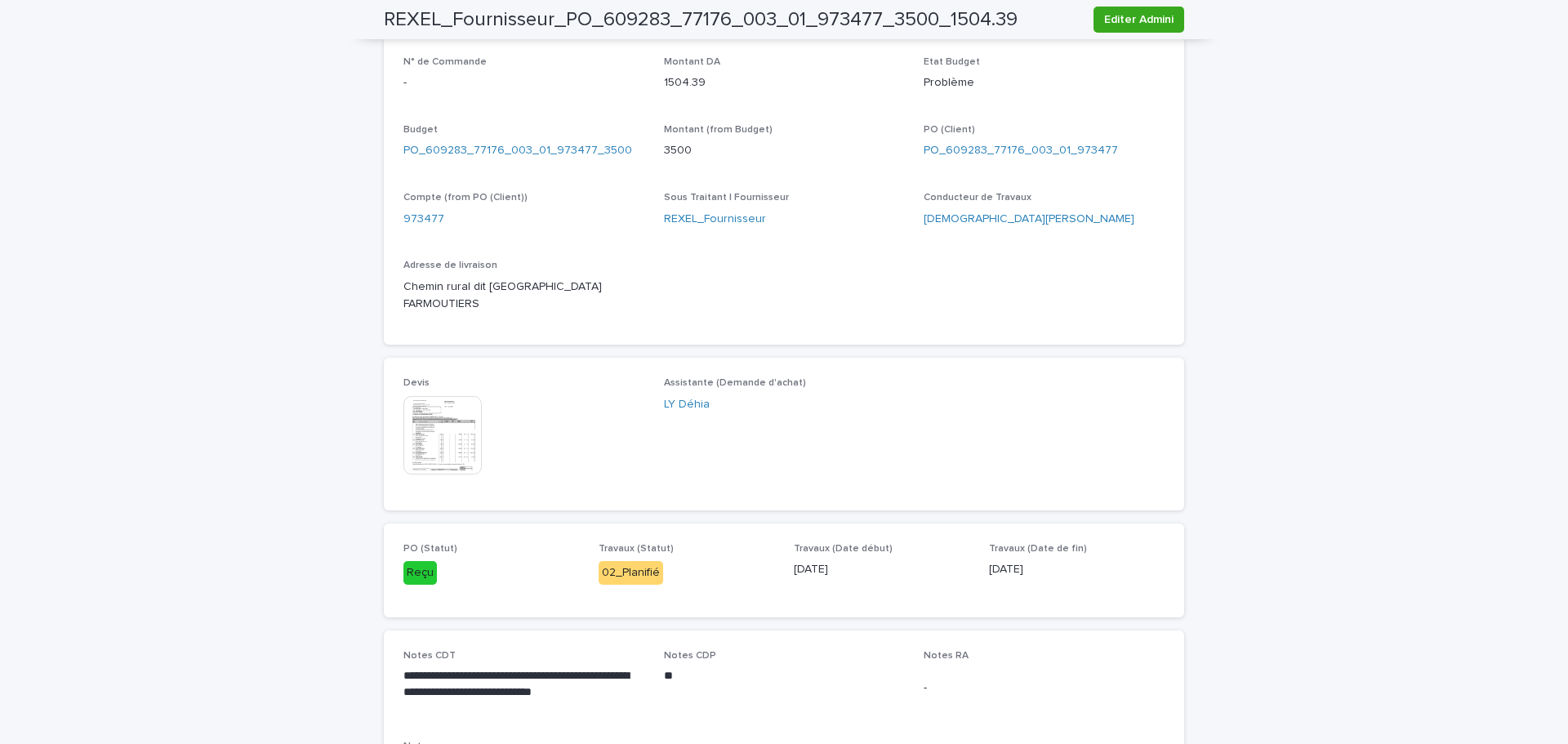
scroll to position [817, 0]
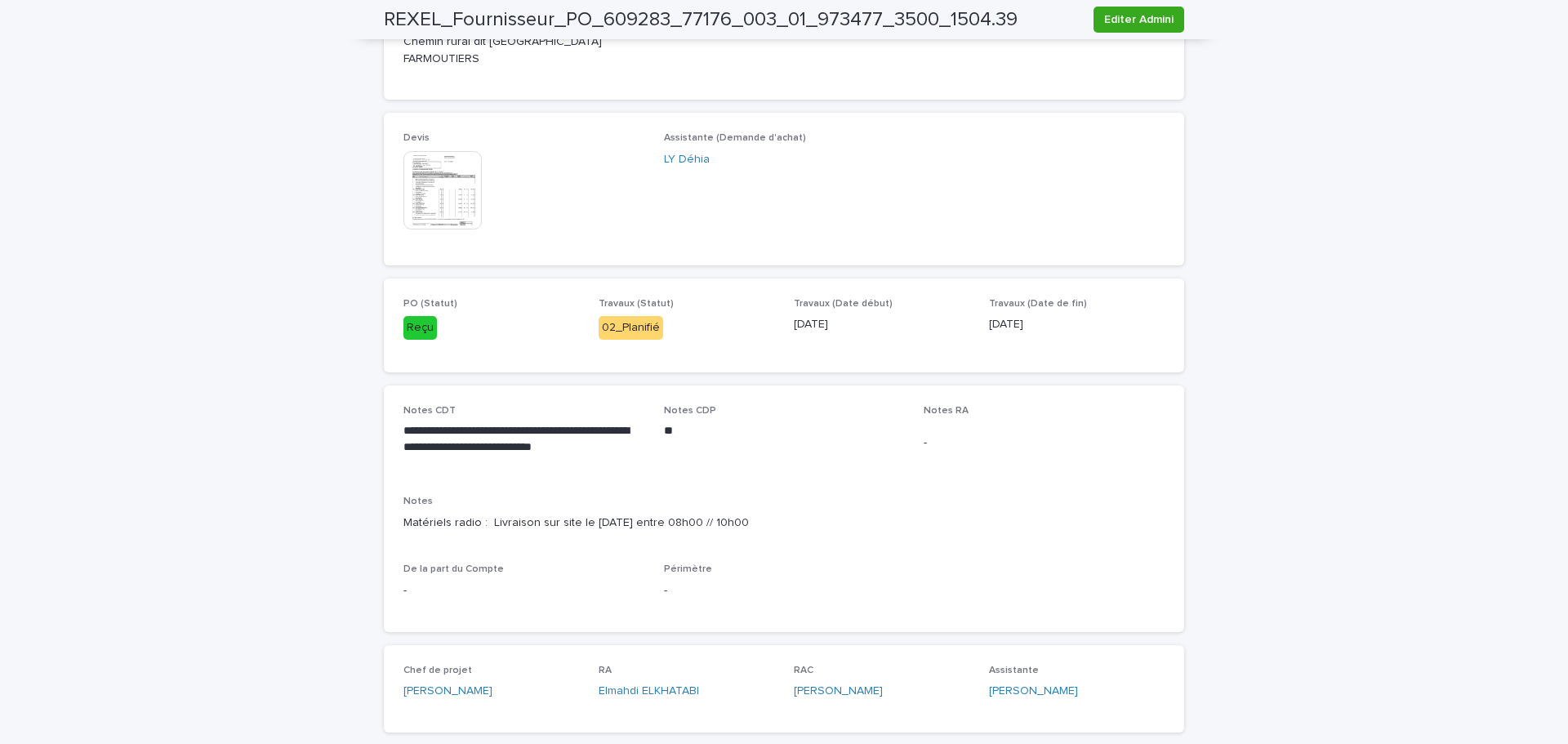
drag, startPoint x: 484, startPoint y: 521, endPoint x: 758, endPoint y: 518, distance: 274.0
click at [758, 518] on p "Matériels radio : Livraison sur site le 15/09/2025 entre 08h00 // 10h00" at bounding box center [783, 523] width 761 height 17
copy p "Livraison sur site le 15/09/2025 entre 08h00 // 10h00"
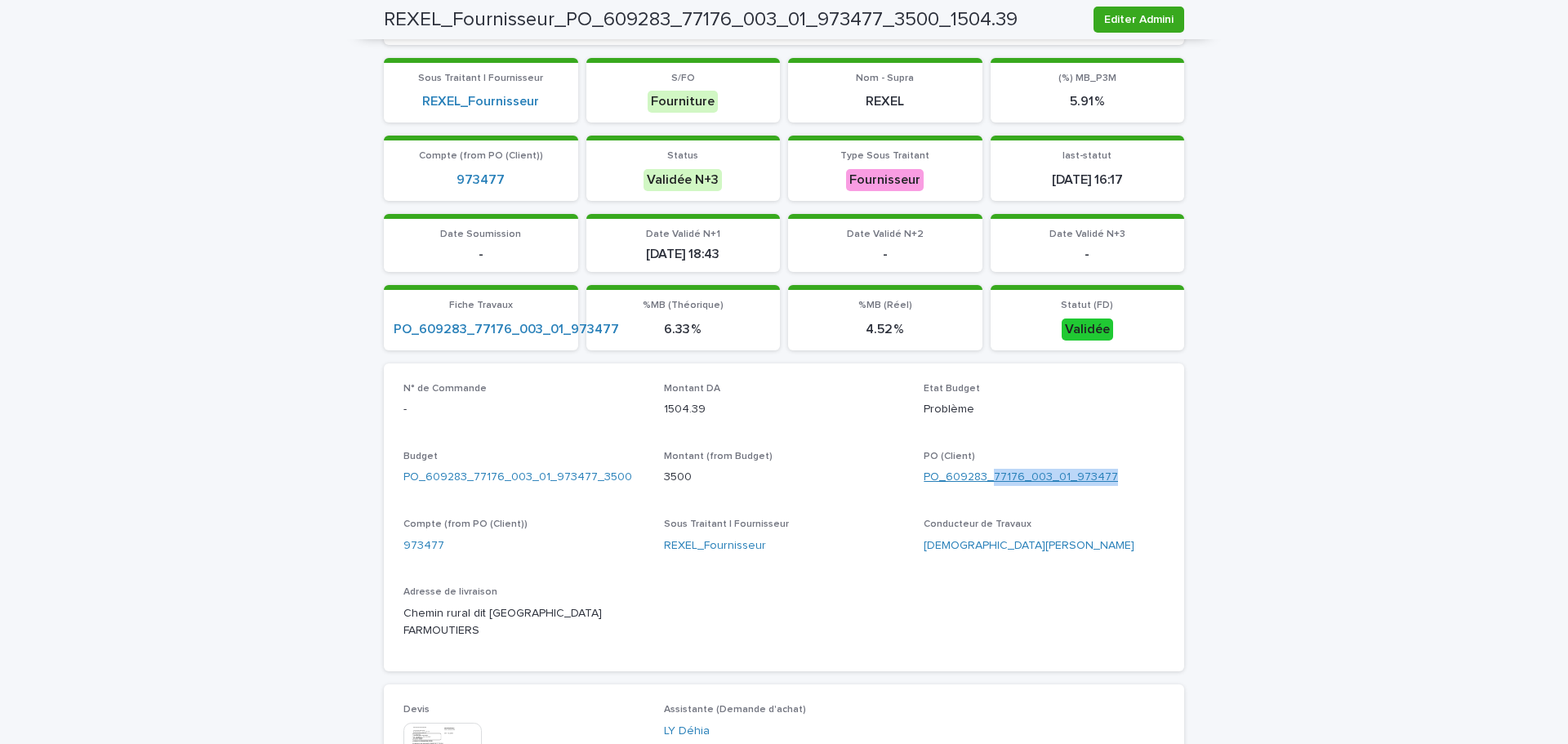
drag, startPoint x: 1115, startPoint y: 475, endPoint x: 988, endPoint y: 479, distance: 127.1
click at [988, 479] on div "PO_609283_77176_003_01_973477" at bounding box center [1044, 477] width 241 height 17
copy link "77176_003_01_973477"
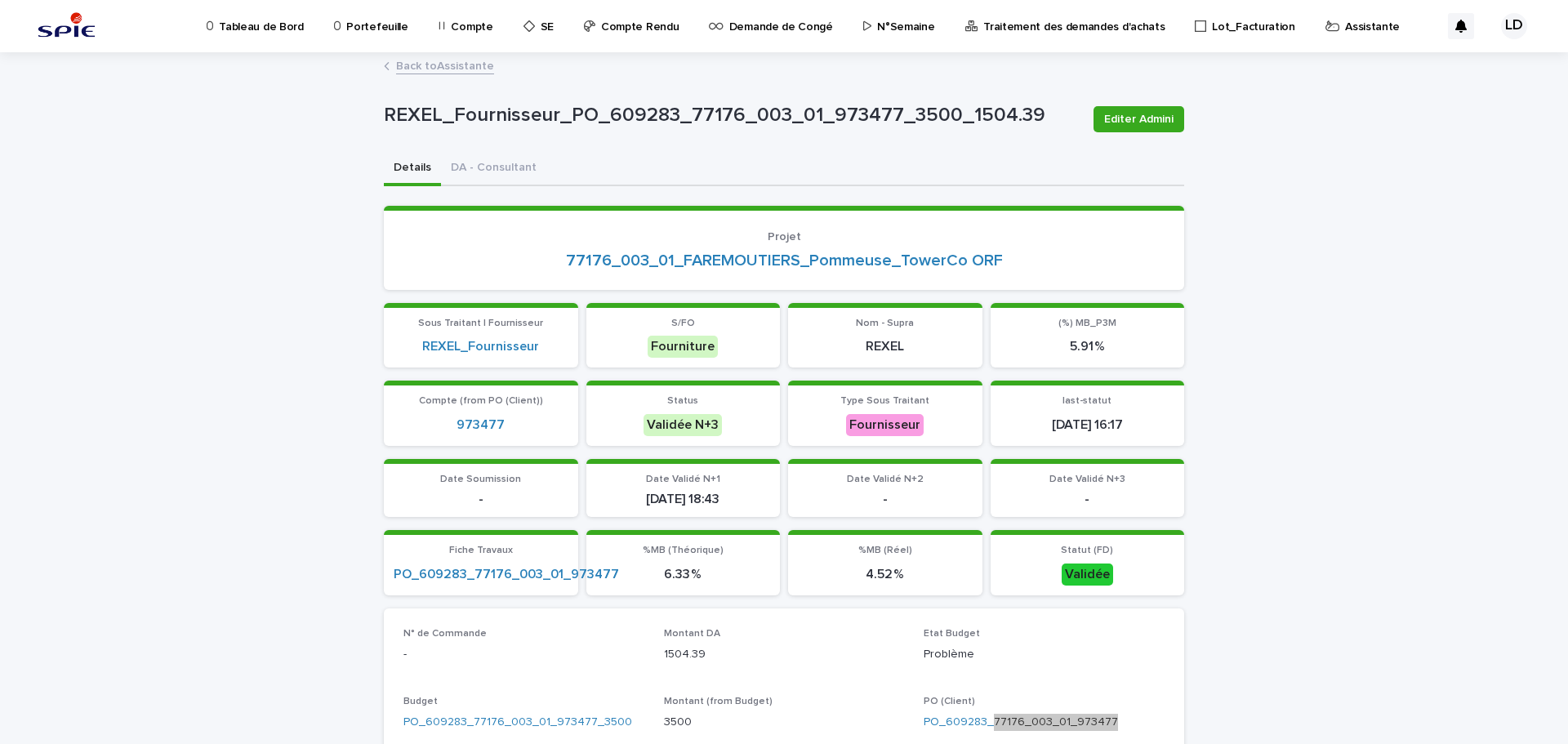
scroll to position [326, 0]
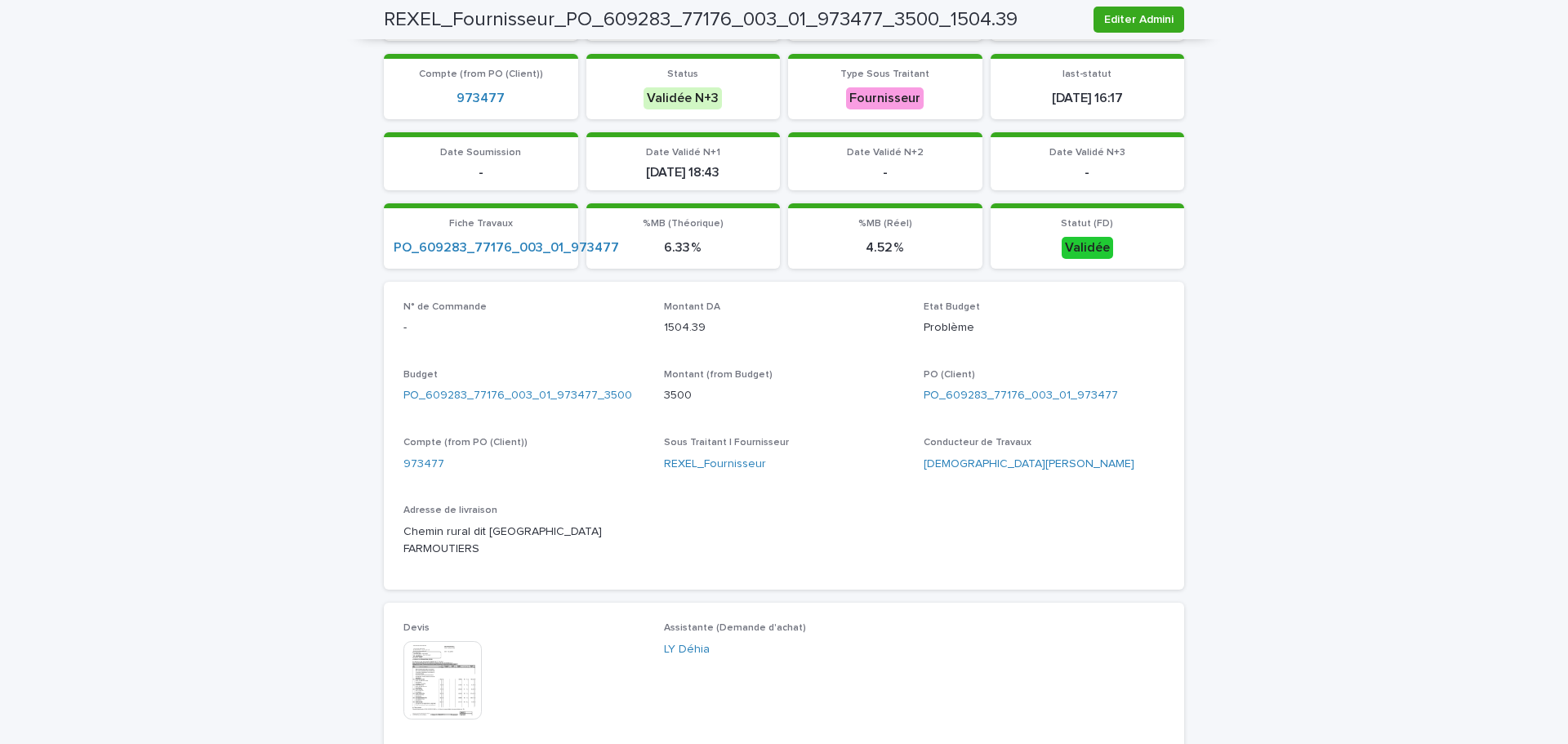
click at [1115, 448] on p "Conducteur de Travaux" at bounding box center [1044, 442] width 241 height 11
drag, startPoint x: 1111, startPoint y: 387, endPoint x: 988, endPoint y: 397, distance: 123.4
click at [988, 397] on div "PO_609283_77176_003_01_973477" at bounding box center [1044, 395] width 241 height 17
copy link "77176_003_01_973477"
click at [1089, 456] on div "BELHAJ Mohamed_Habib" at bounding box center [1044, 464] width 241 height 17
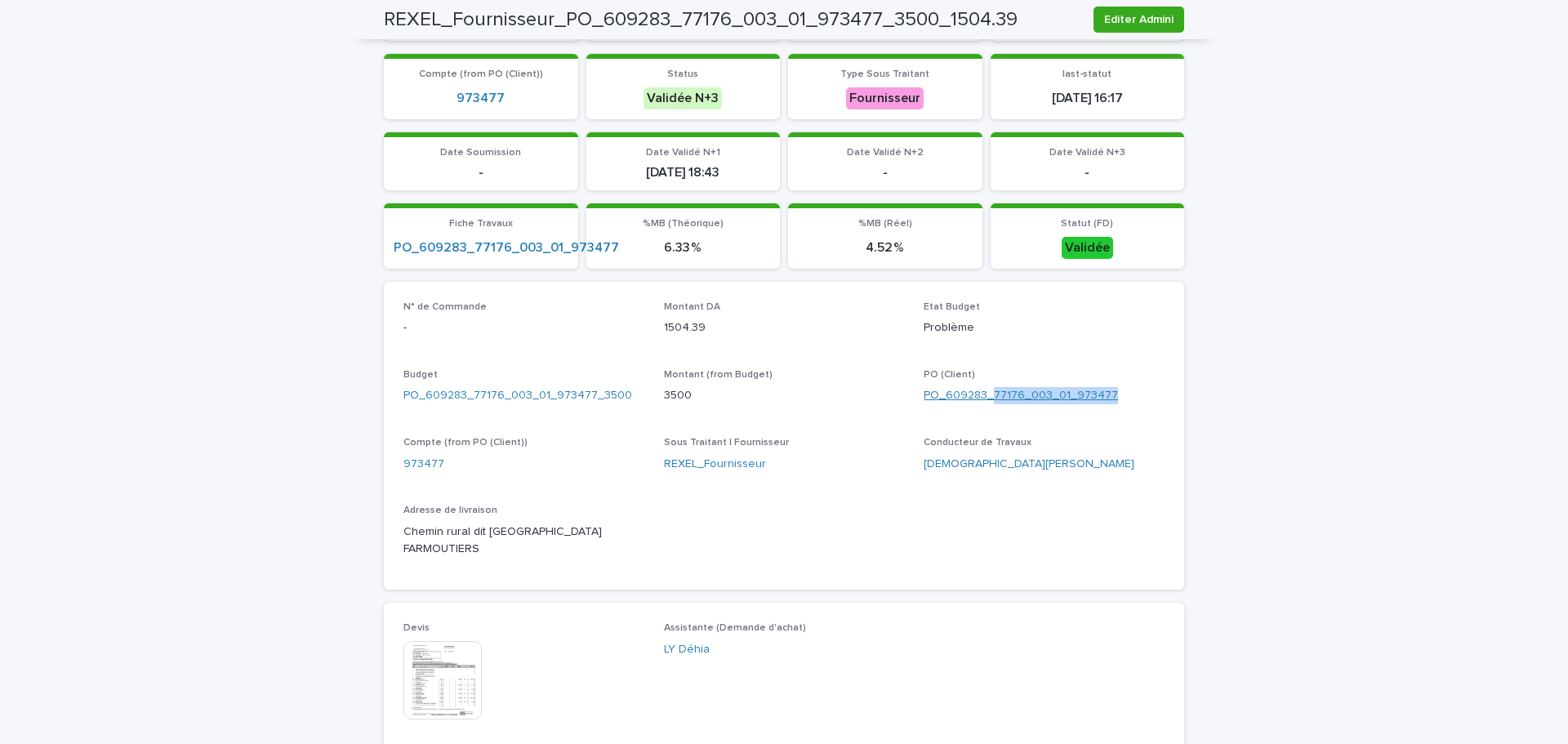
drag, startPoint x: 1107, startPoint y: 390, endPoint x: 988, endPoint y: 391, distance: 119.0
click at [988, 391] on div "PO_609283_77176_003_01_973477" at bounding box center [1044, 395] width 241 height 17
copy link "77176_003_01_973477"
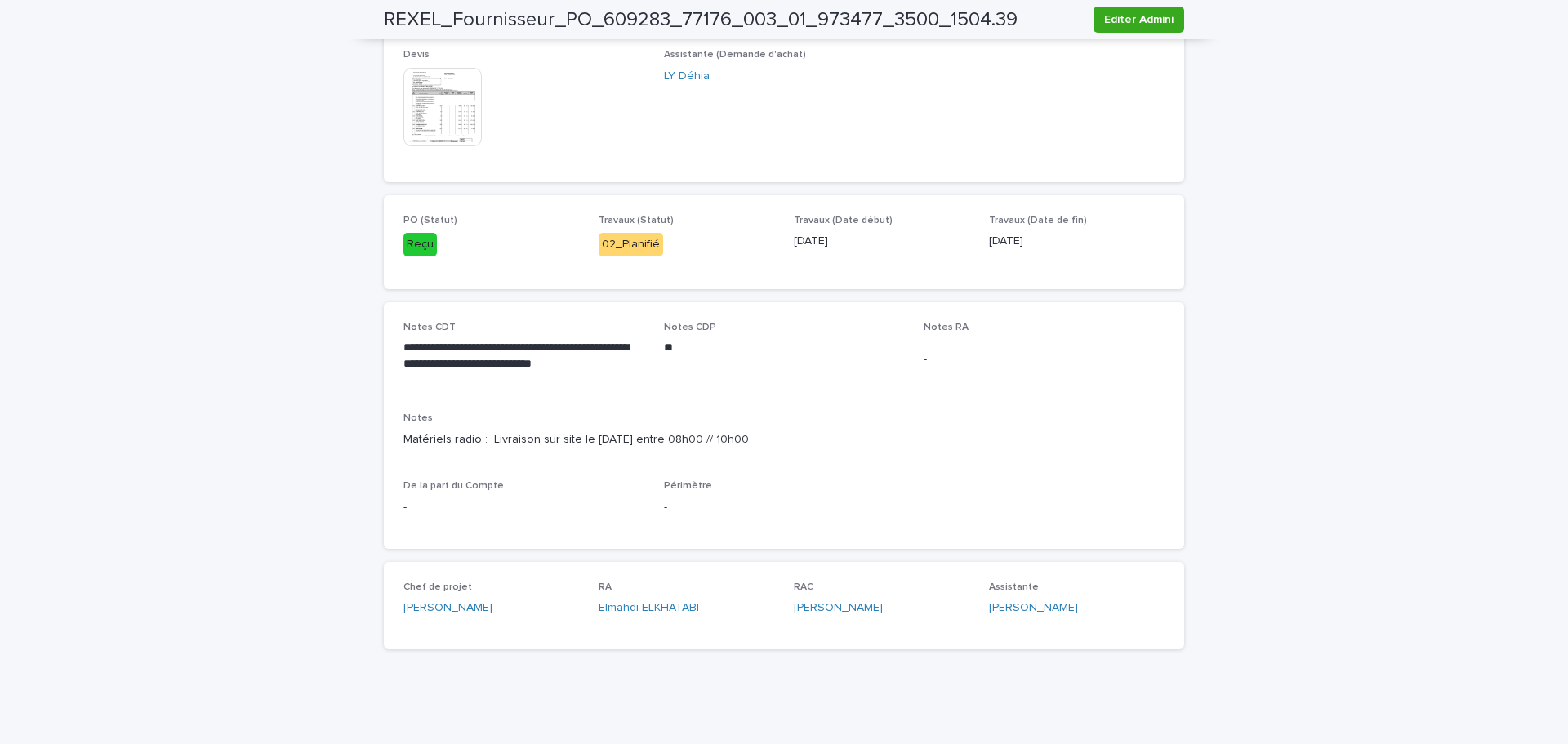
scroll to position [492, 0]
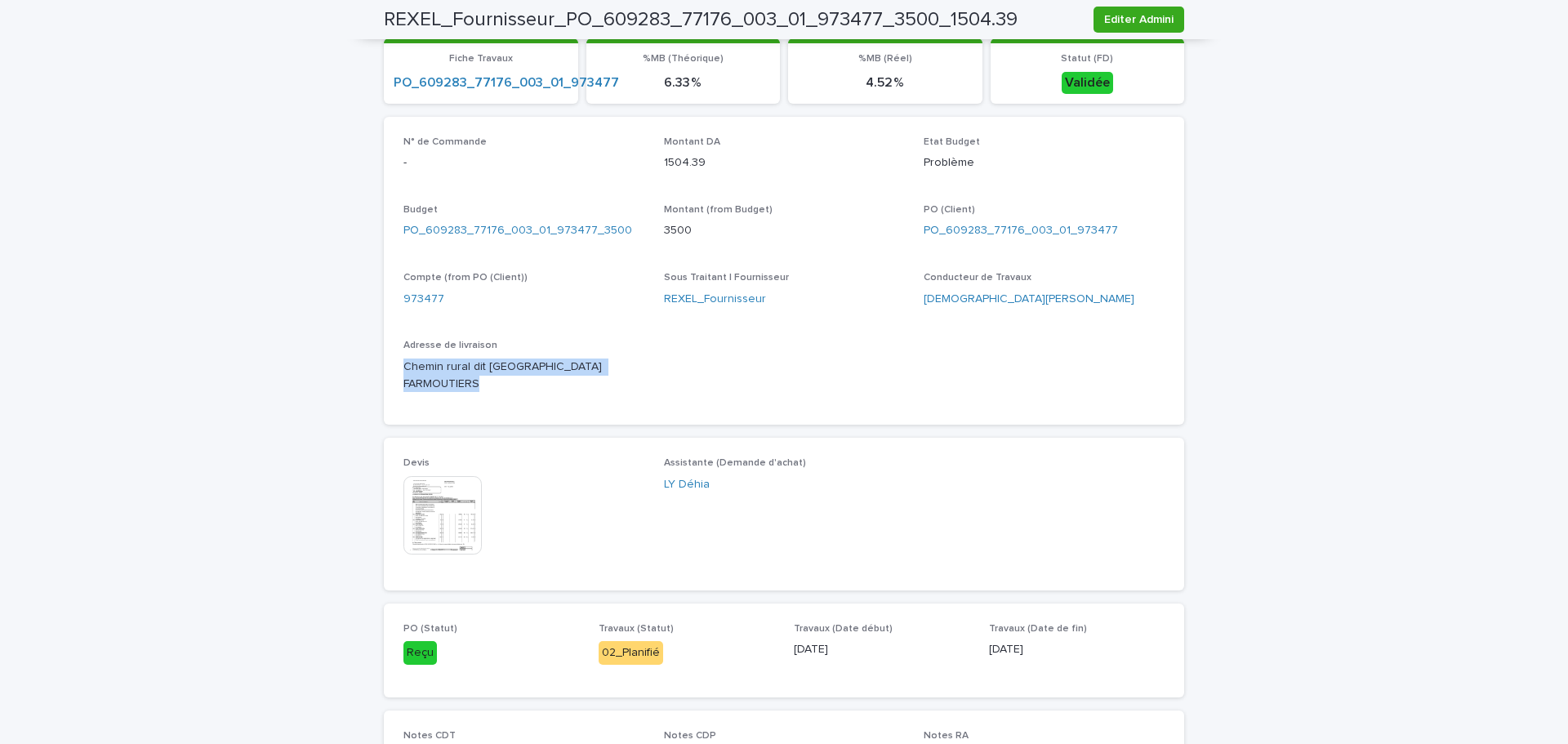
drag, startPoint x: 472, startPoint y: 385, endPoint x: 398, endPoint y: 372, distance: 75.1
click at [403, 372] on p "Chemin rural dit du Casseau 77515 FARMOUTIERS" at bounding box center [524, 375] width 241 height 34
copy p "Chemin rural dit du Casseau 77515 FARMOUTIERS"
click at [650, 383] on div "N° de Commande - Montant DA 1504.39 Etat Budget Problème Budget PO_609283_77176…" at bounding box center [783, 271] width 761 height 269
click at [1147, 18] on span "Editer Admini" at bounding box center [1139, 19] width 70 height 16
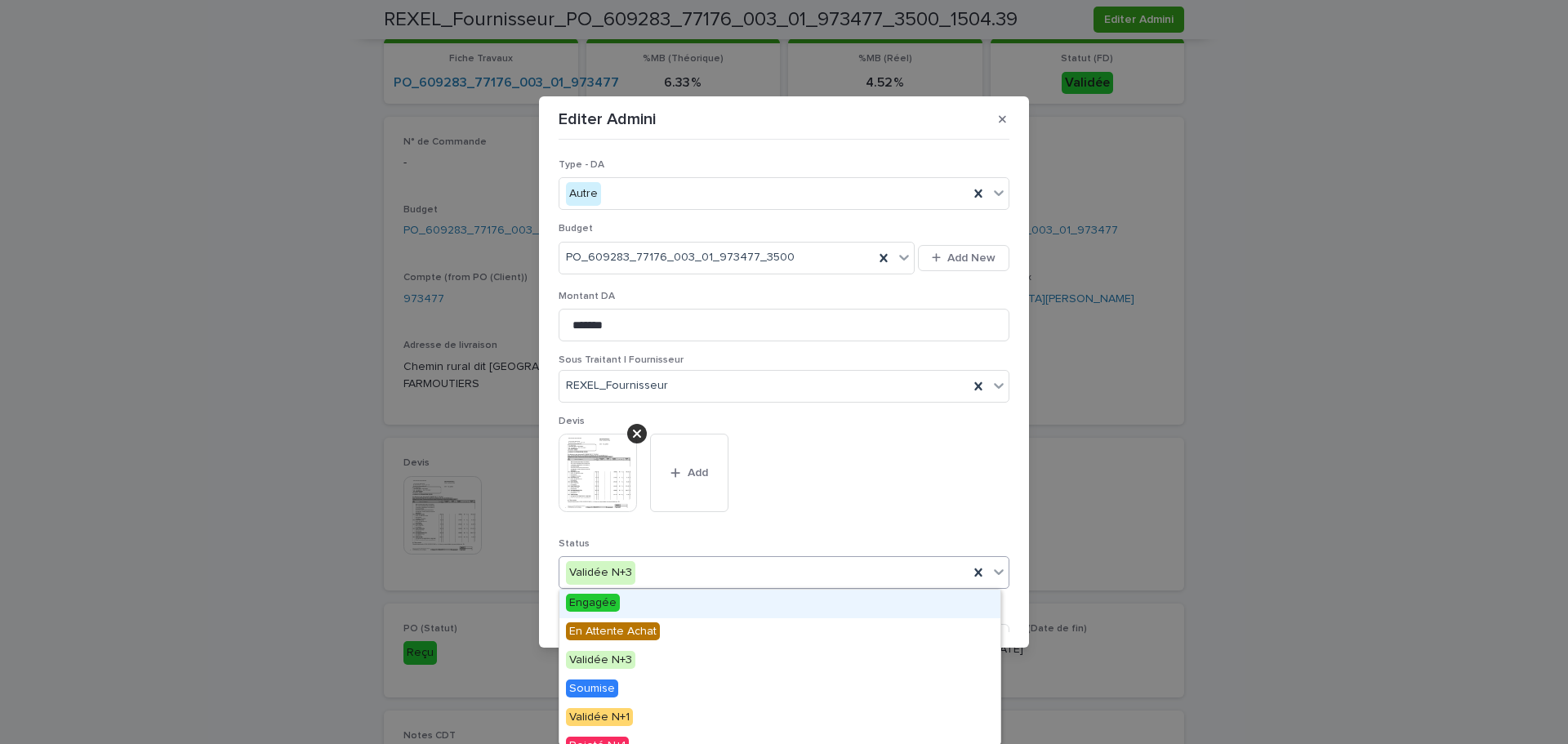
click at [682, 576] on div "Validée N+3" at bounding box center [764, 572] width 409 height 27
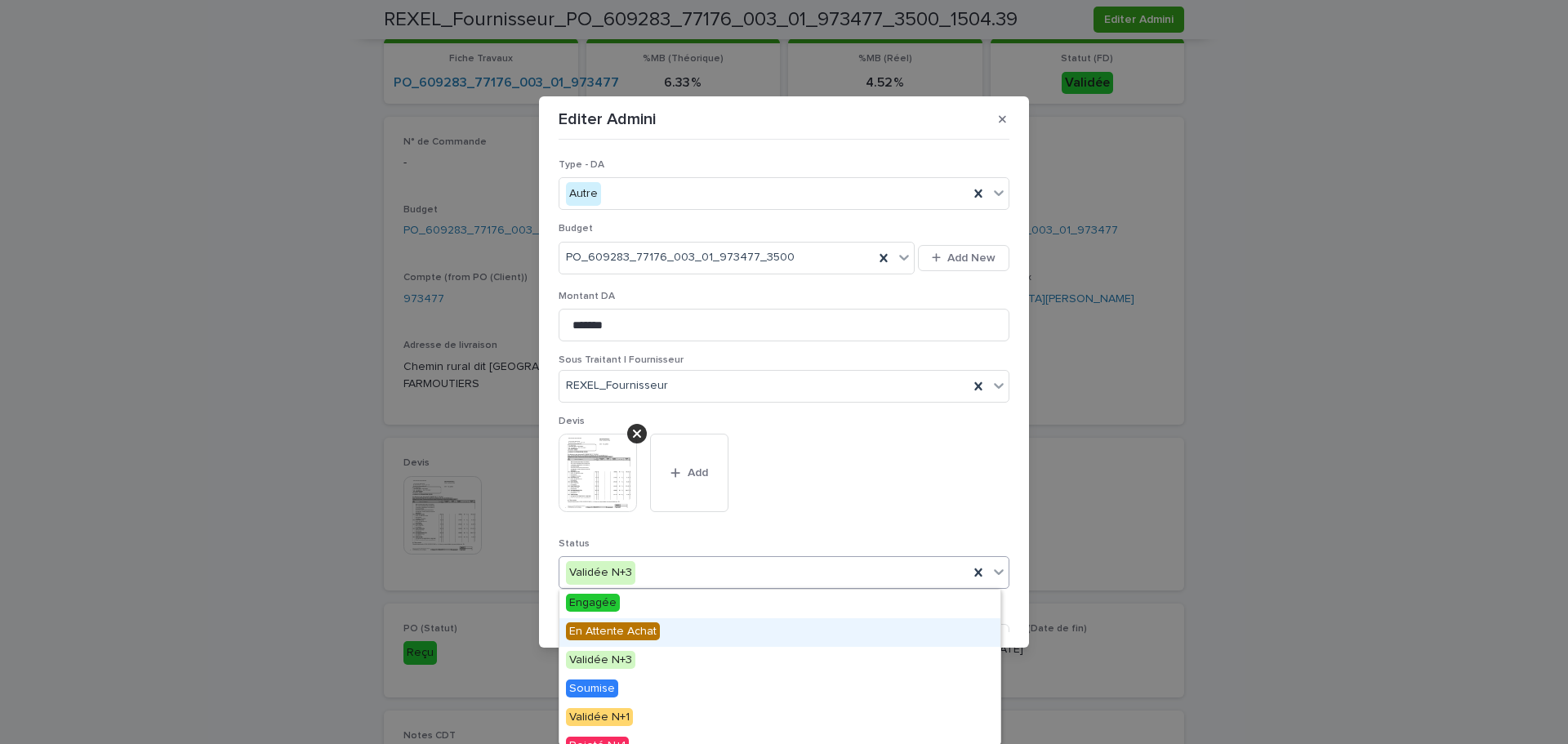
click at [673, 630] on div "En Attente Achat" at bounding box center [780, 632] width 441 height 29
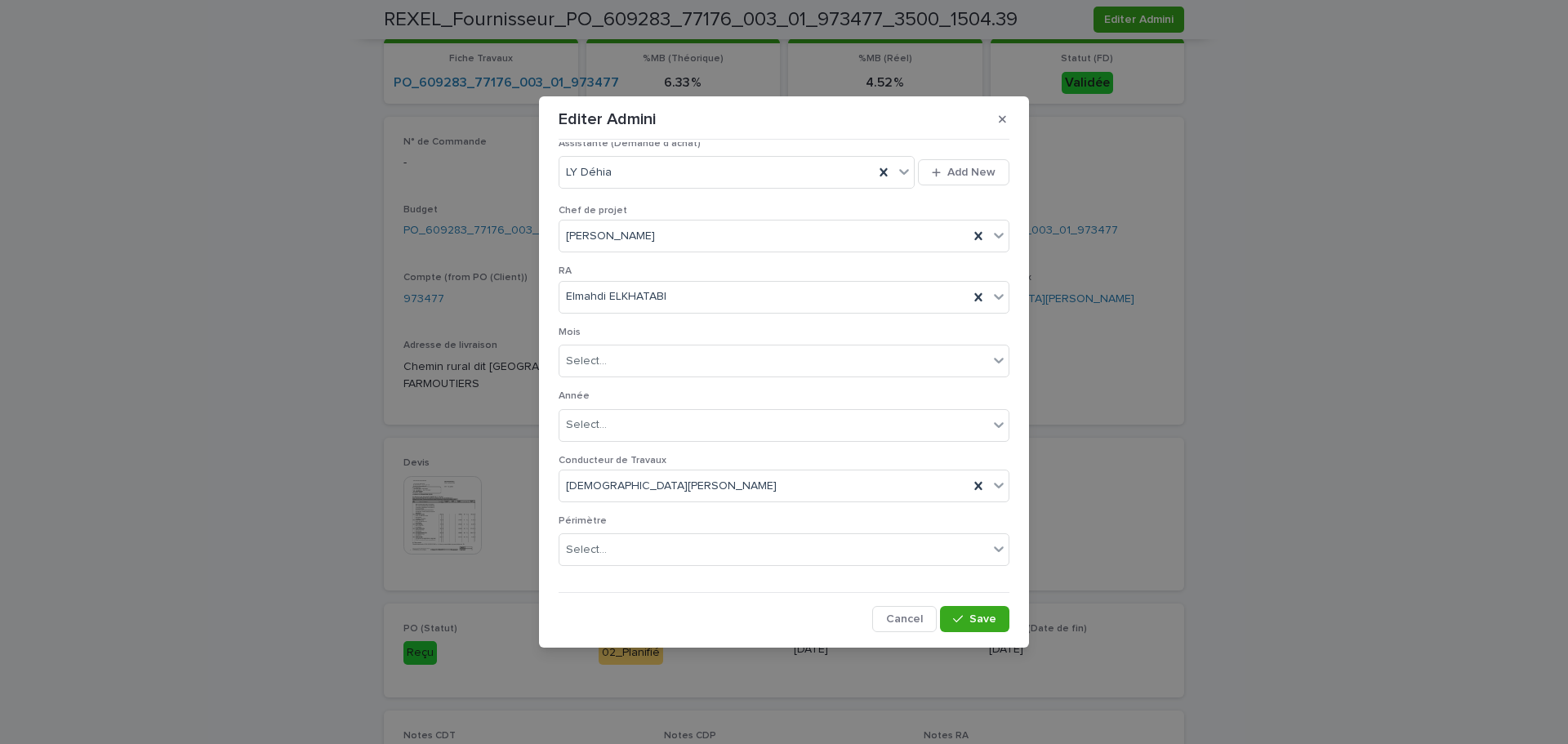
scroll to position [664, 0]
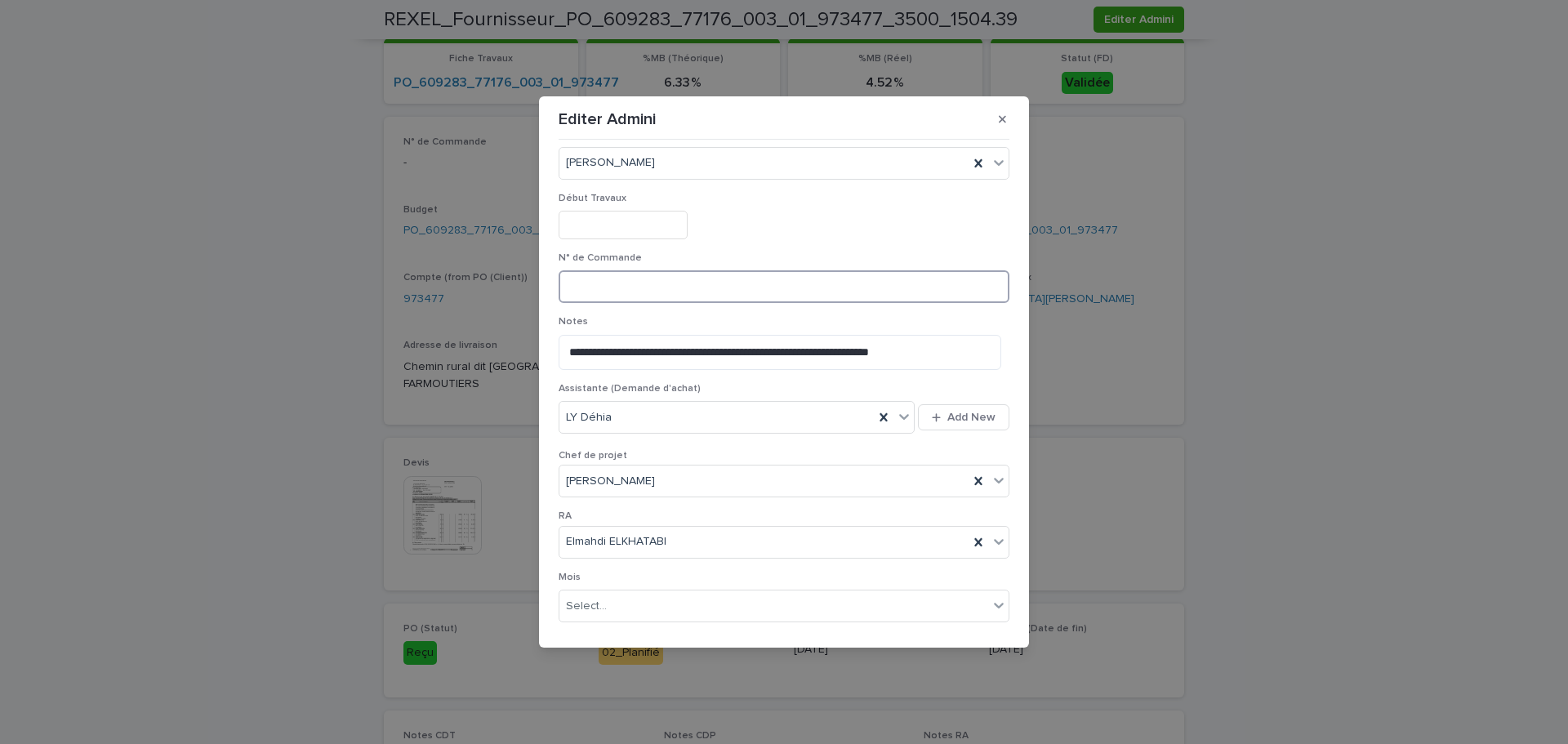
click at [579, 286] on input at bounding box center [784, 286] width 451 height 33
paste input "*******"
click at [571, 283] on input "*******" at bounding box center [784, 286] width 451 height 33
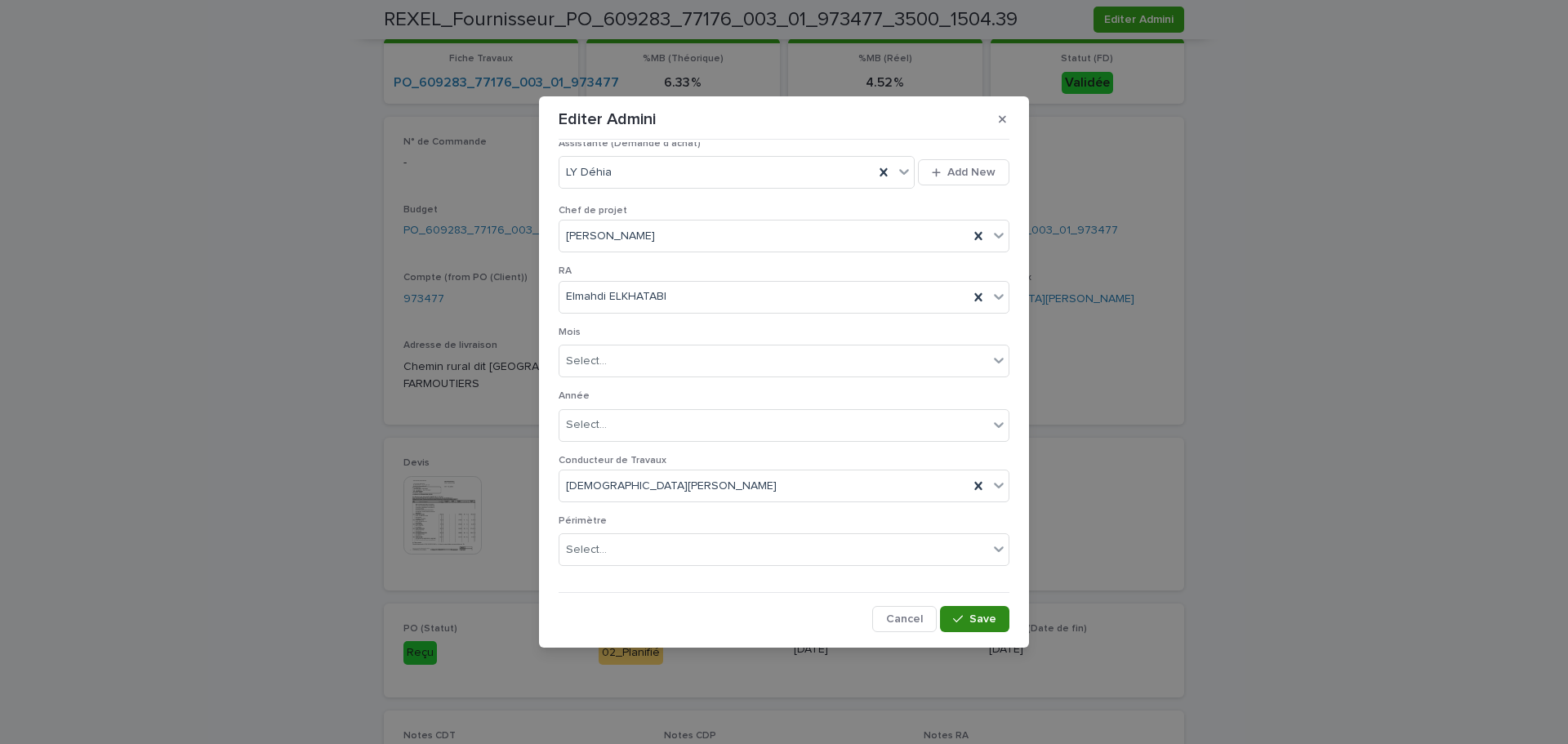
type input "********"
click at [970, 614] on span "Save" at bounding box center [982, 618] width 27 height 11
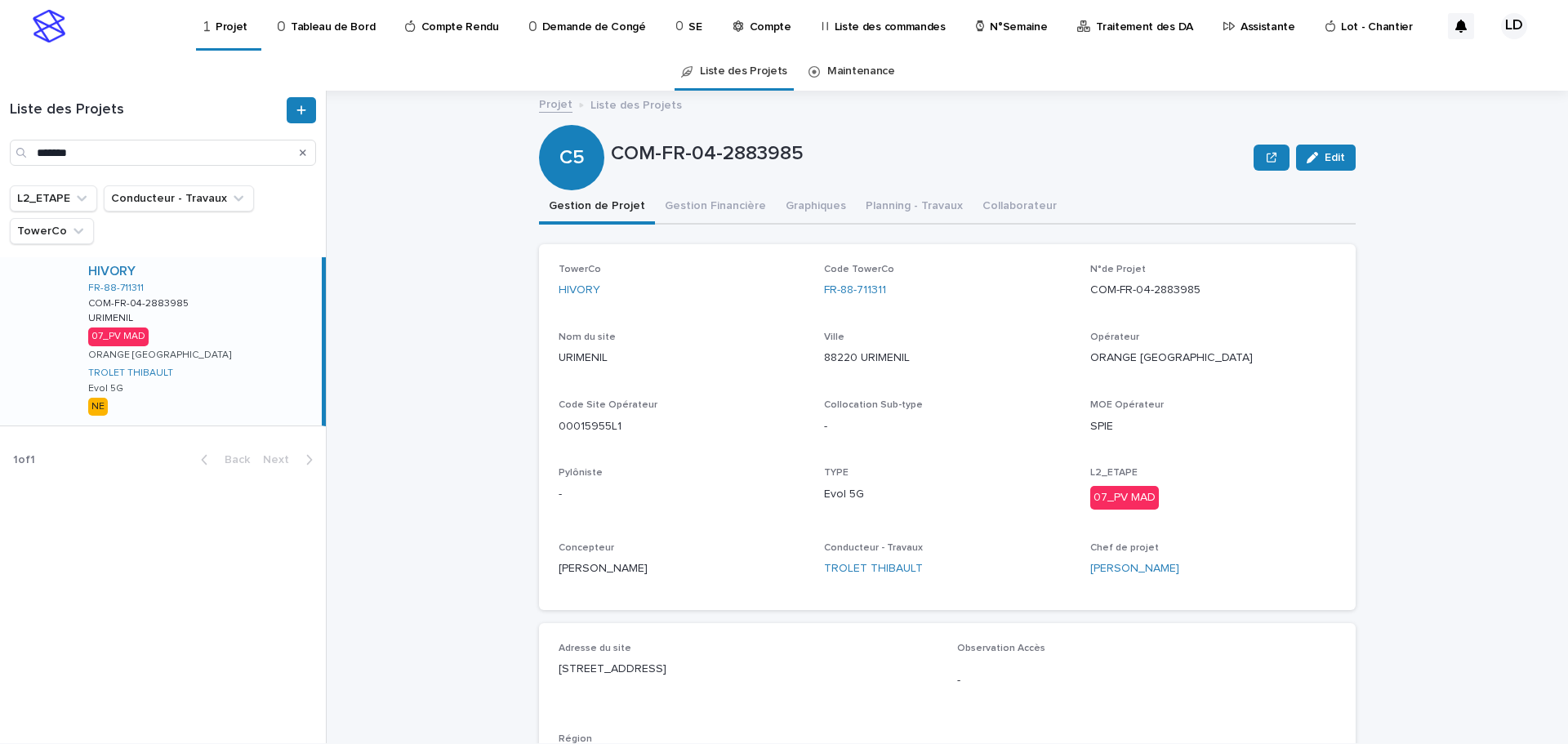
click at [1241, 27] on p "Assistante" at bounding box center [1268, 17] width 55 height 34
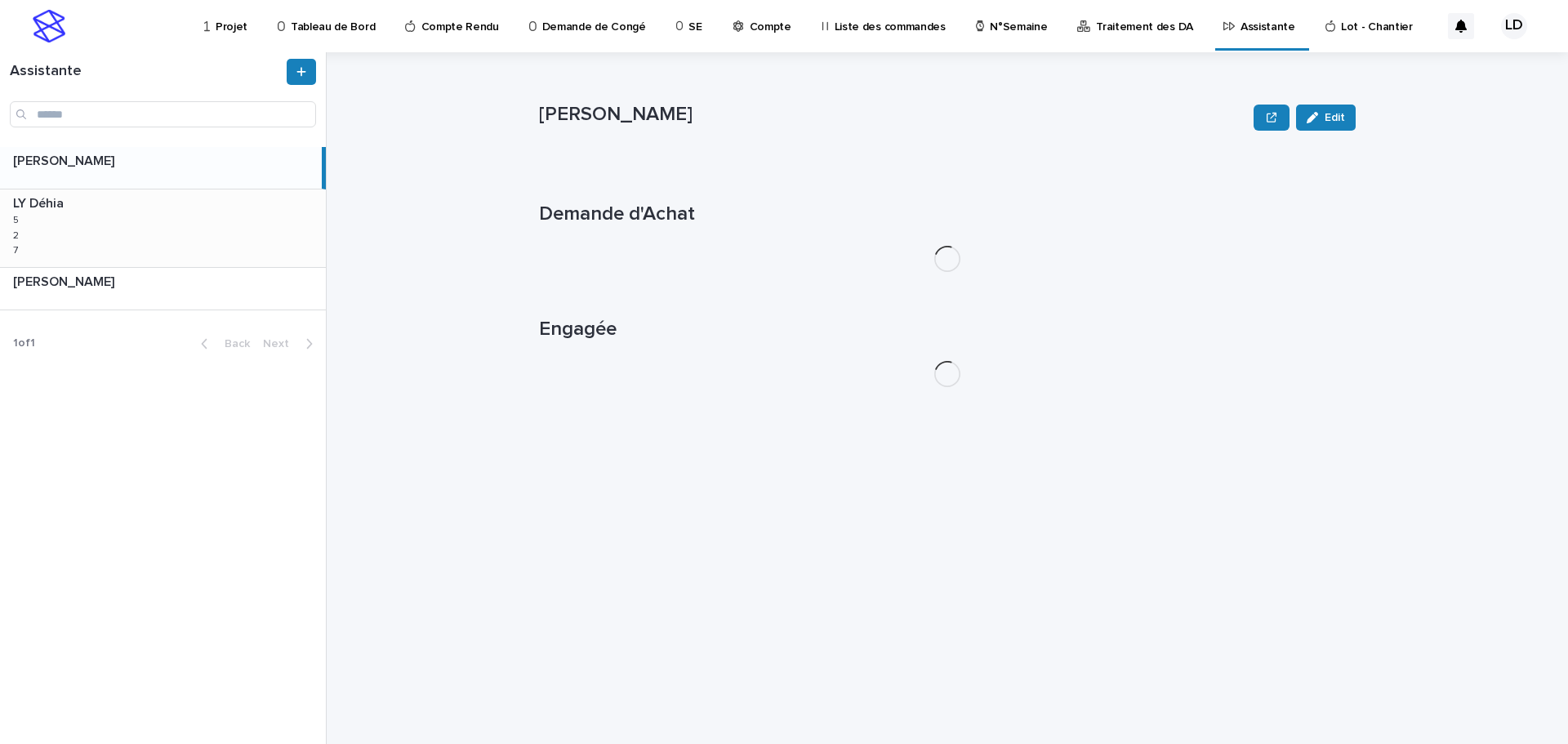
click at [212, 237] on div "LY Déhia LY Déhia 5 5 2 2 7 7" at bounding box center [163, 227] width 326 height 77
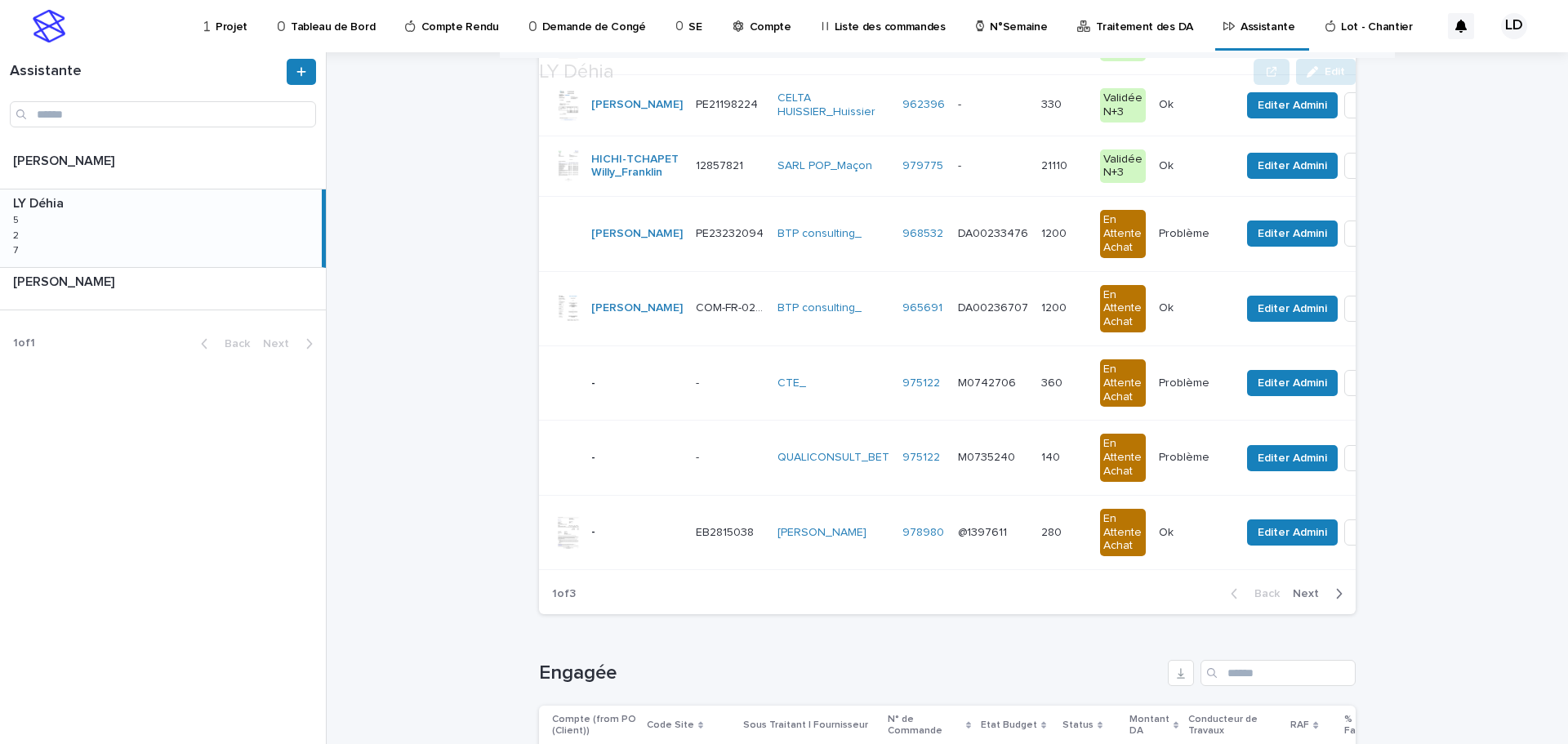
scroll to position [490, 0]
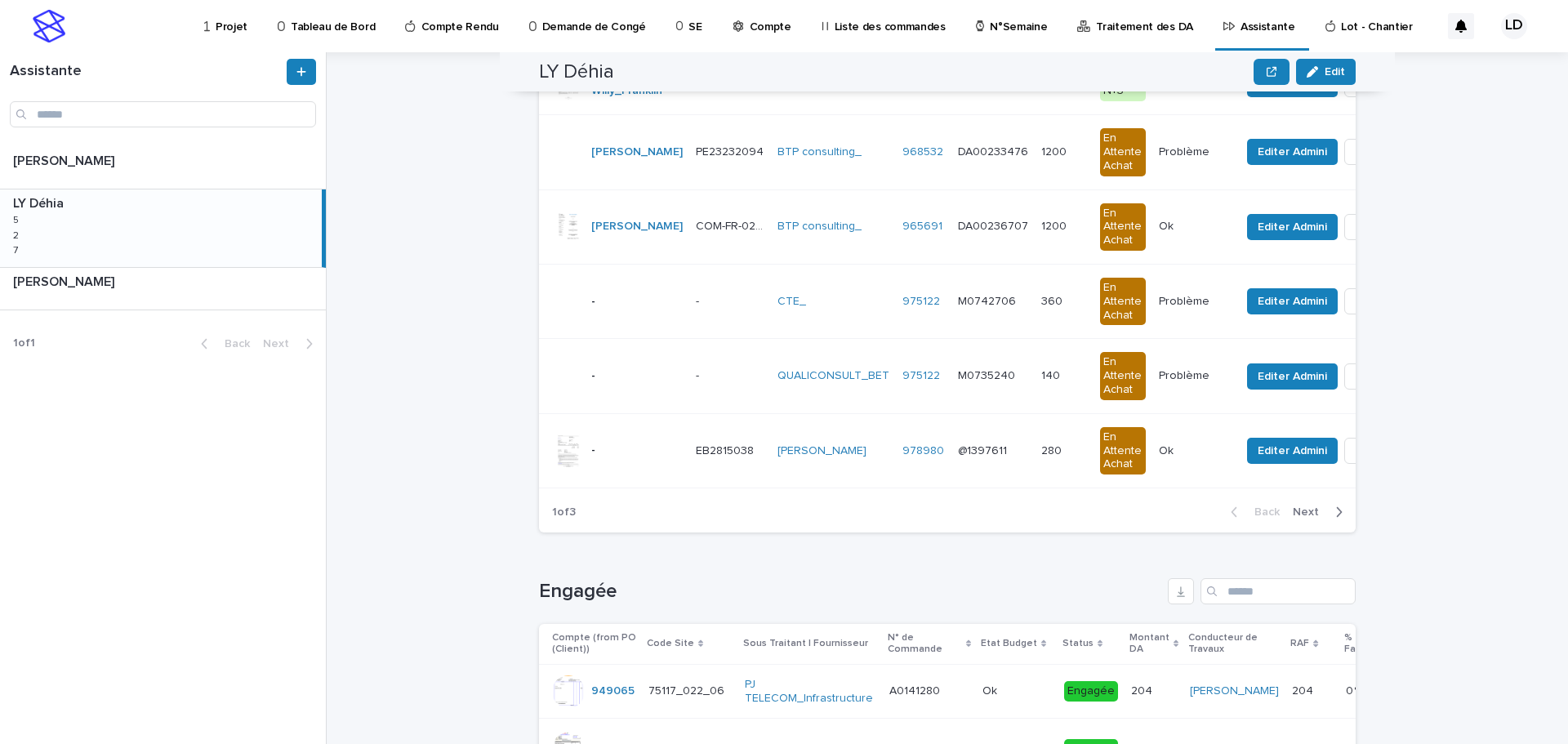
click at [1293, 518] on span "Next" at bounding box center [1311, 512] width 36 height 11
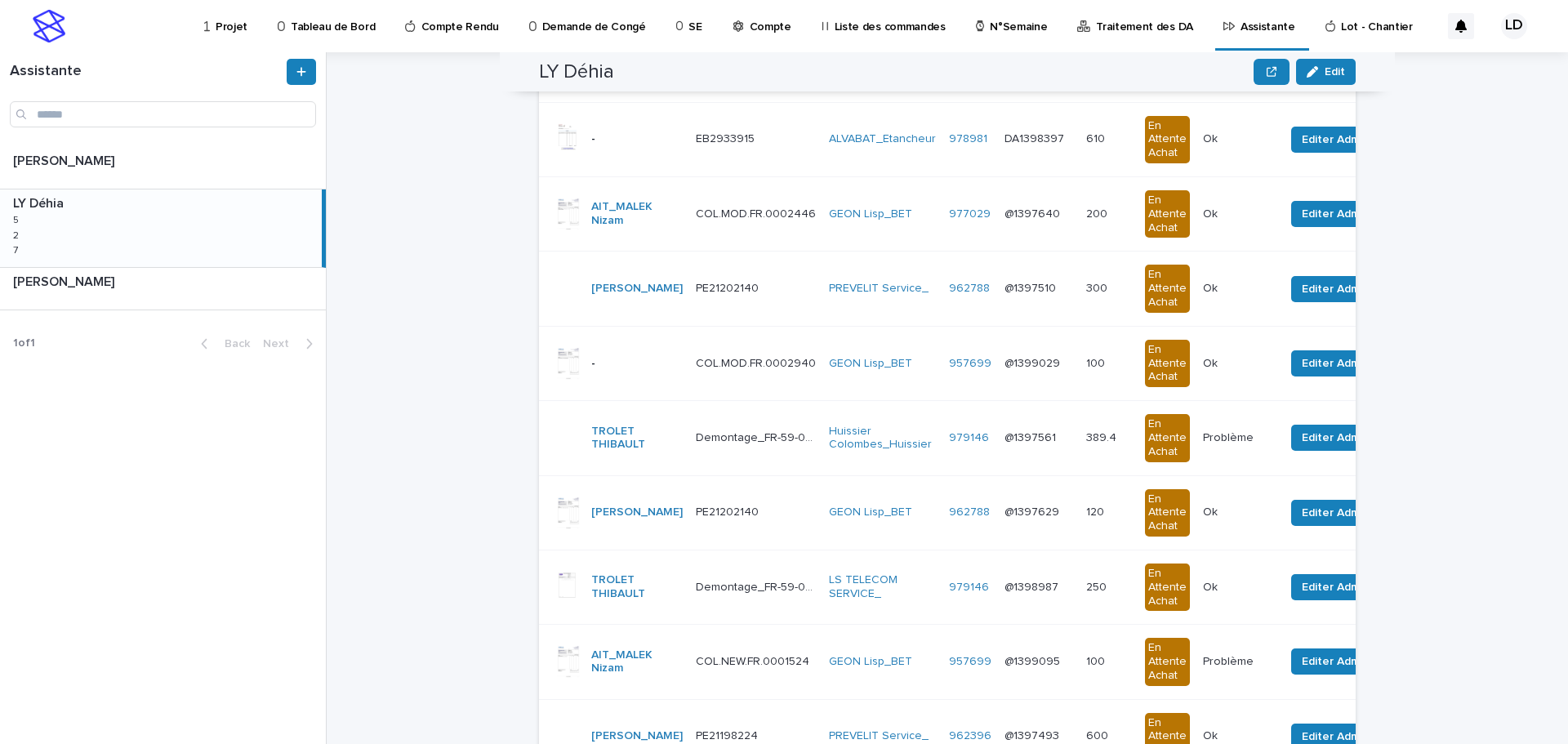
scroll to position [436, 0]
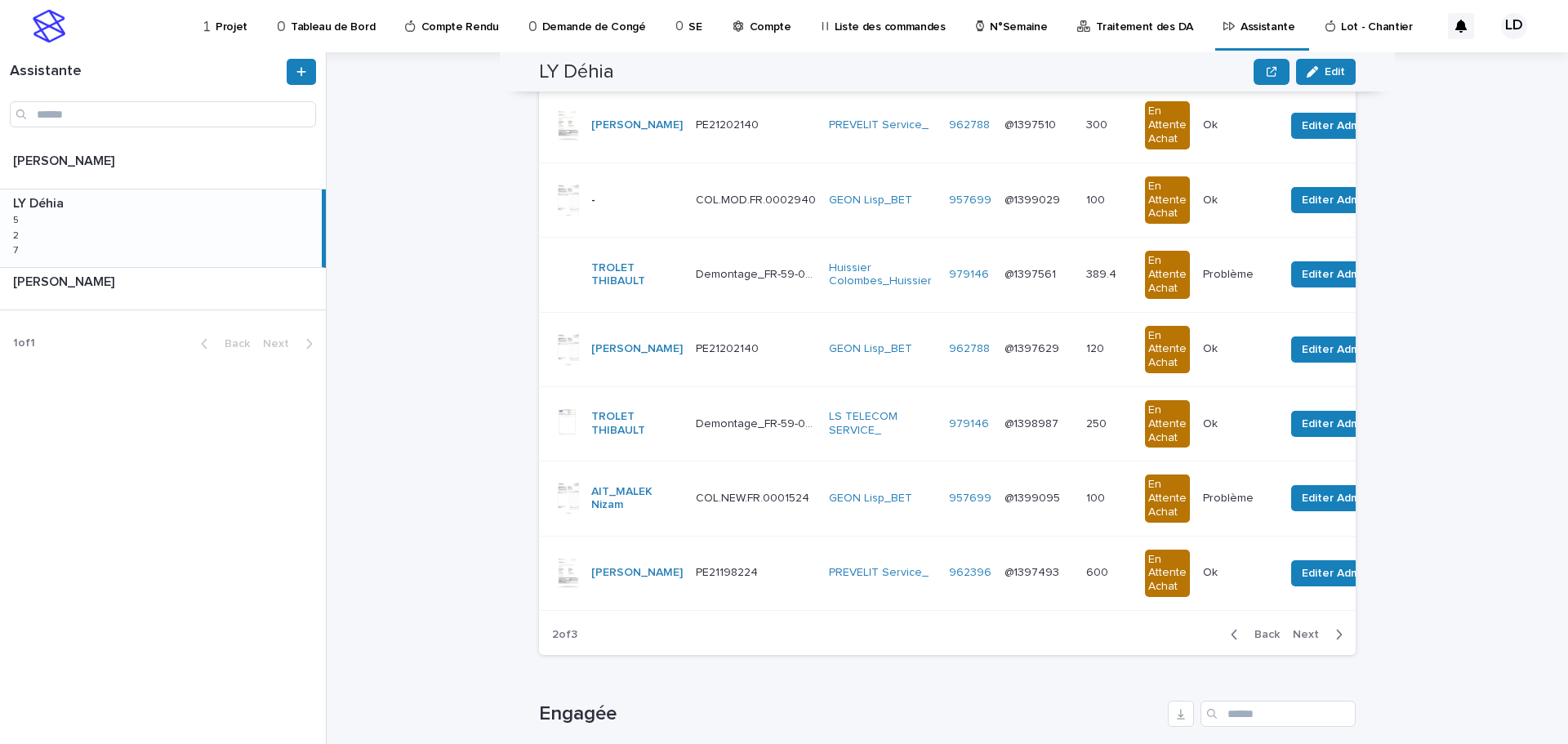
click at [1297, 640] on span "Next" at bounding box center [1311, 633] width 36 height 11
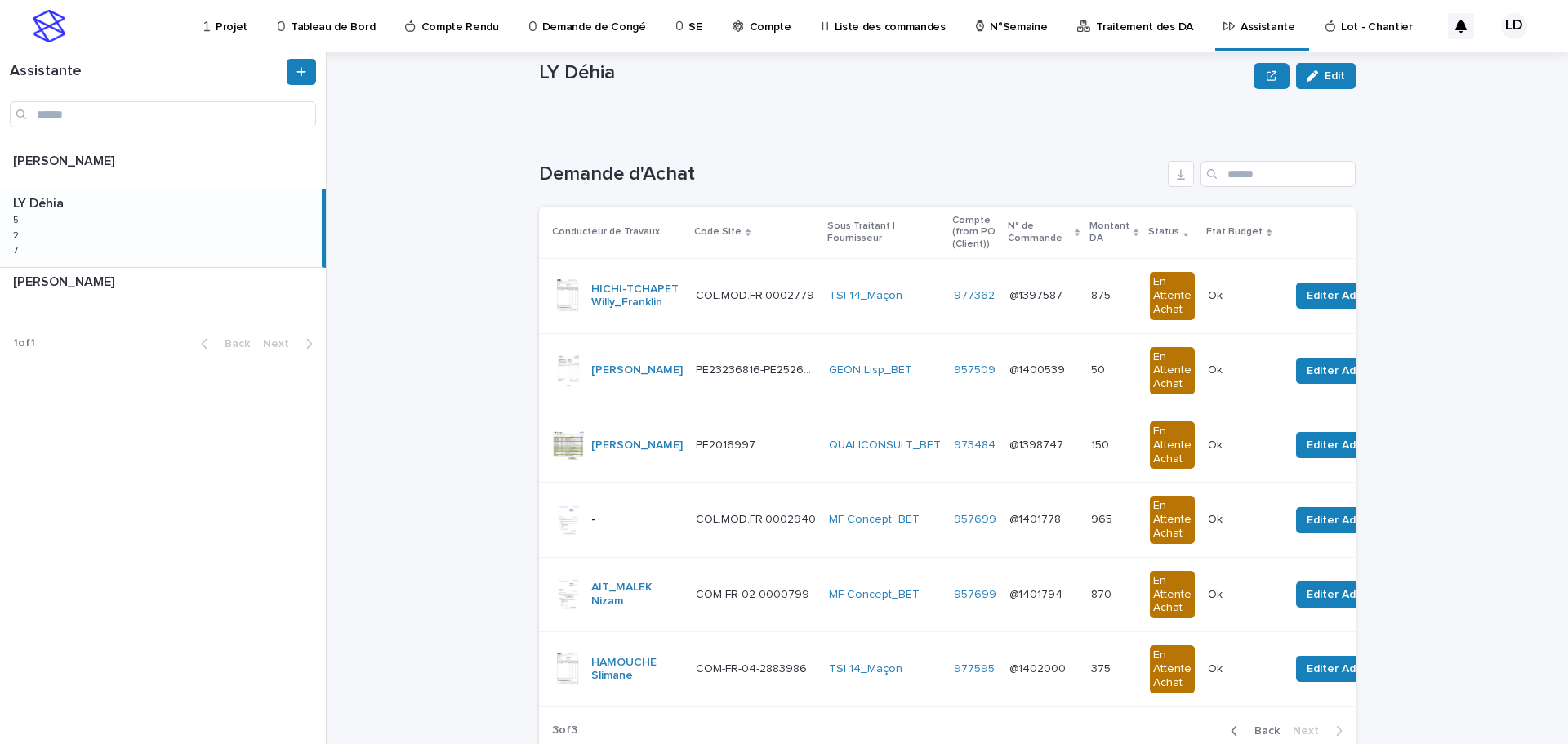
scroll to position [124, 0]
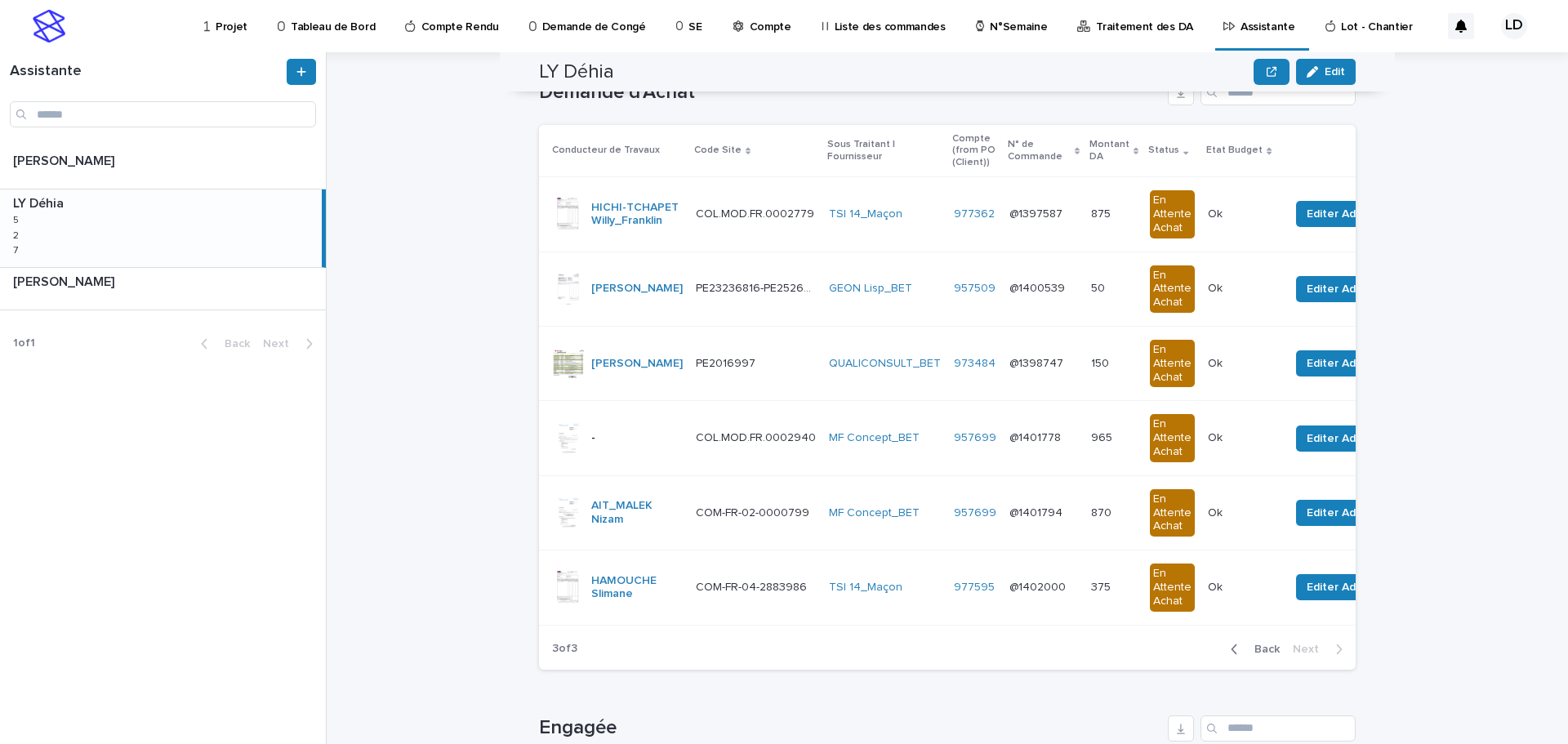
click at [1268, 655] on span "Back" at bounding box center [1262, 648] width 35 height 11
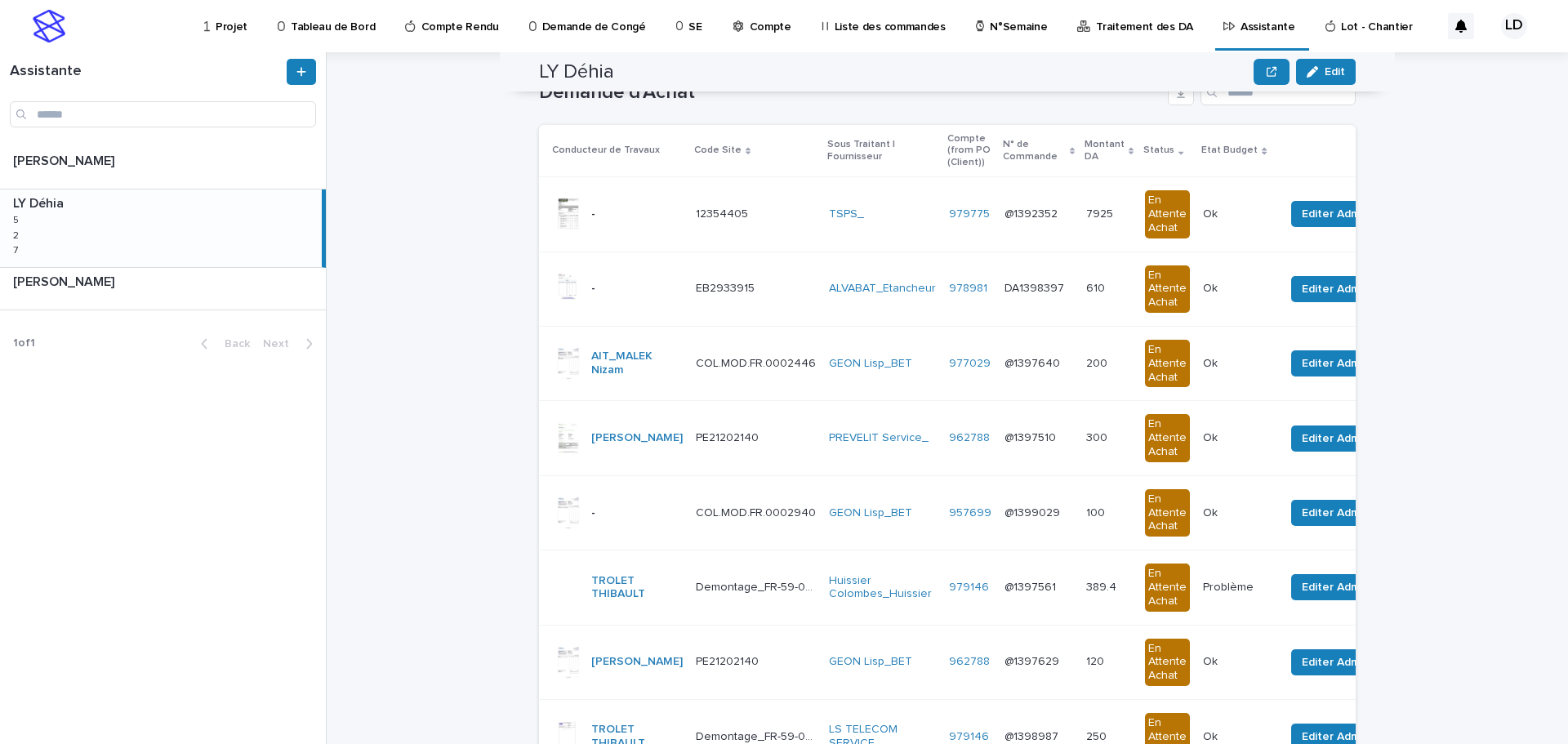
scroll to position [368, 0]
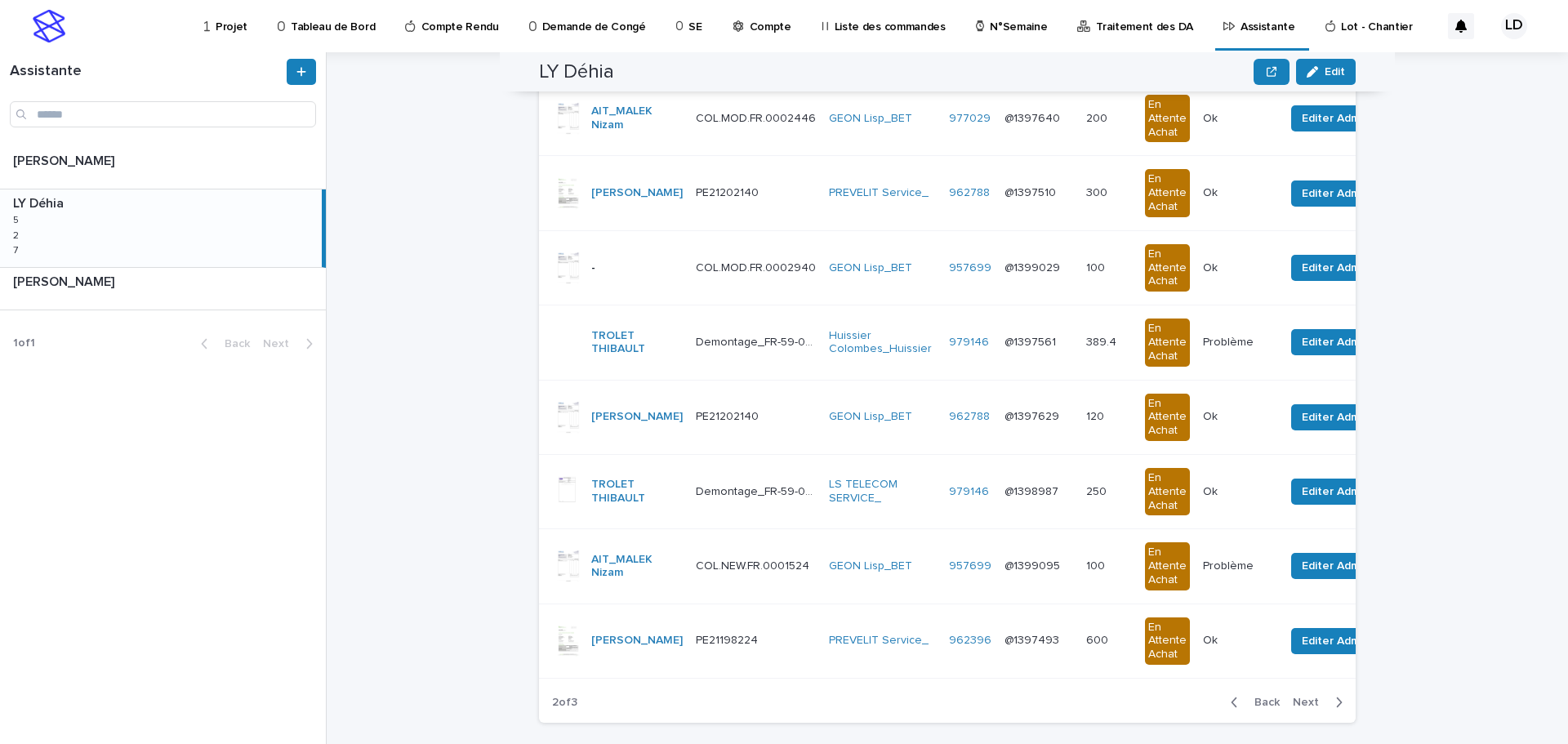
click at [1263, 708] on span "Back" at bounding box center [1262, 701] width 35 height 11
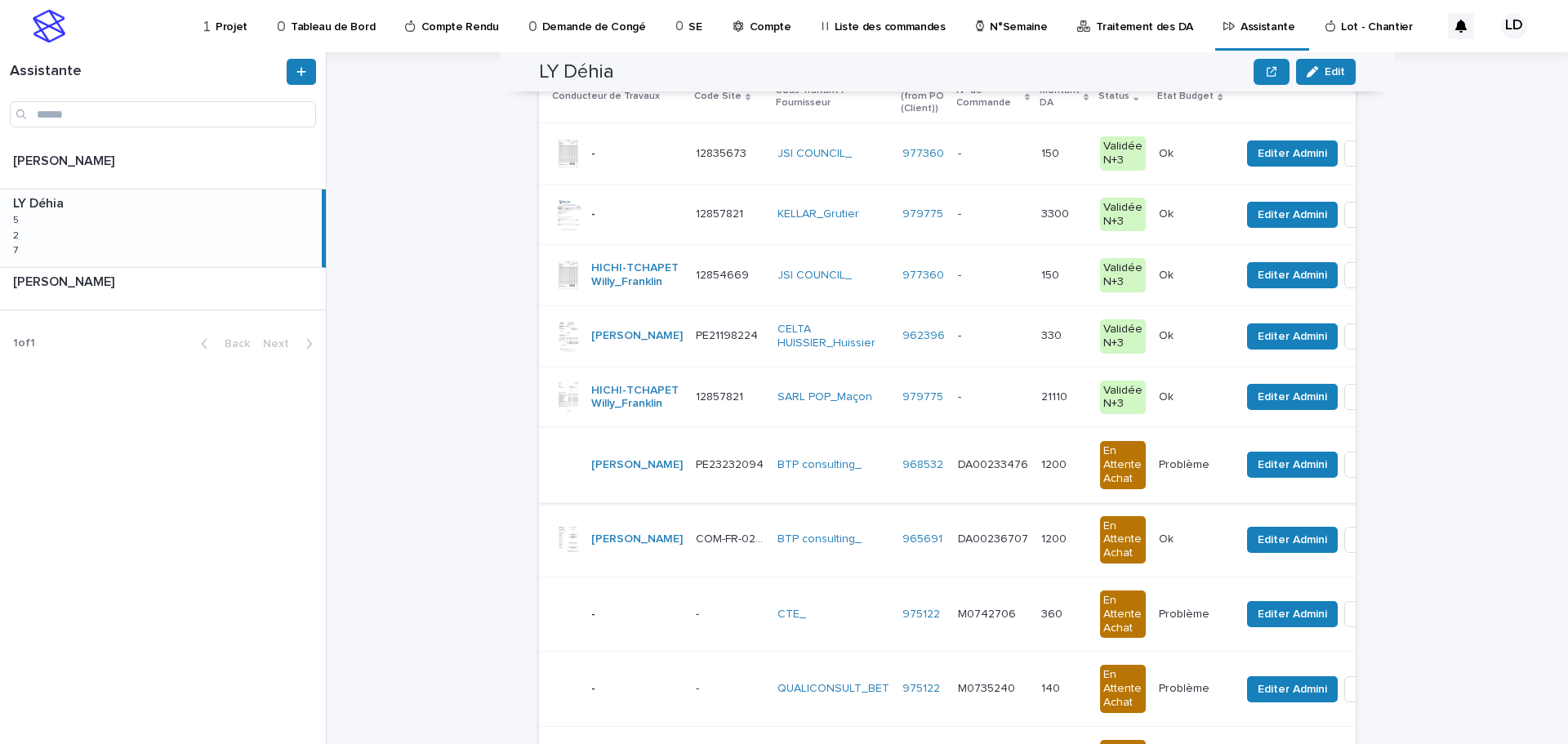
scroll to position [14, 0]
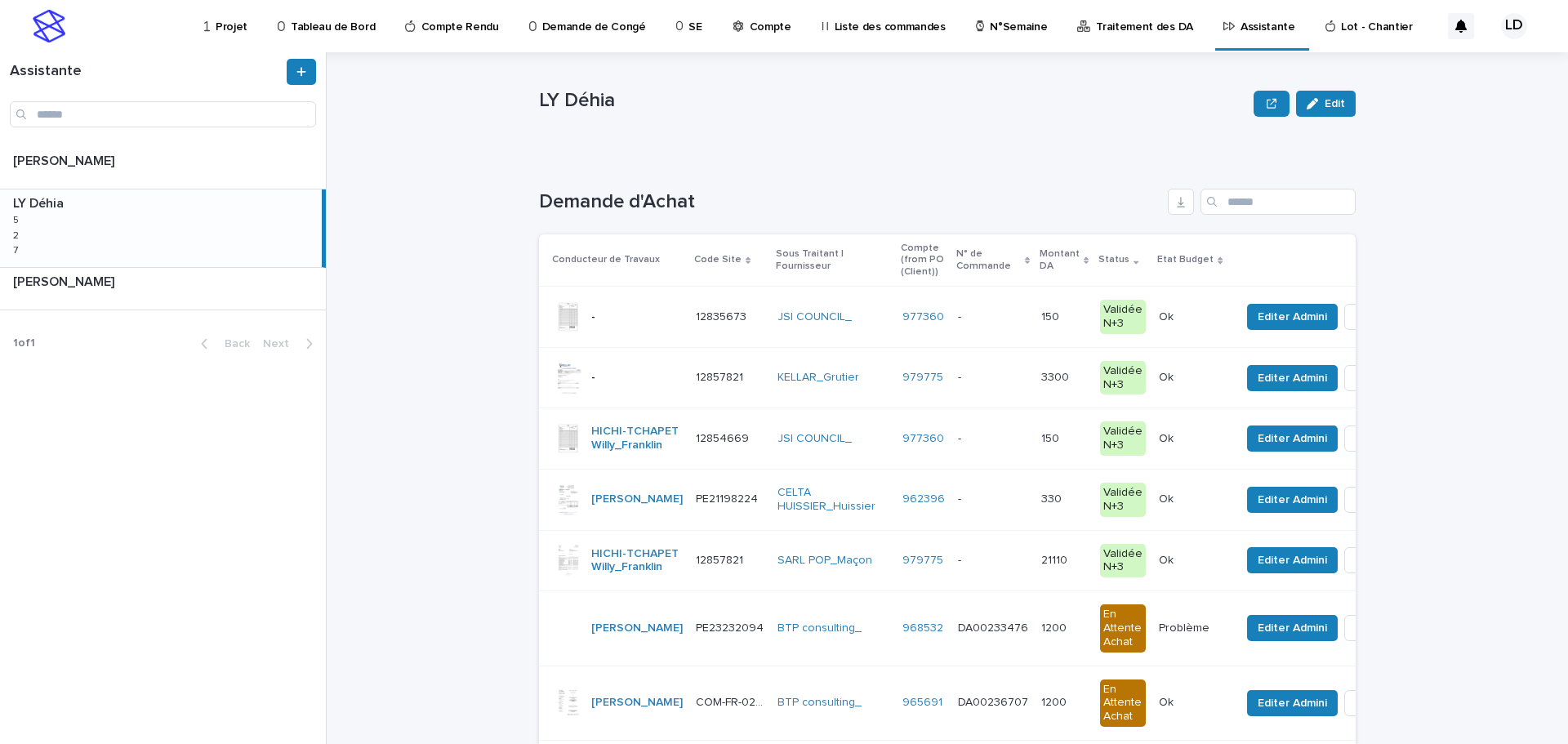
click at [225, 29] on p "Projet" at bounding box center [231, 17] width 32 height 34
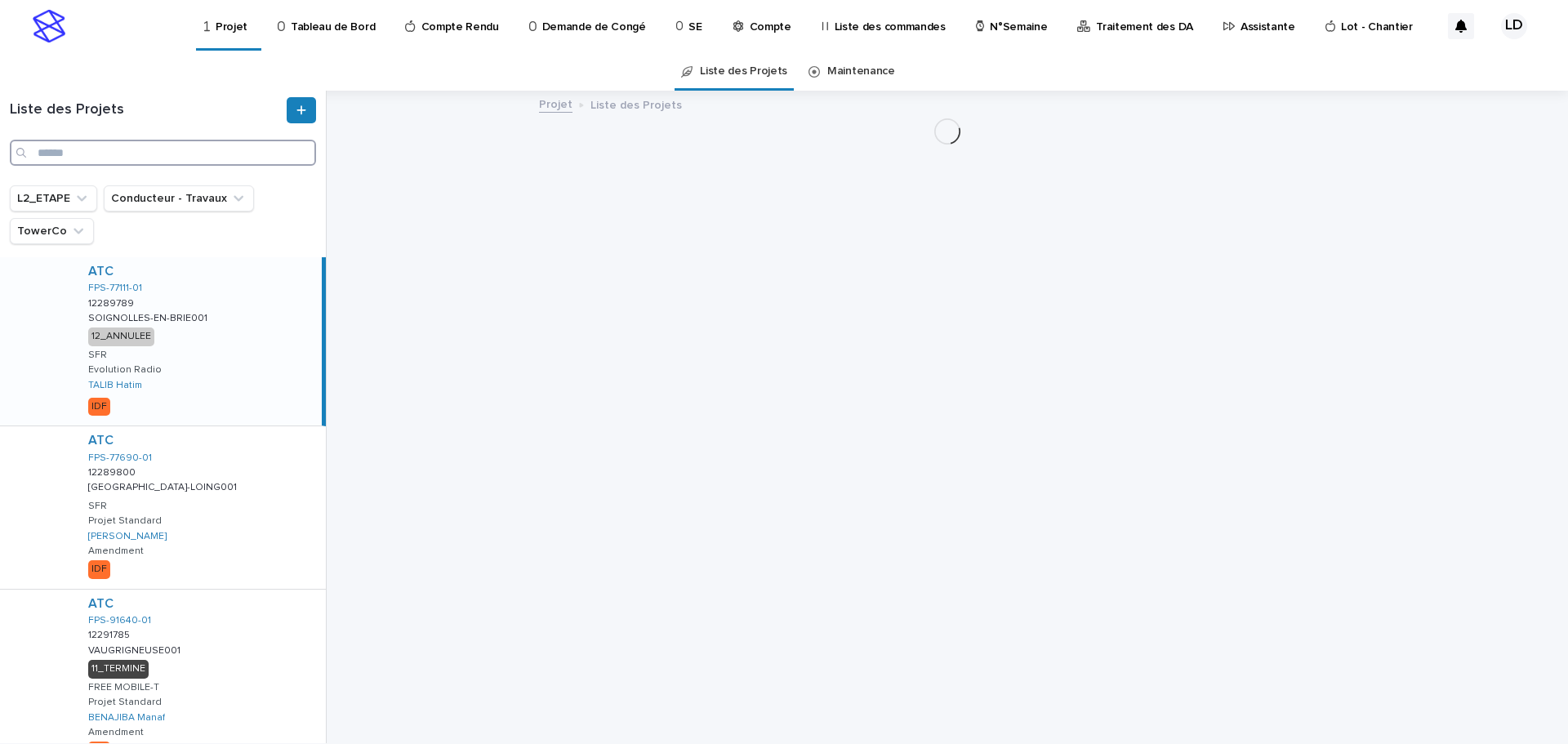
click at [77, 146] on input "Search" at bounding box center [163, 153] width 306 height 26
paste input "**********"
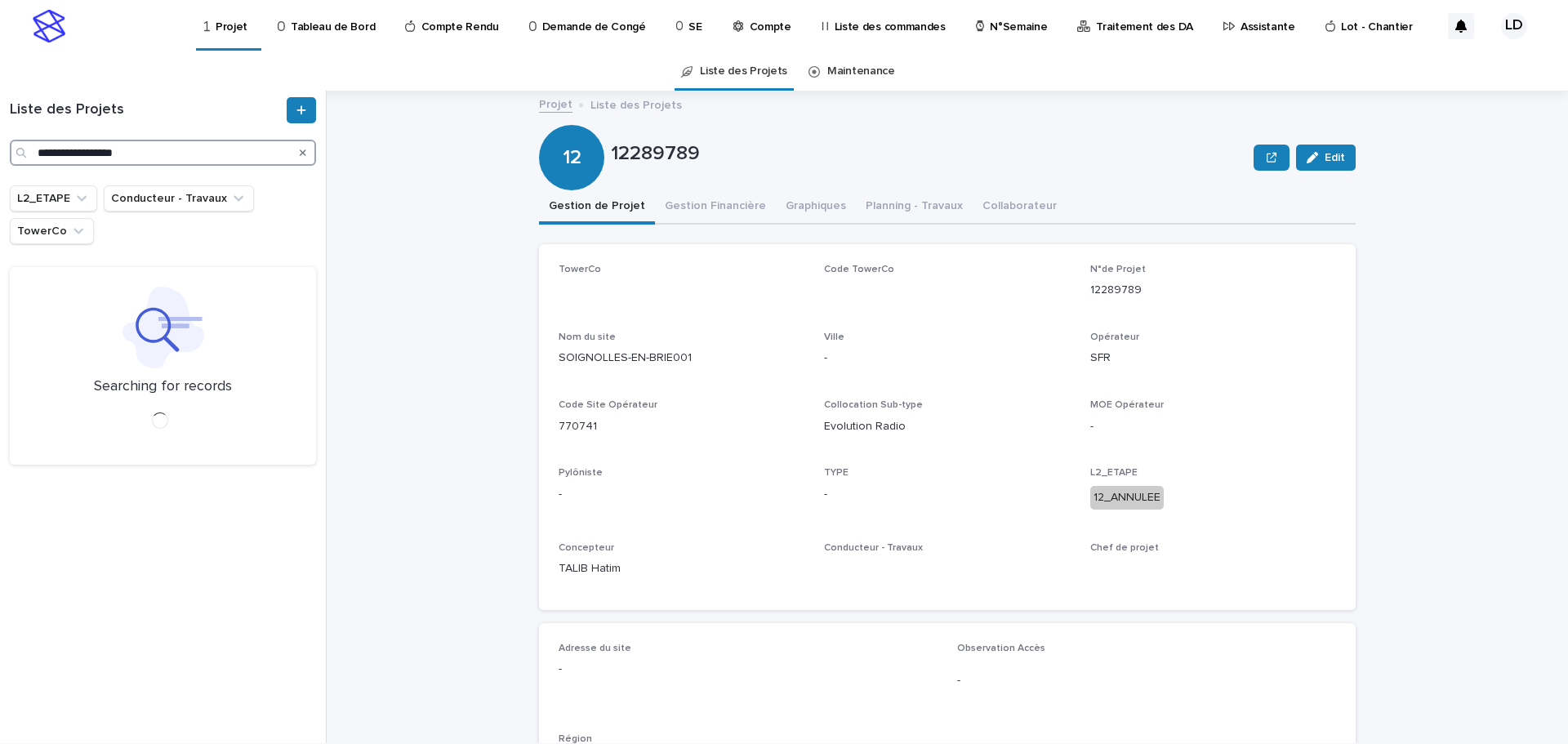
type input "**********"
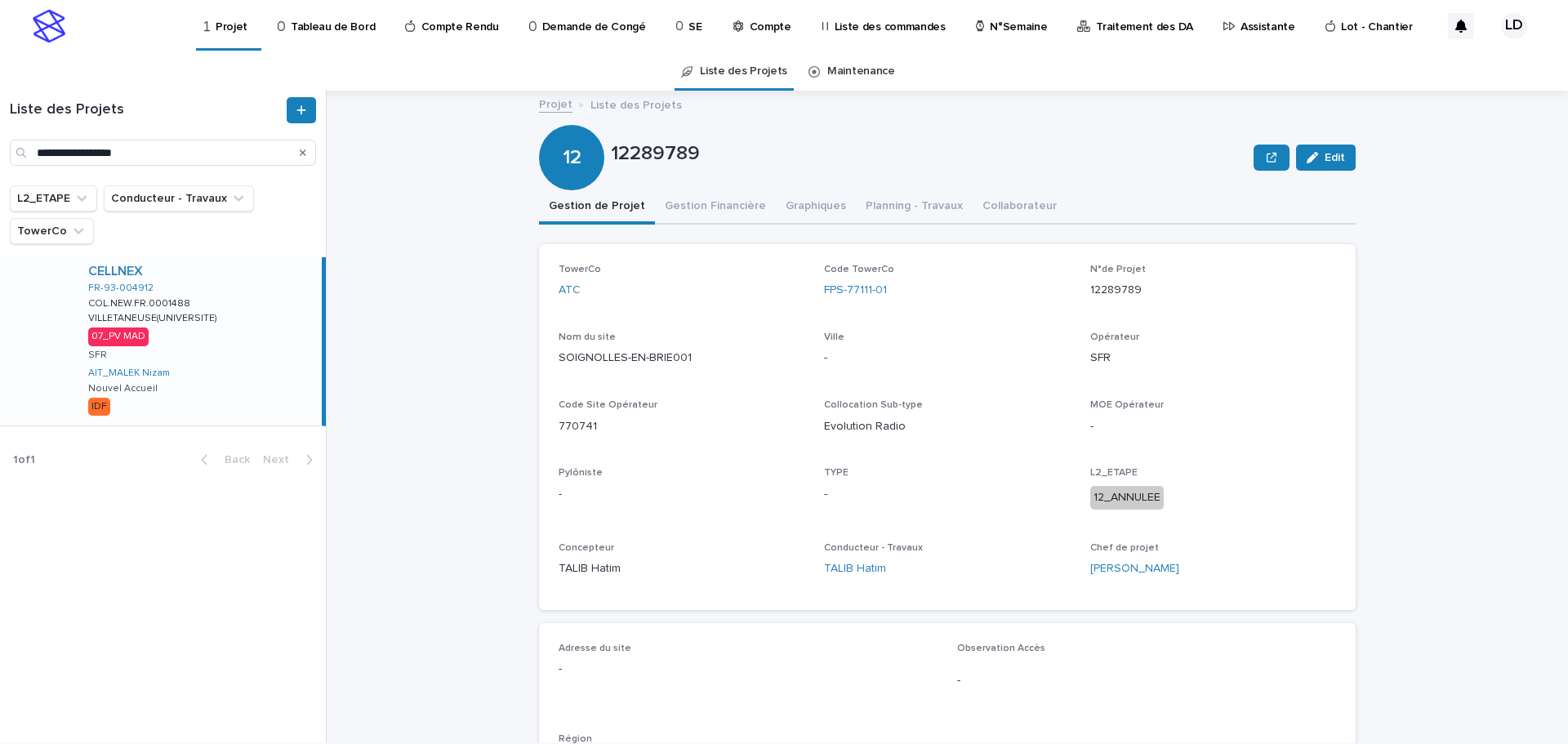
click at [245, 394] on div "CELLNEX FR-93-004912 COL.NEW.FR.0001488 COL.NEW.FR.0001488 VILLETANEUSE(UNIVERS…" at bounding box center [197, 341] width 246 height 169
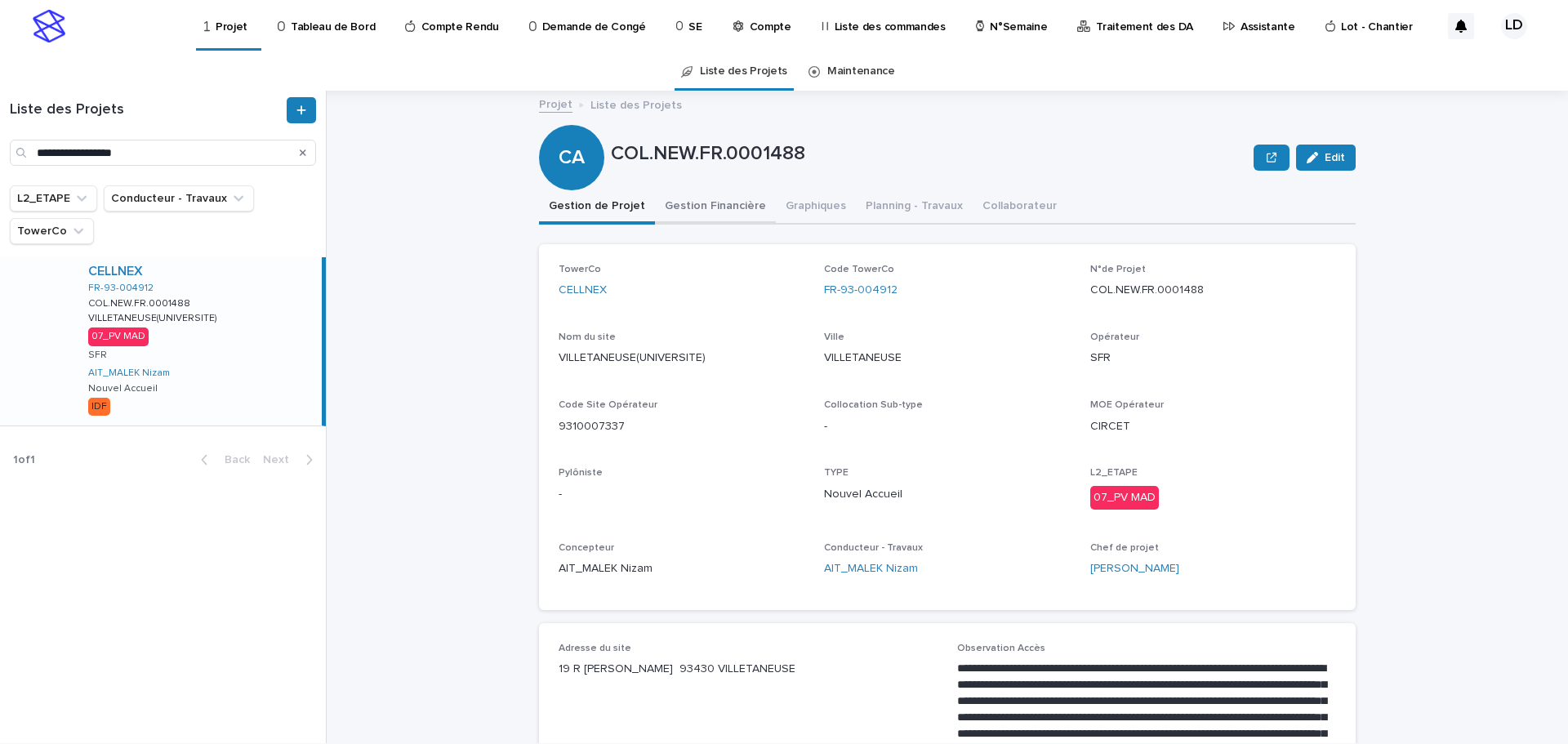
click at [721, 206] on button "Gestion Financière" at bounding box center [715, 207] width 121 height 34
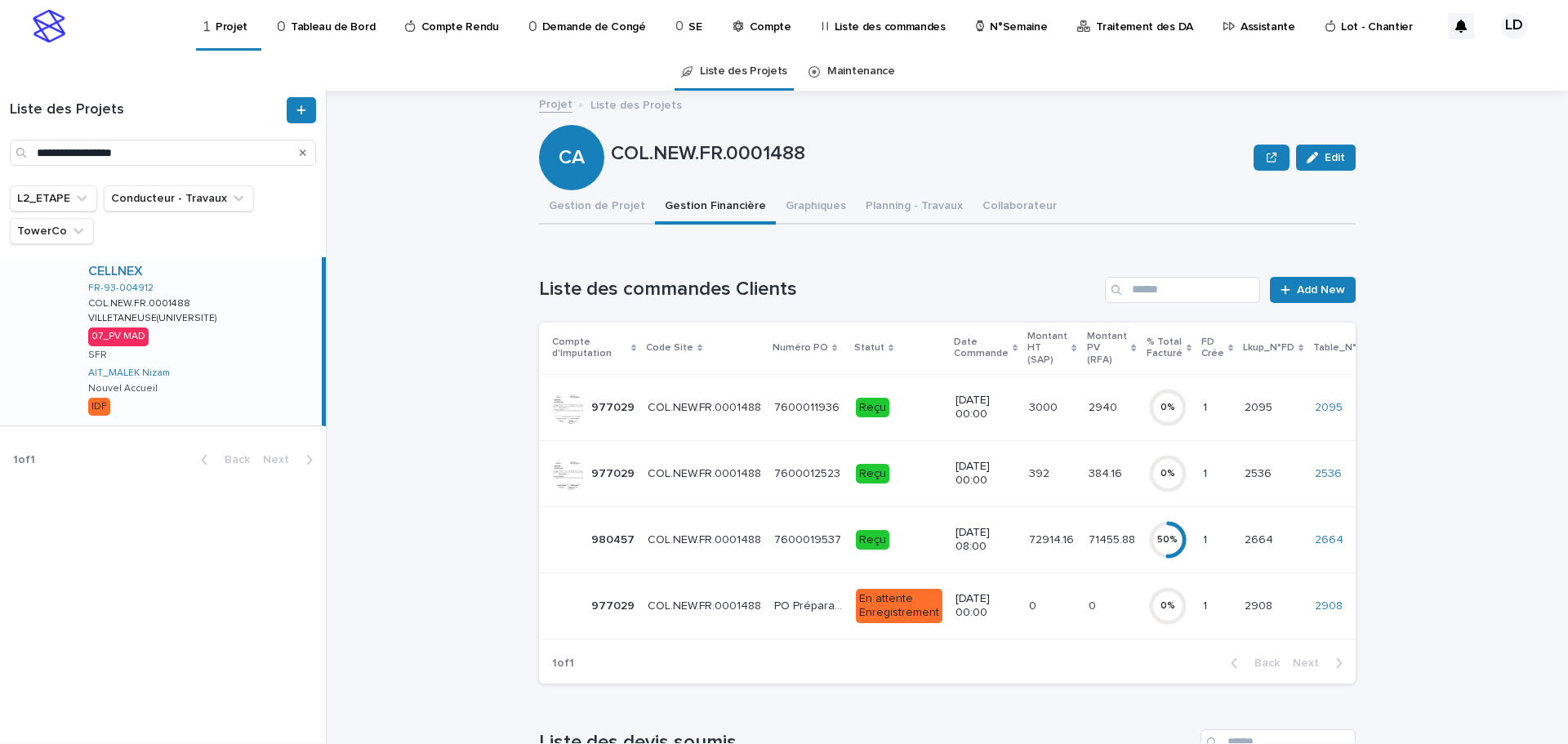
click at [1022, 560] on td "72914.16 72914.16" at bounding box center [1051, 540] width 59 height 66
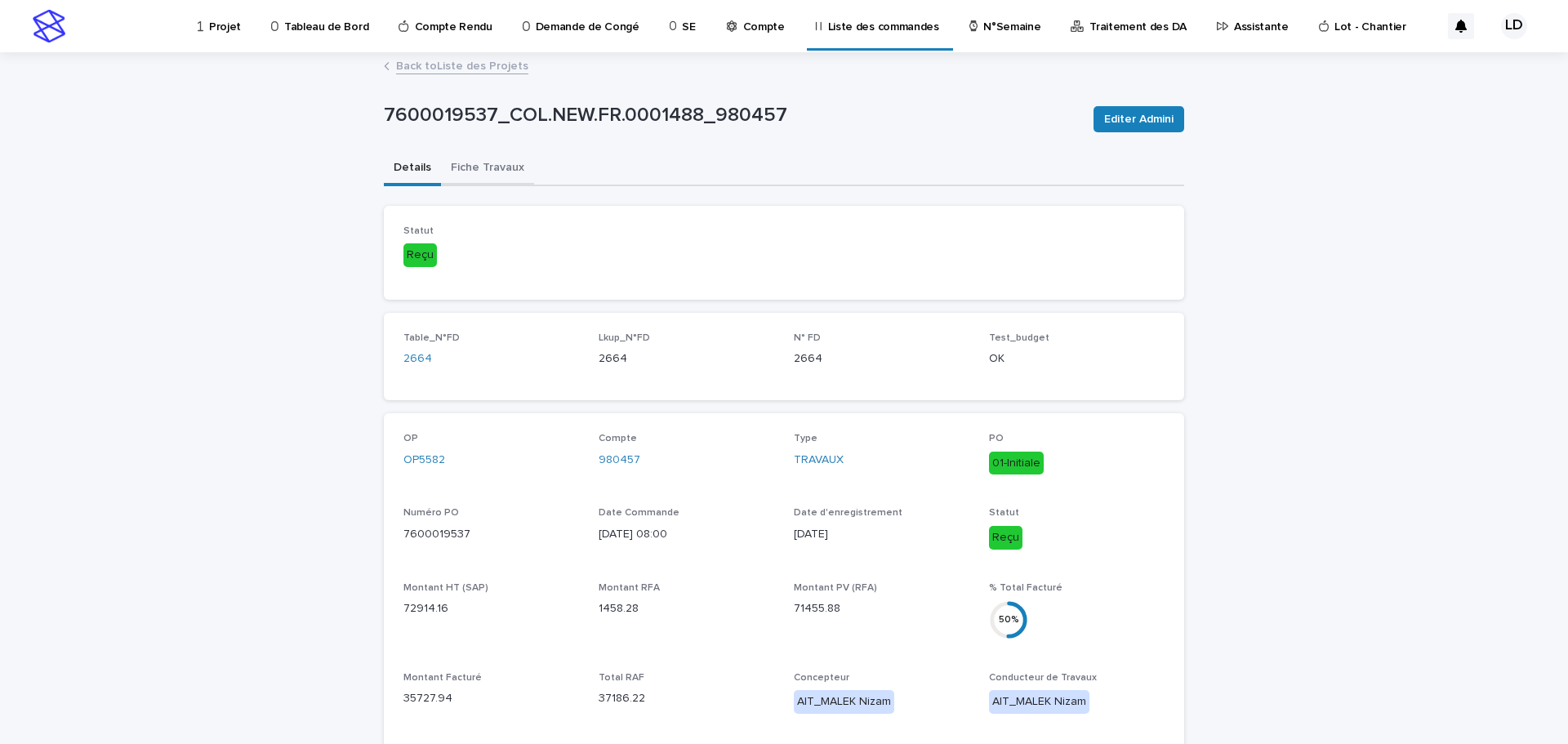
click at [493, 168] on button "Fiche Travaux" at bounding box center [487, 169] width 93 height 34
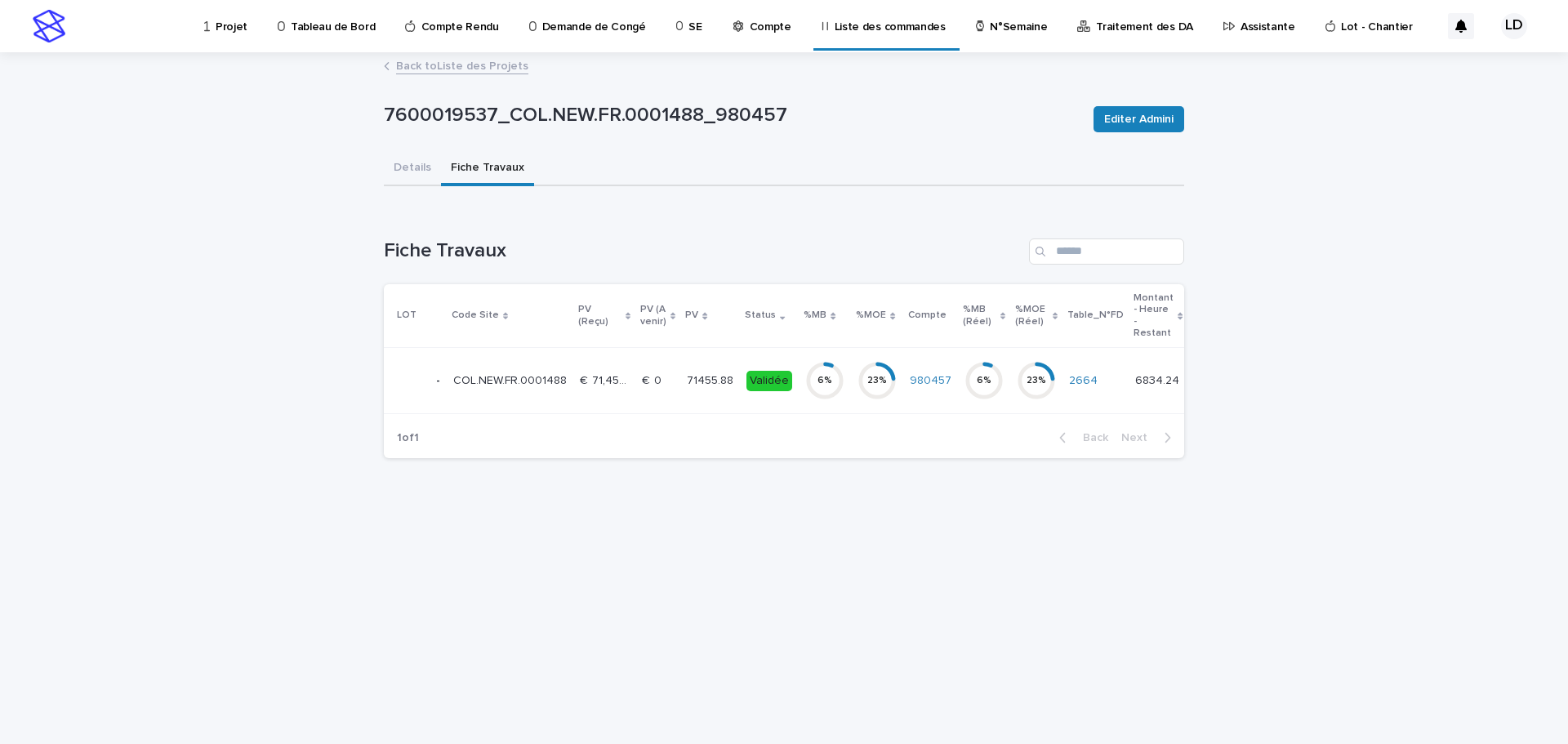
click at [809, 403] on div "6 %" at bounding box center [824, 380] width 39 height 52
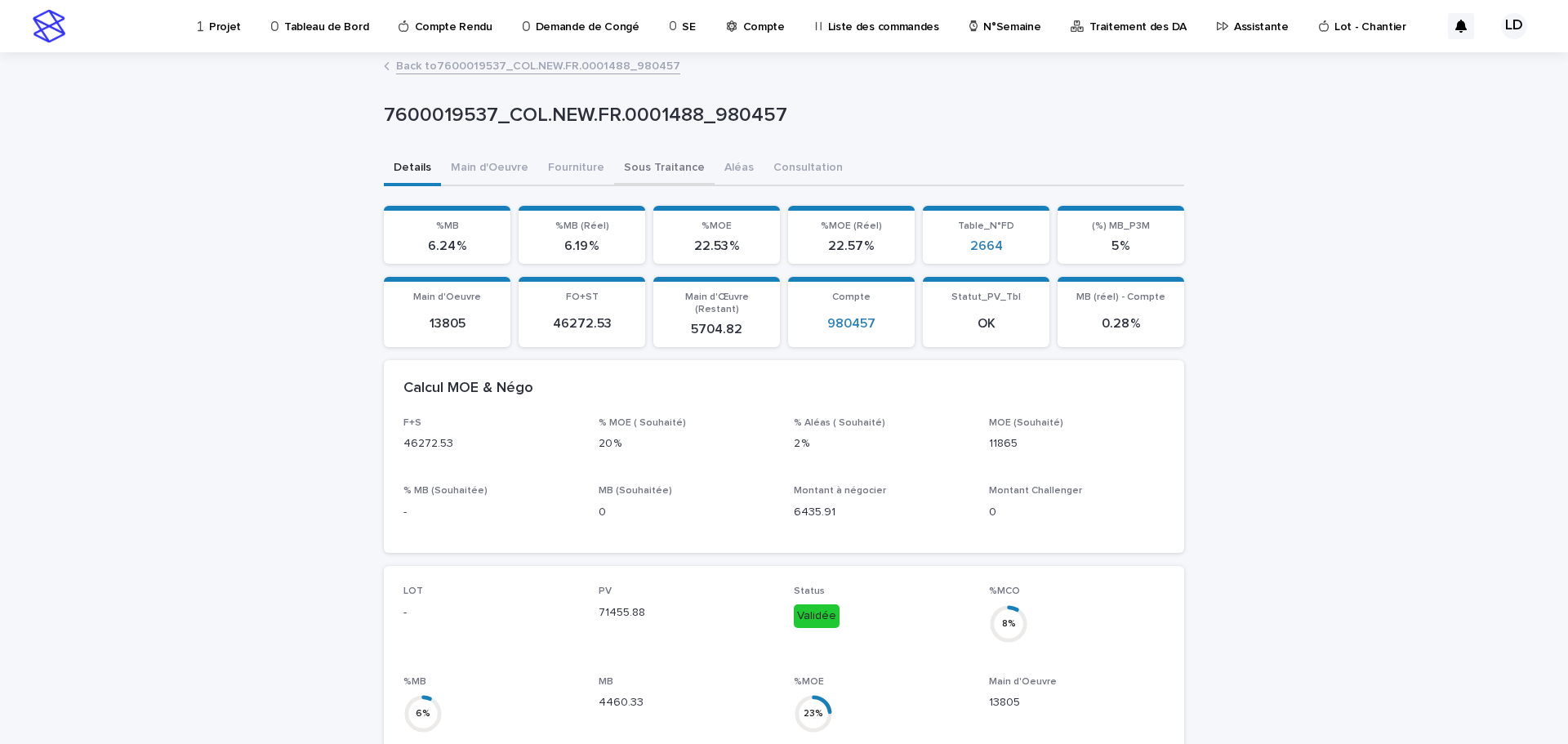
click at [632, 166] on button "Sous Traitance" at bounding box center [664, 169] width 101 height 34
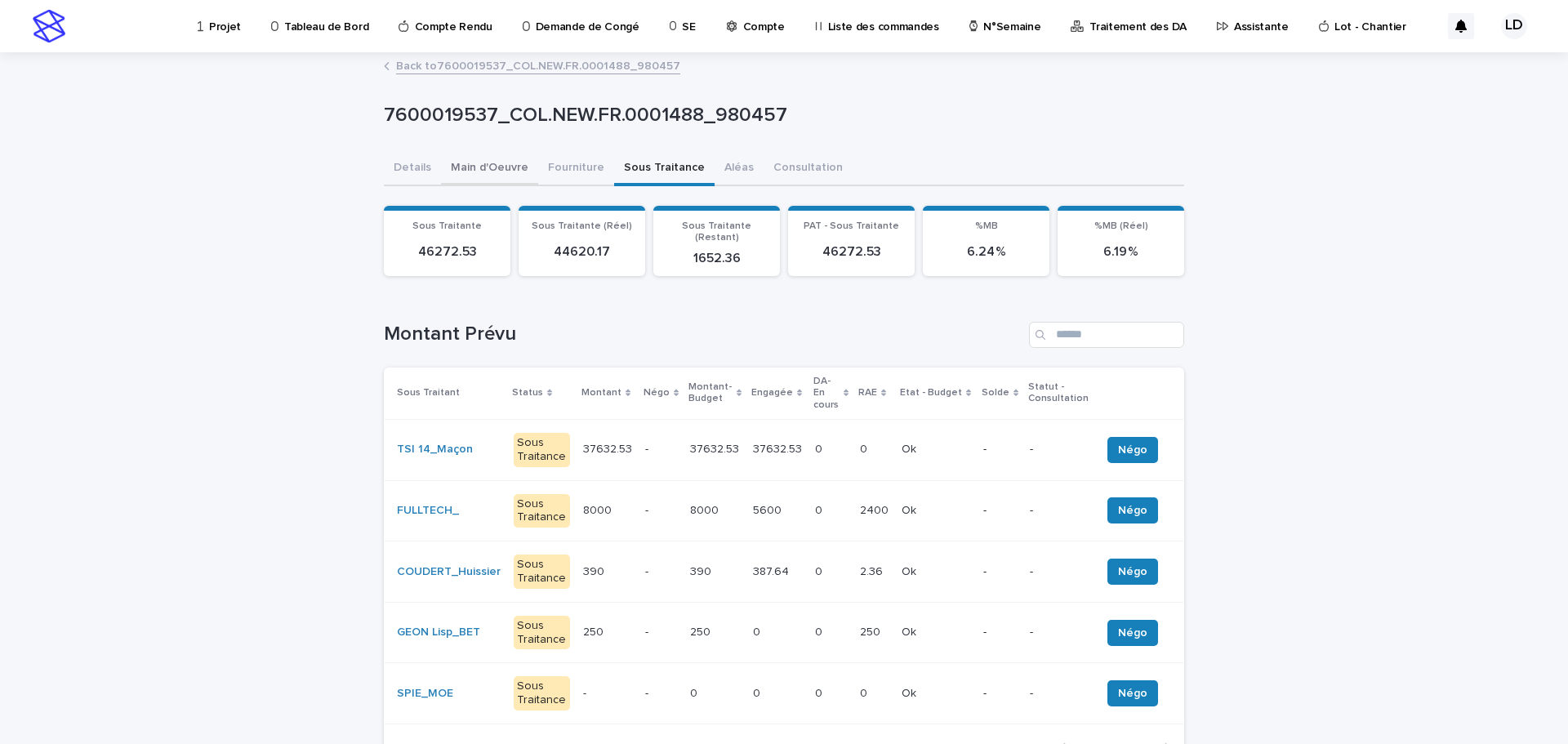
click at [485, 167] on button "Main d'Oeuvre" at bounding box center [489, 169] width 97 height 34
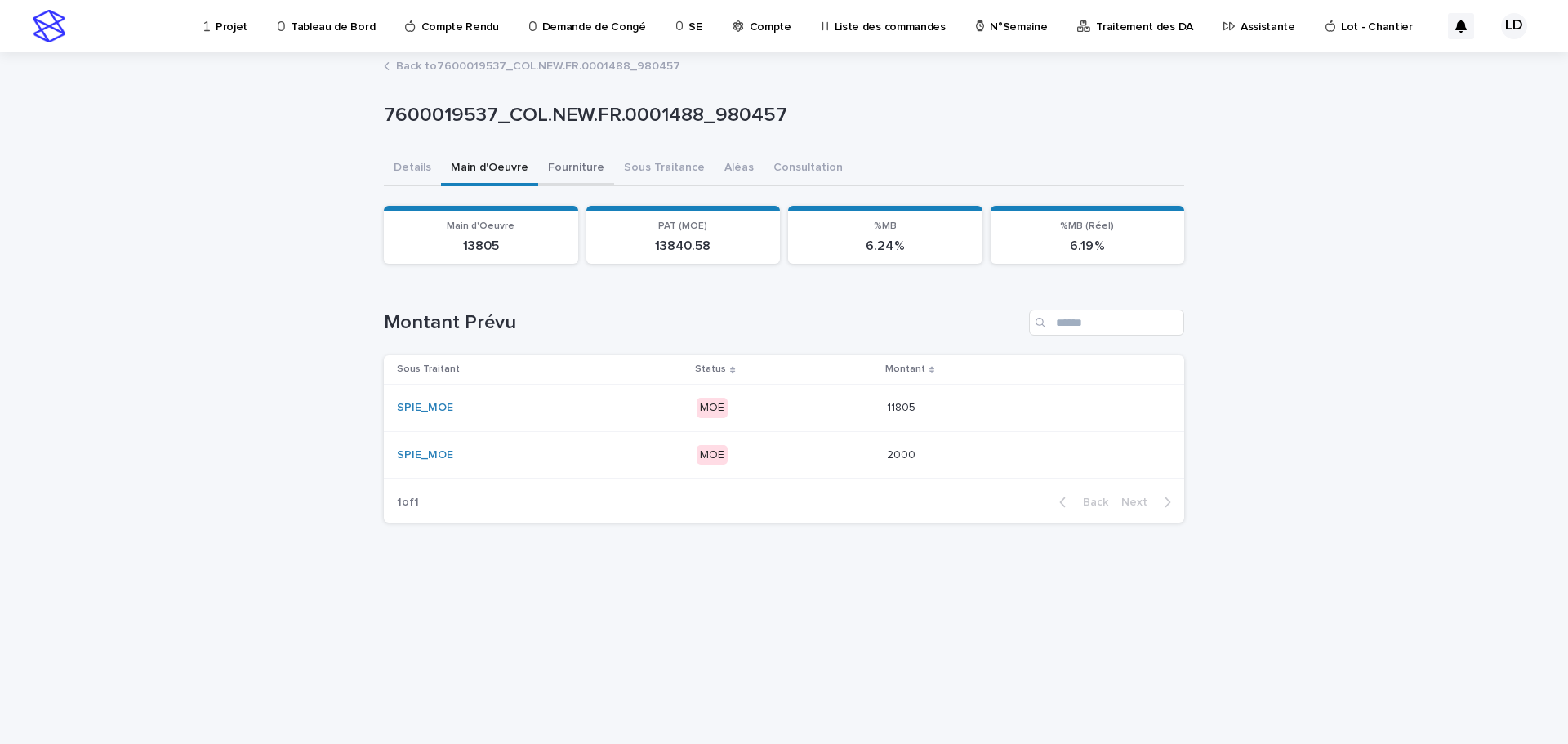
click at [557, 167] on button "Fourniture" at bounding box center [577, 169] width 76 height 34
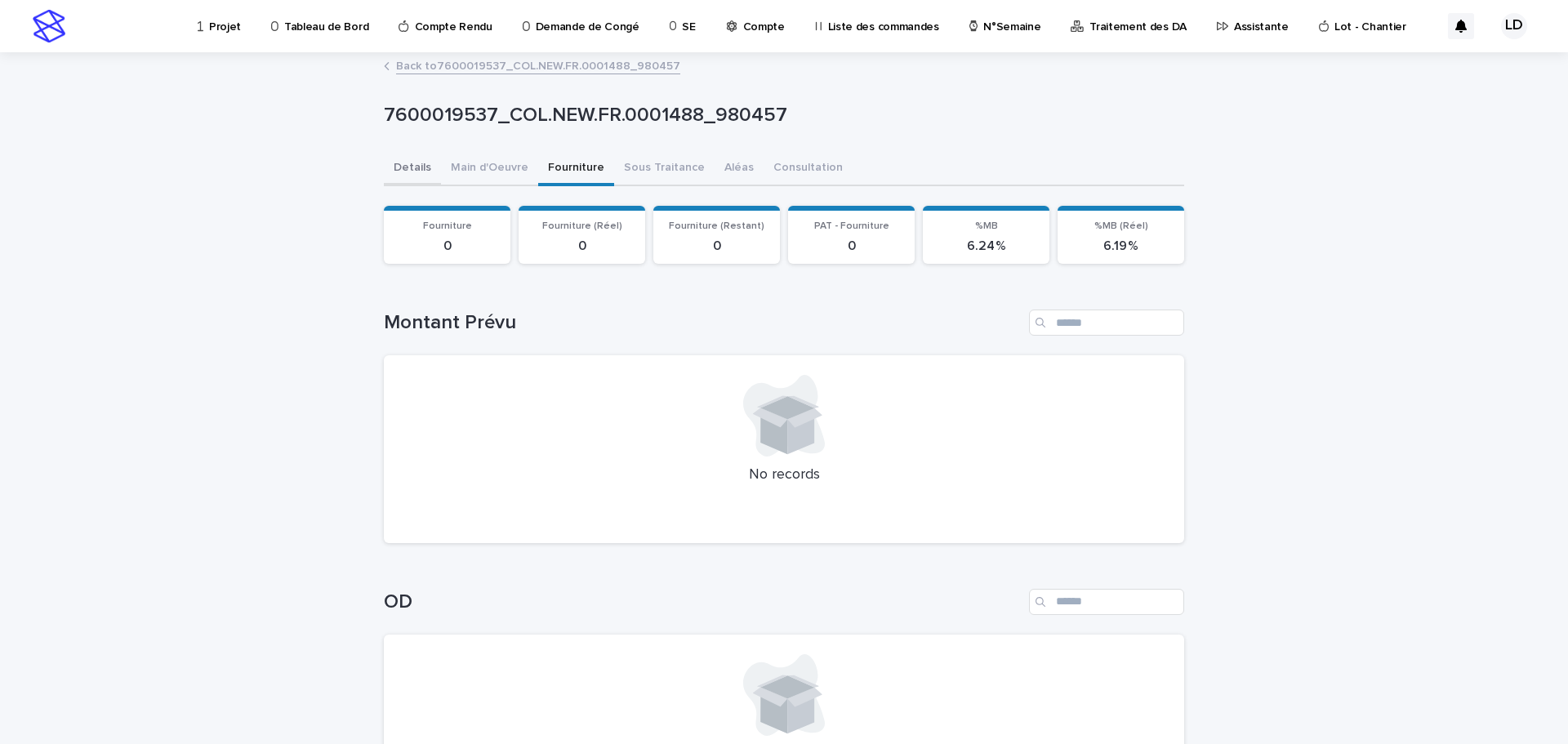
click at [400, 160] on button "Details" at bounding box center [412, 169] width 57 height 34
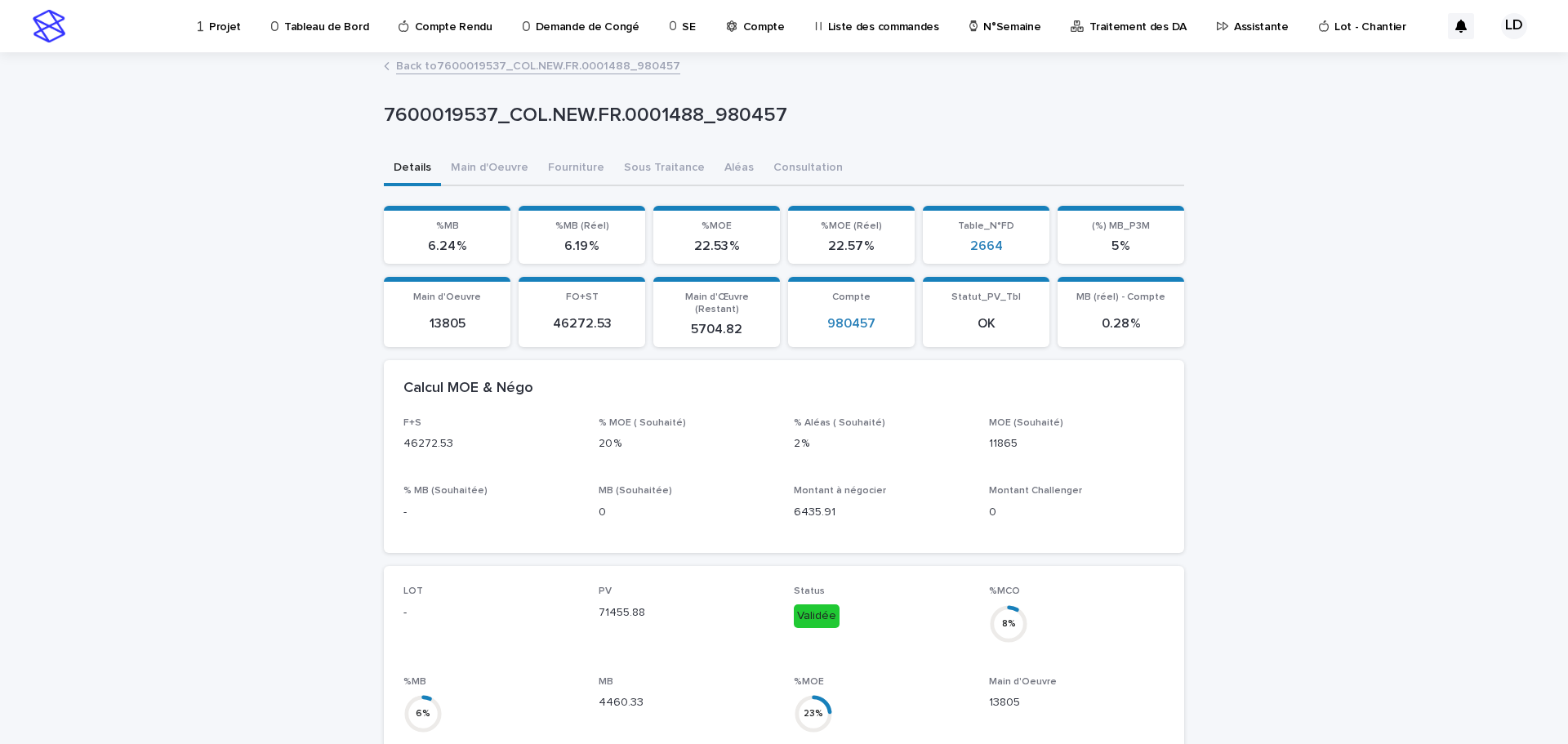
click at [421, 65] on link "Back to 7600019537_COL.NEW.FR.0001488_980457" at bounding box center [538, 65] width 284 height 19
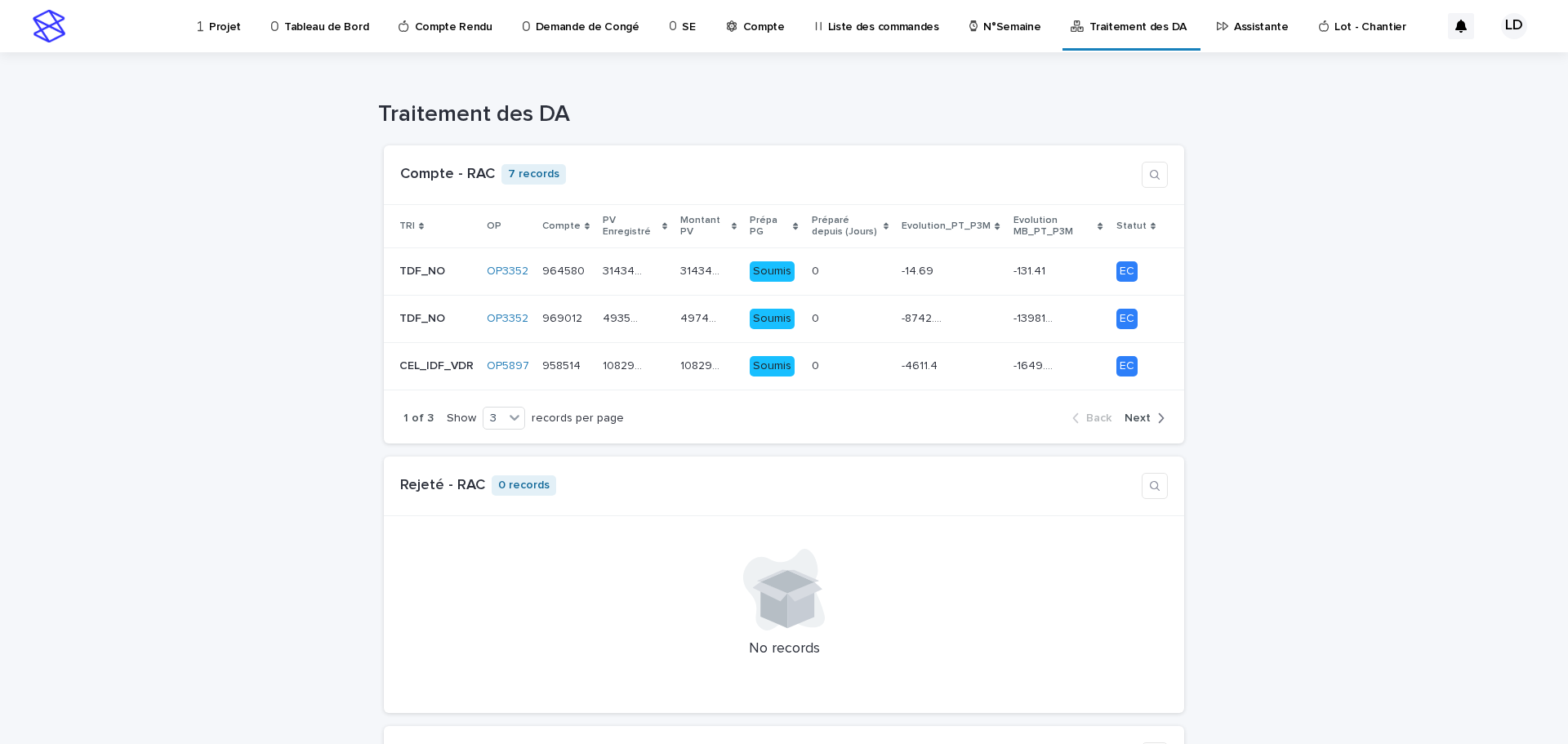
click at [216, 20] on p "Projet" at bounding box center [225, 17] width 32 height 34
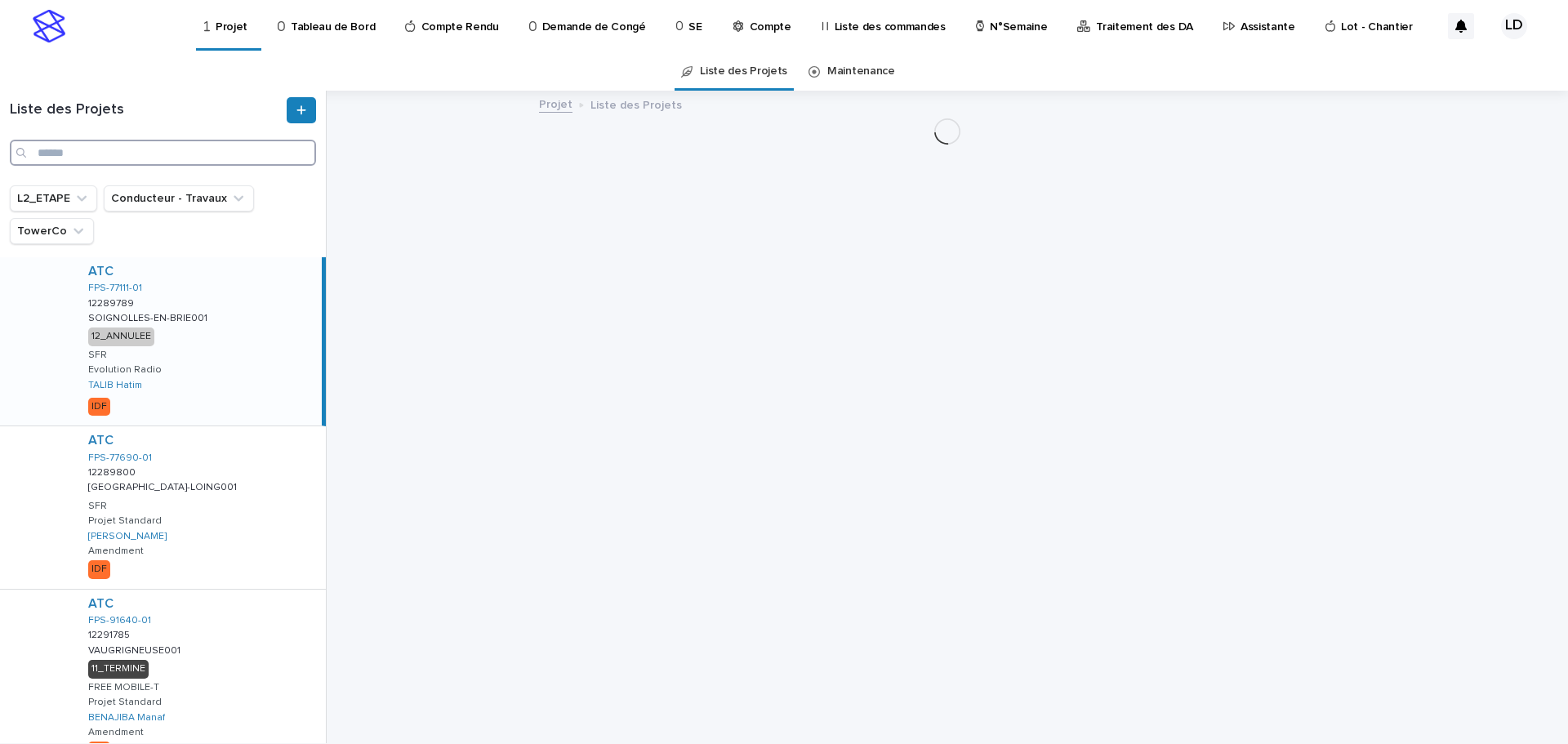
click at [90, 150] on input "Search" at bounding box center [163, 153] width 306 height 26
paste input "**********"
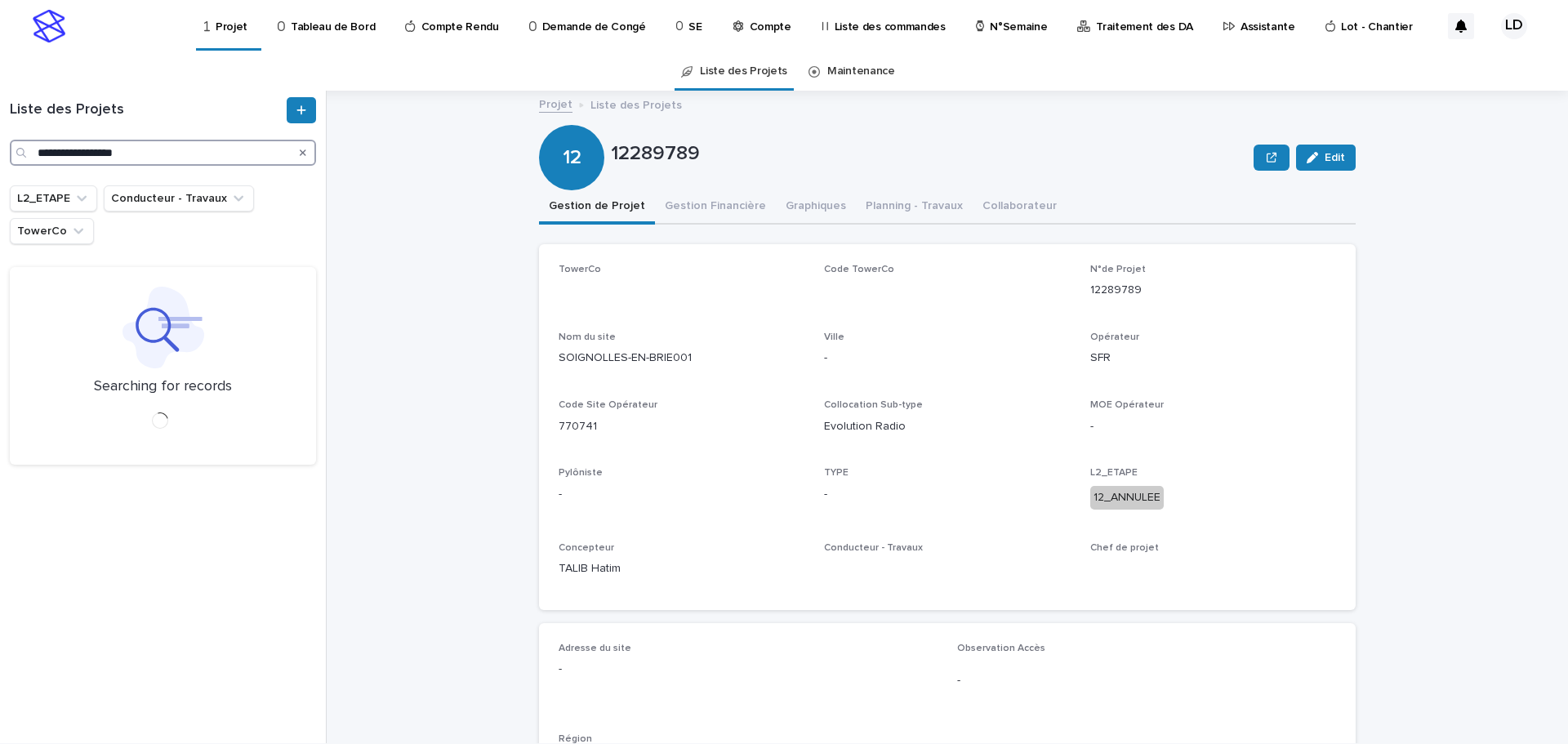
type input "**********"
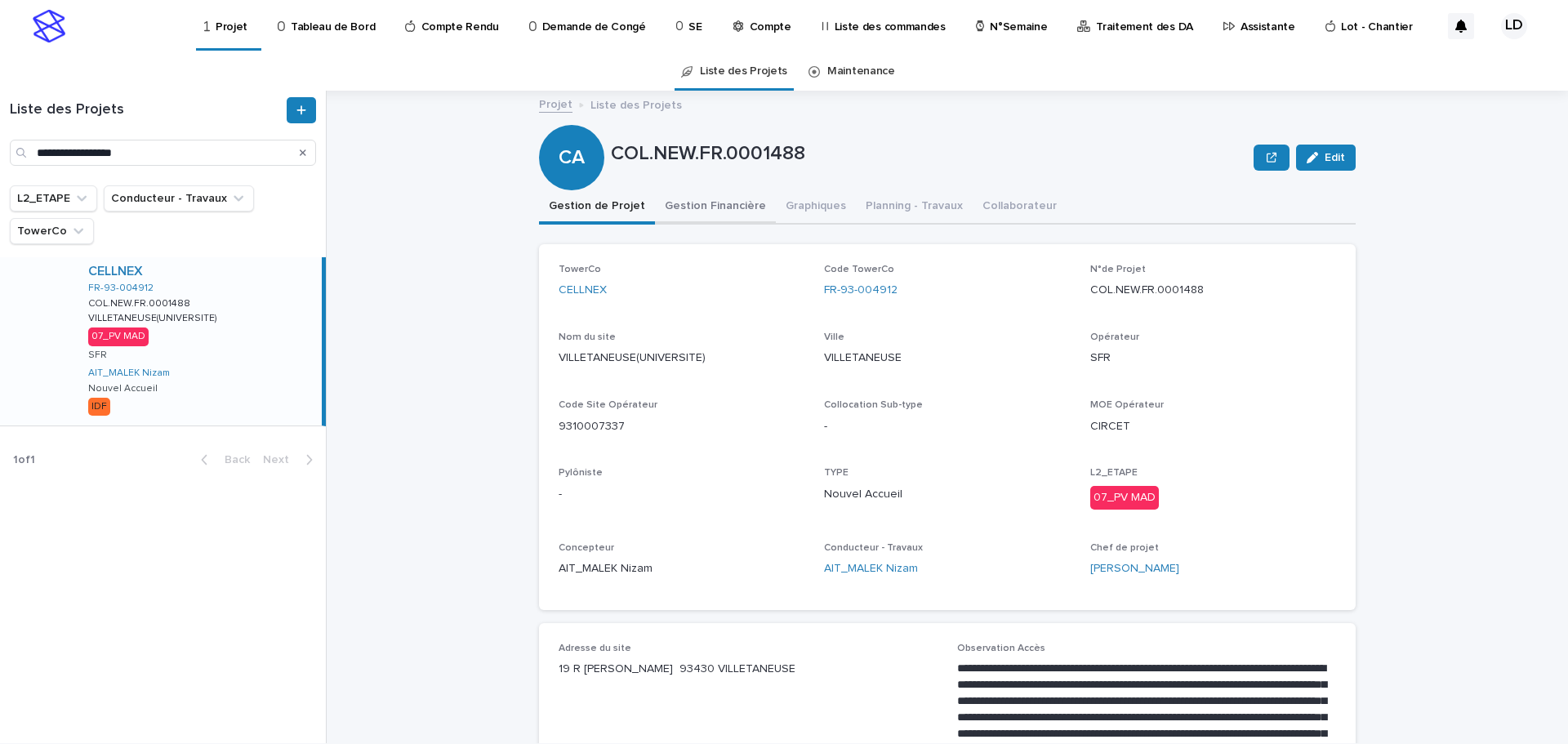
click at [740, 204] on button "Gestion Financière" at bounding box center [715, 207] width 121 height 34
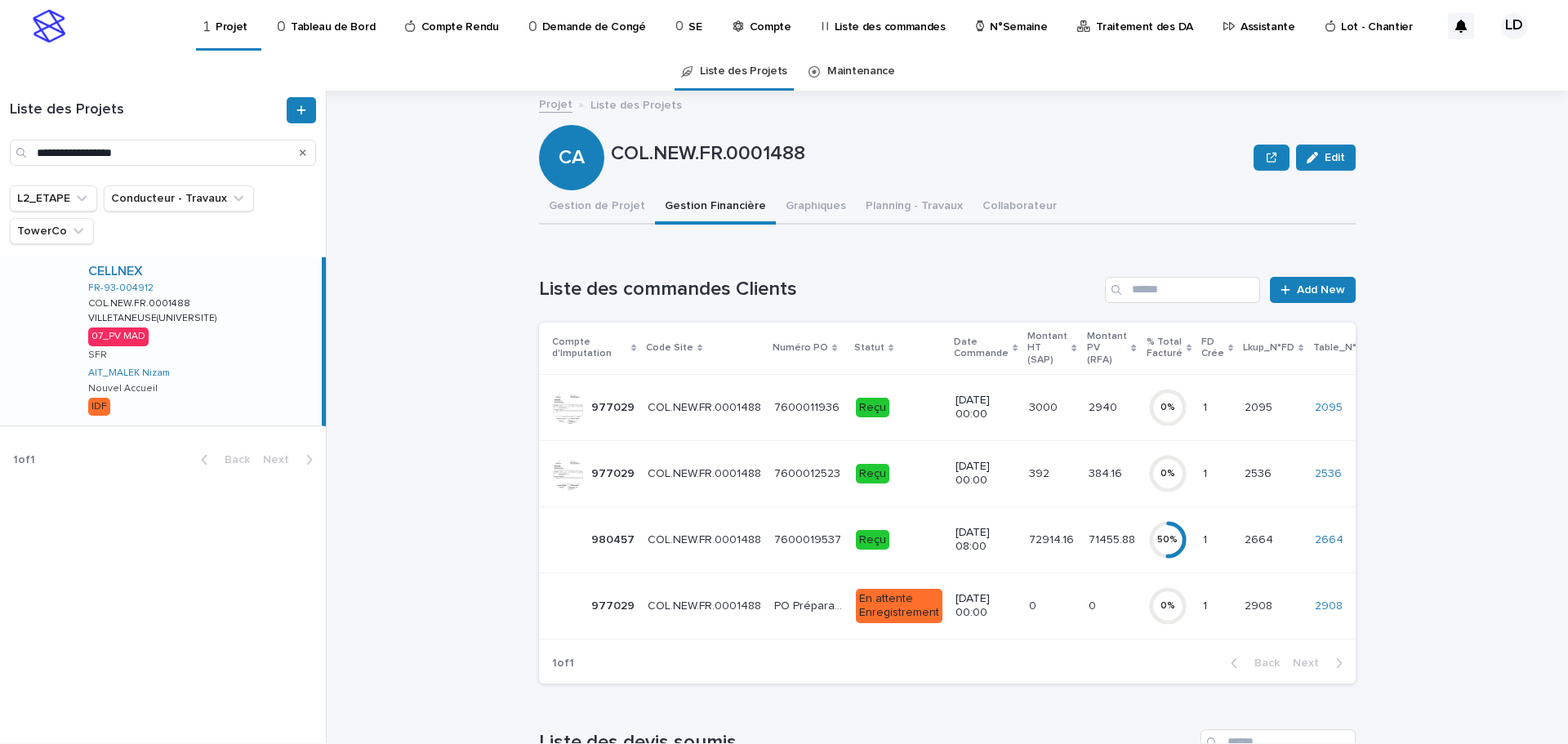
click at [705, 565] on td "COL.NEW.FR.0001488 COL.NEW.FR.0001488" at bounding box center [704, 540] width 127 height 66
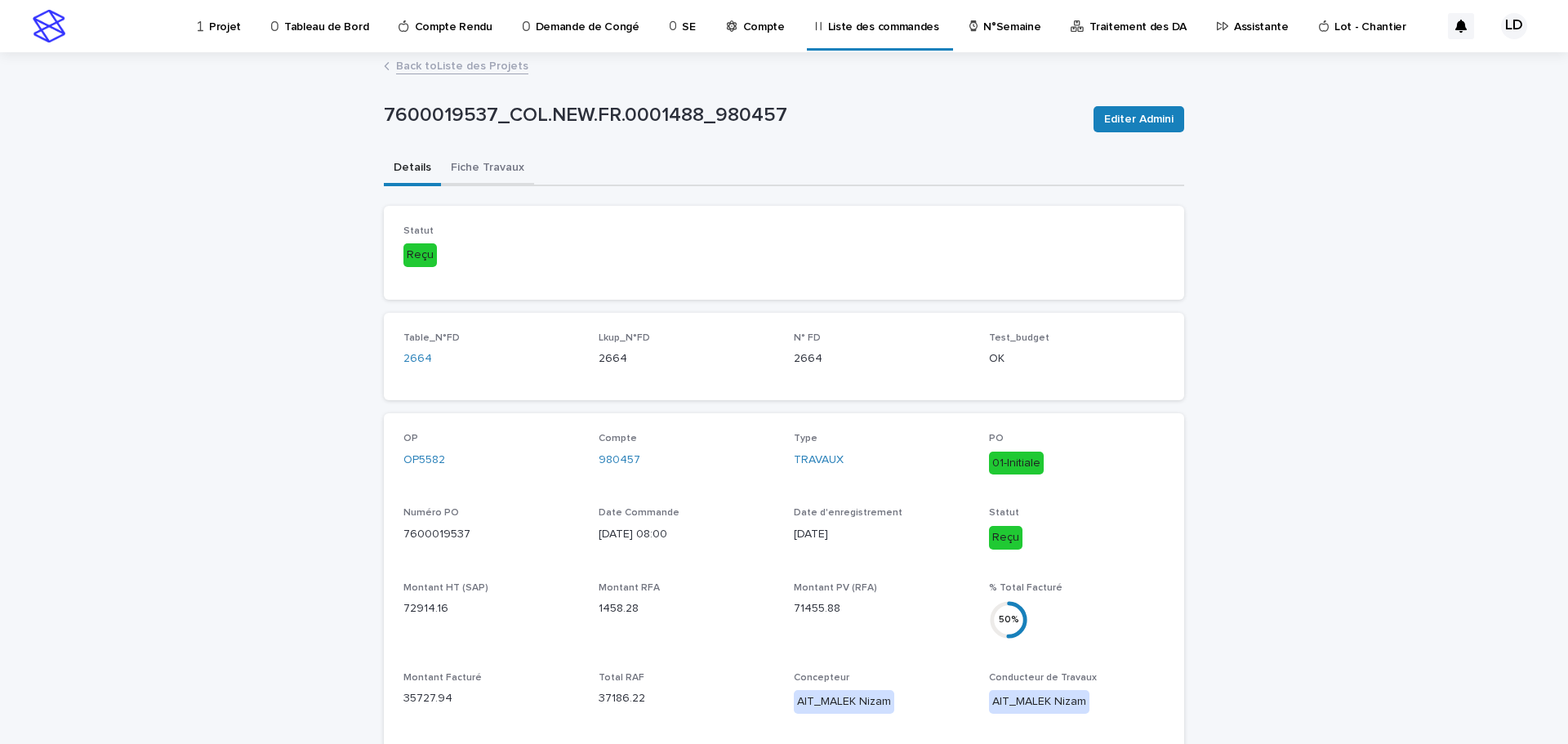
click at [492, 174] on button "Fiche Travaux" at bounding box center [487, 169] width 93 height 34
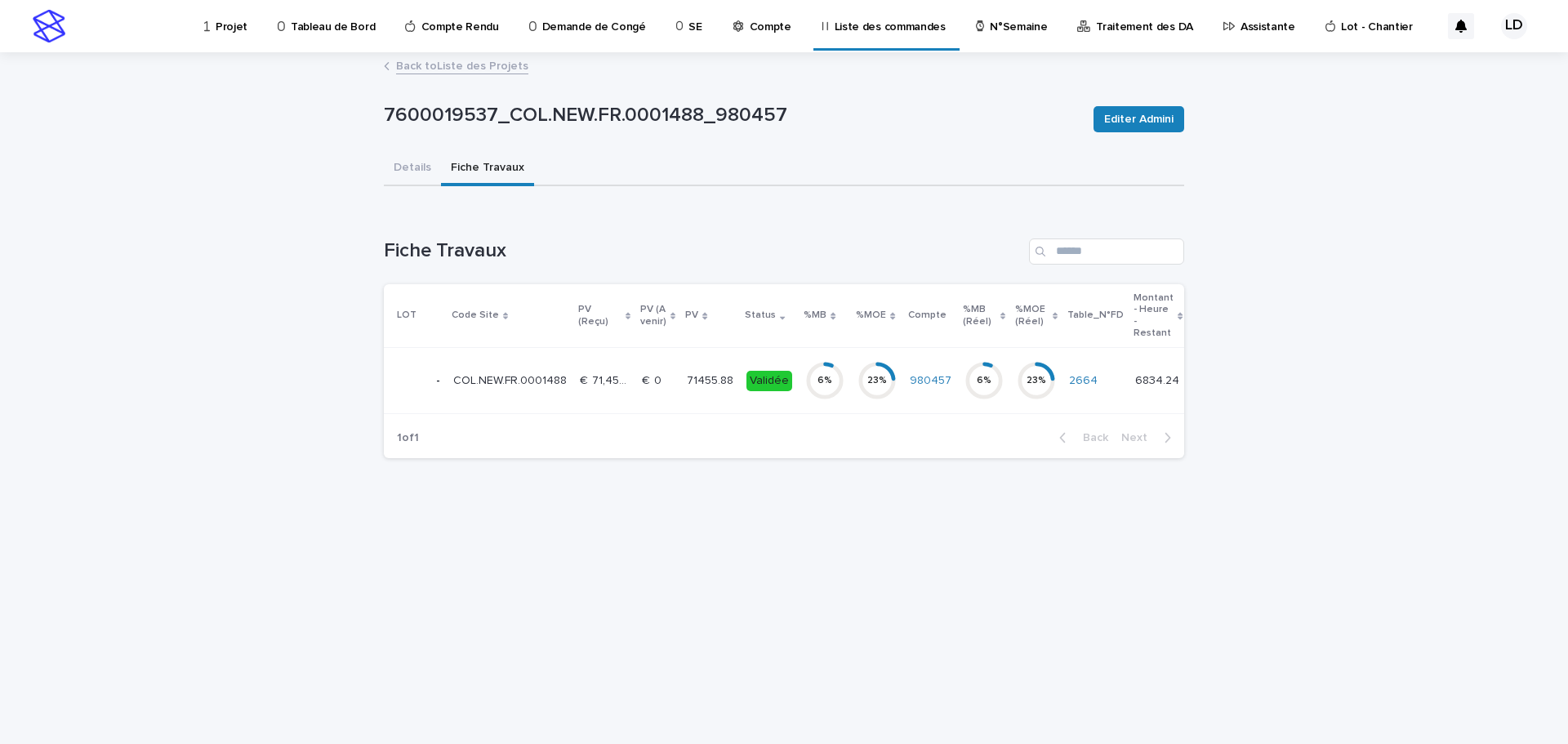
click at [664, 390] on div "€  0 €  0" at bounding box center [657, 380] width 32 height 27
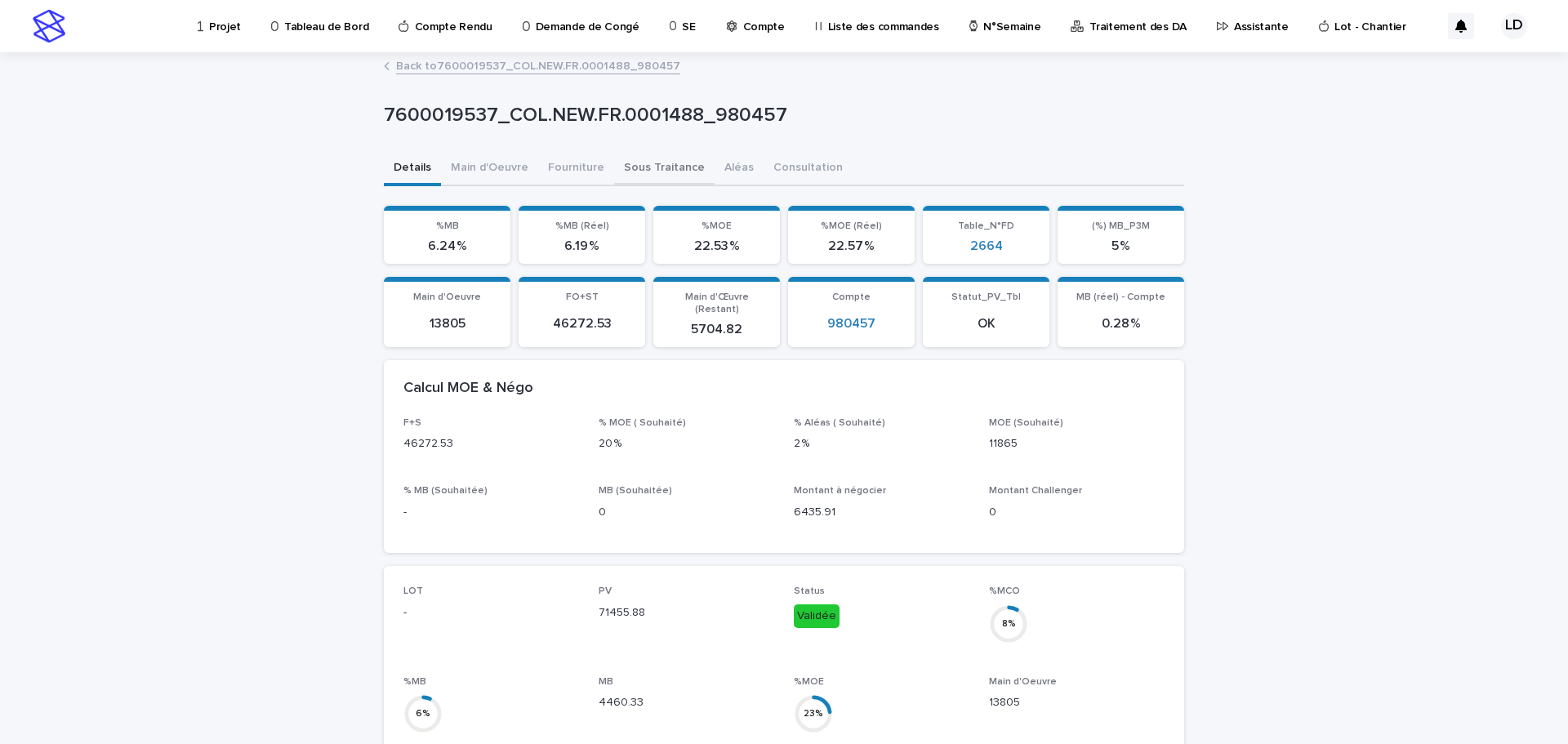
click at [655, 169] on button "Sous Traitance" at bounding box center [664, 169] width 101 height 34
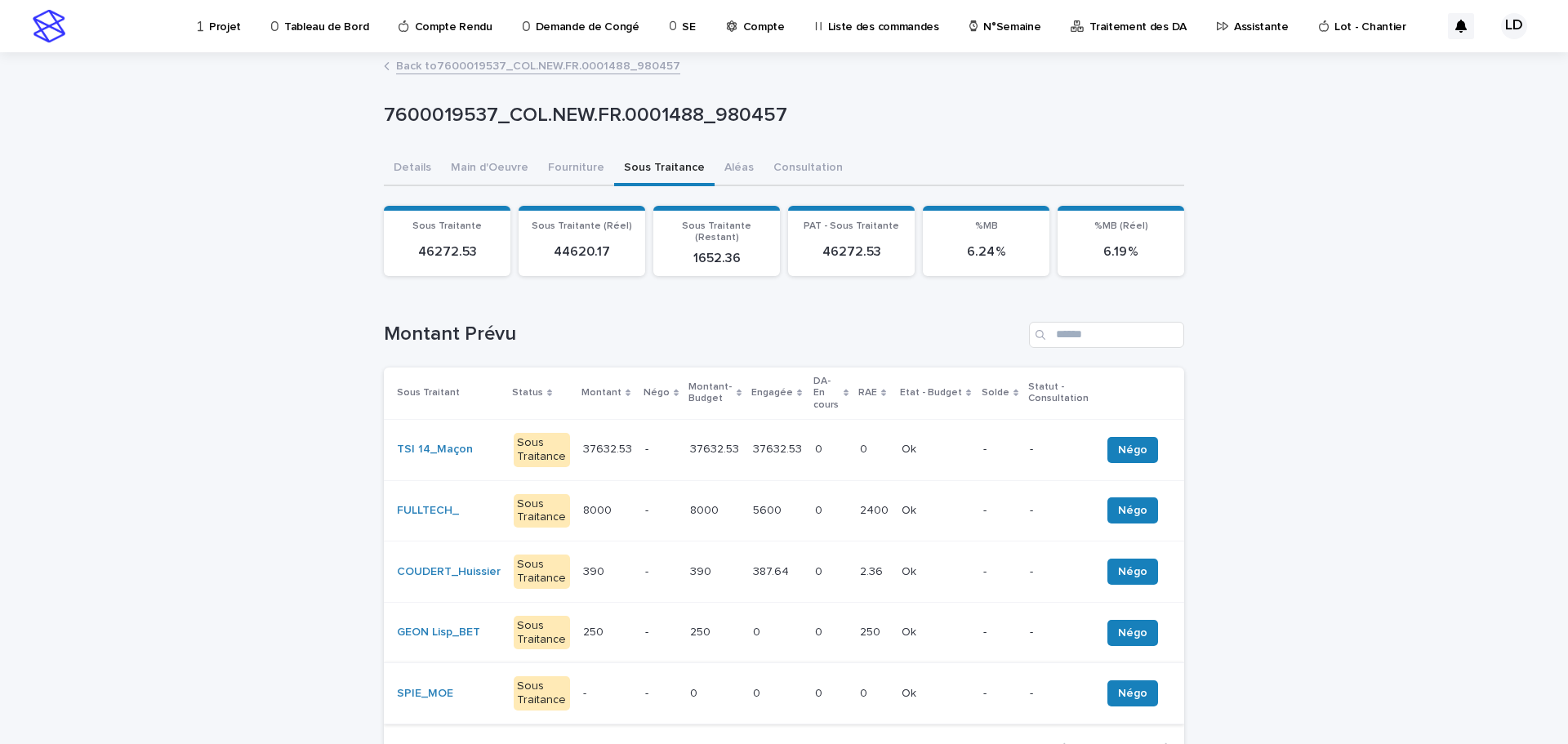
scroll to position [82, 0]
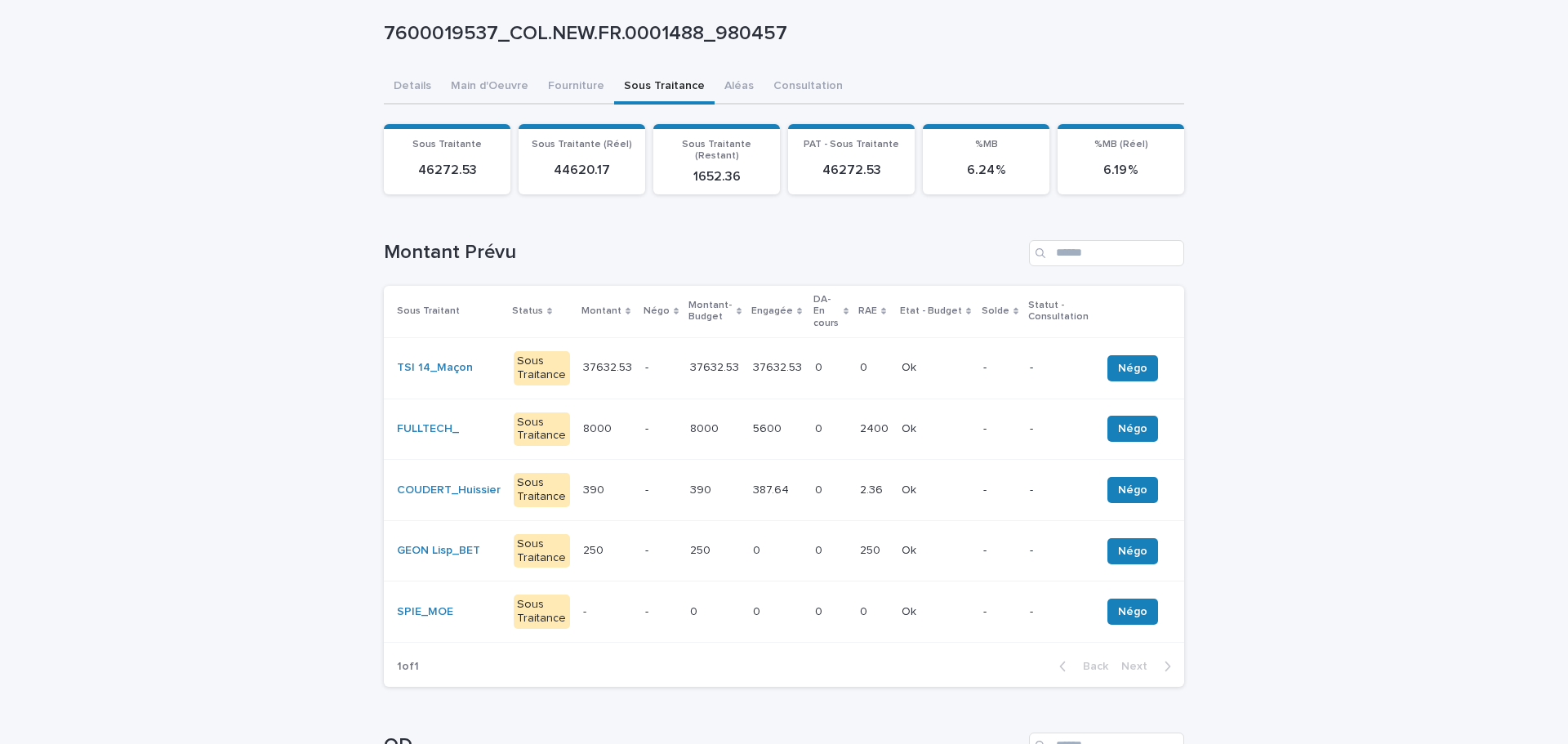
click at [660, 426] on td "-" at bounding box center [660, 429] width 45 height 61
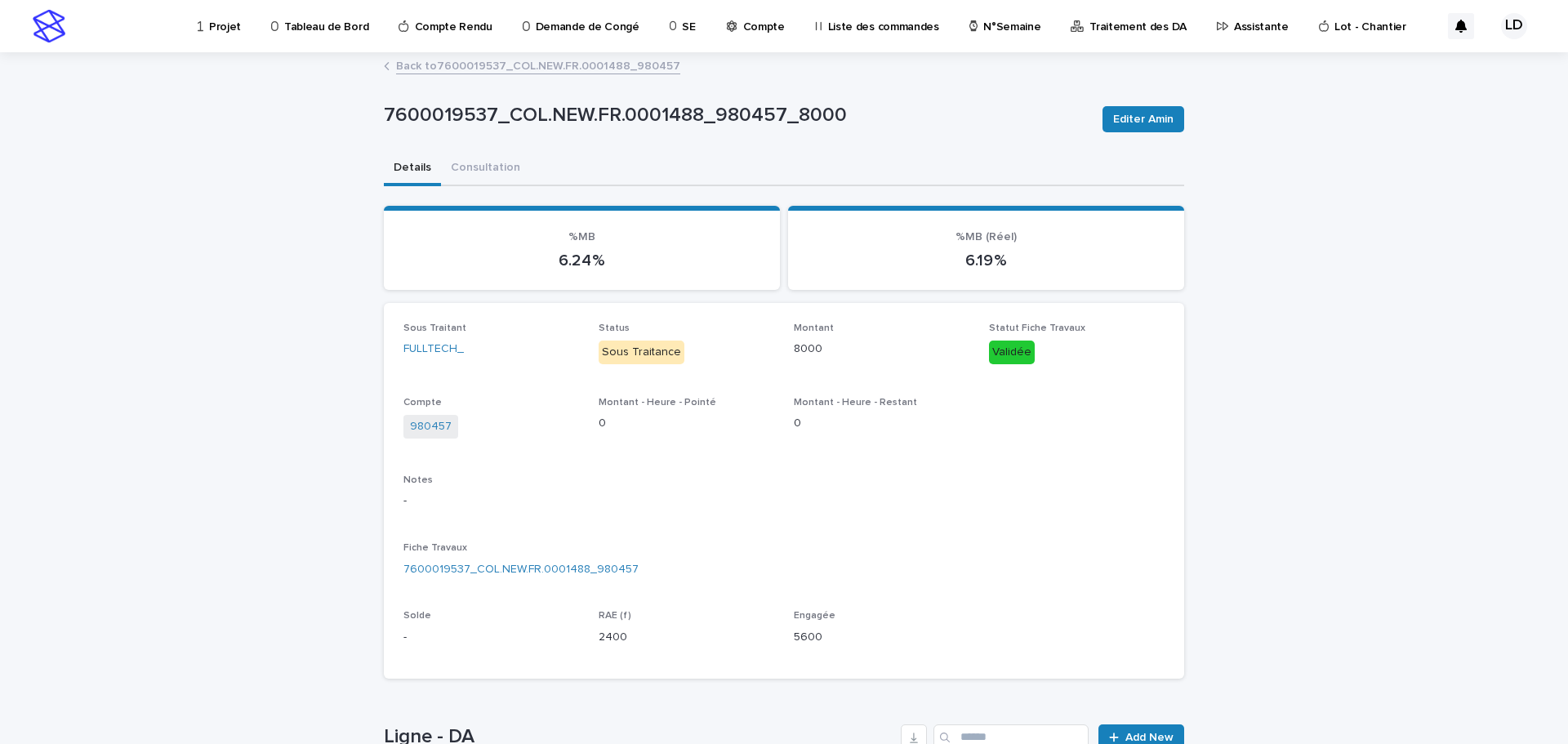
click at [474, 67] on link "Back to 7600019537_COL.NEW.FR.0001488_980457" at bounding box center [538, 65] width 284 height 19
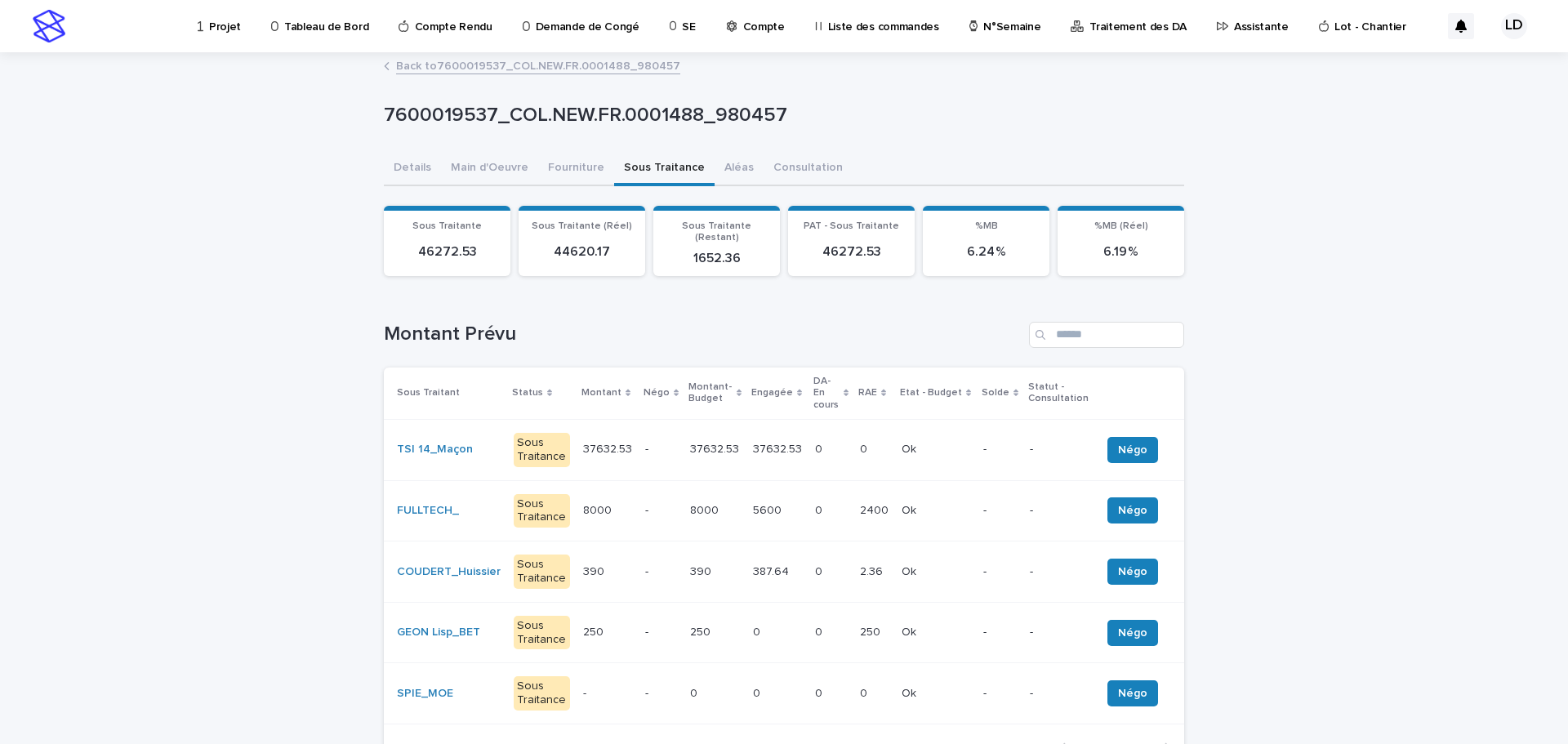
click at [1115, 23] on p "Traitement des DA" at bounding box center [1137, 17] width 97 height 34
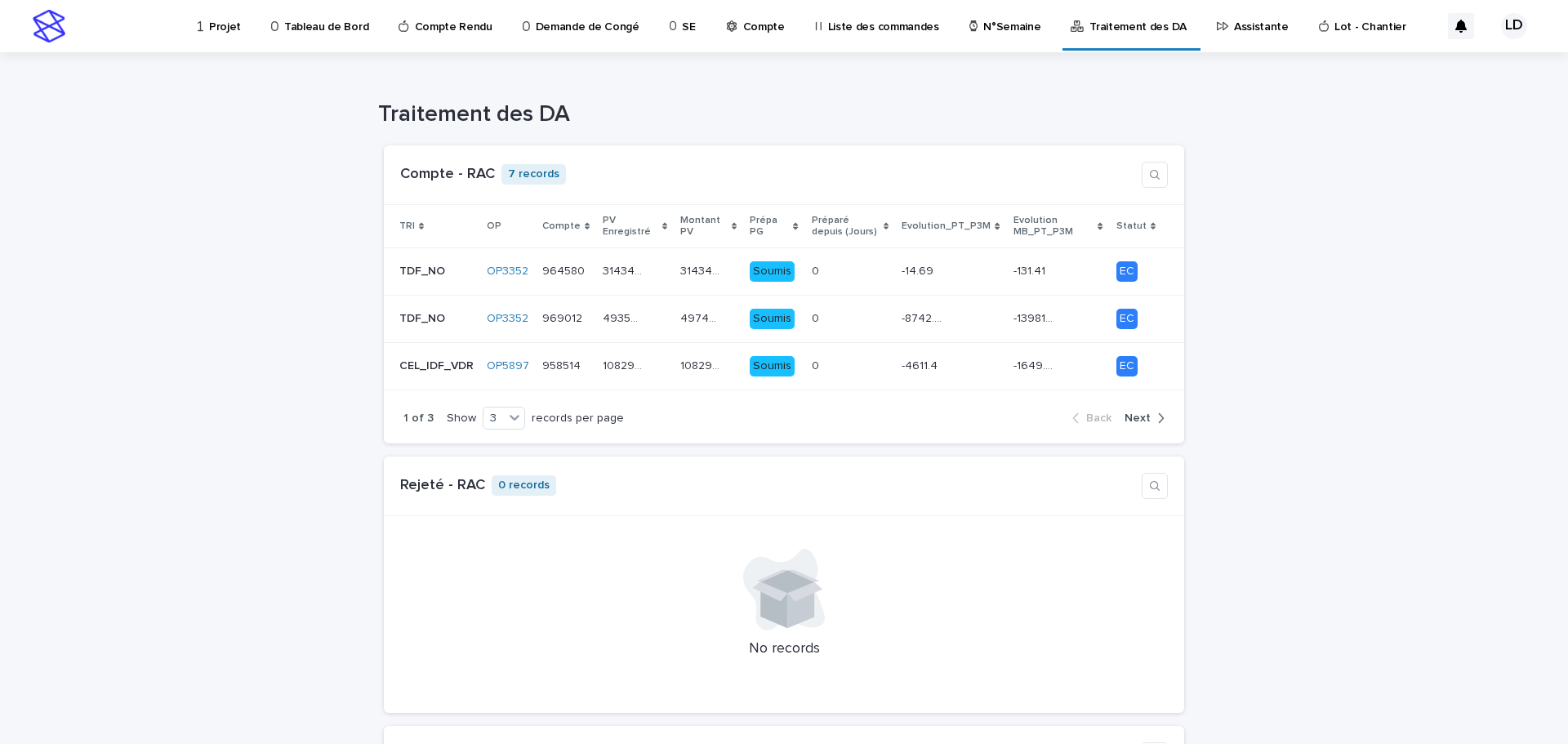
click at [236, 25] on p "Projet" at bounding box center [225, 17] width 32 height 34
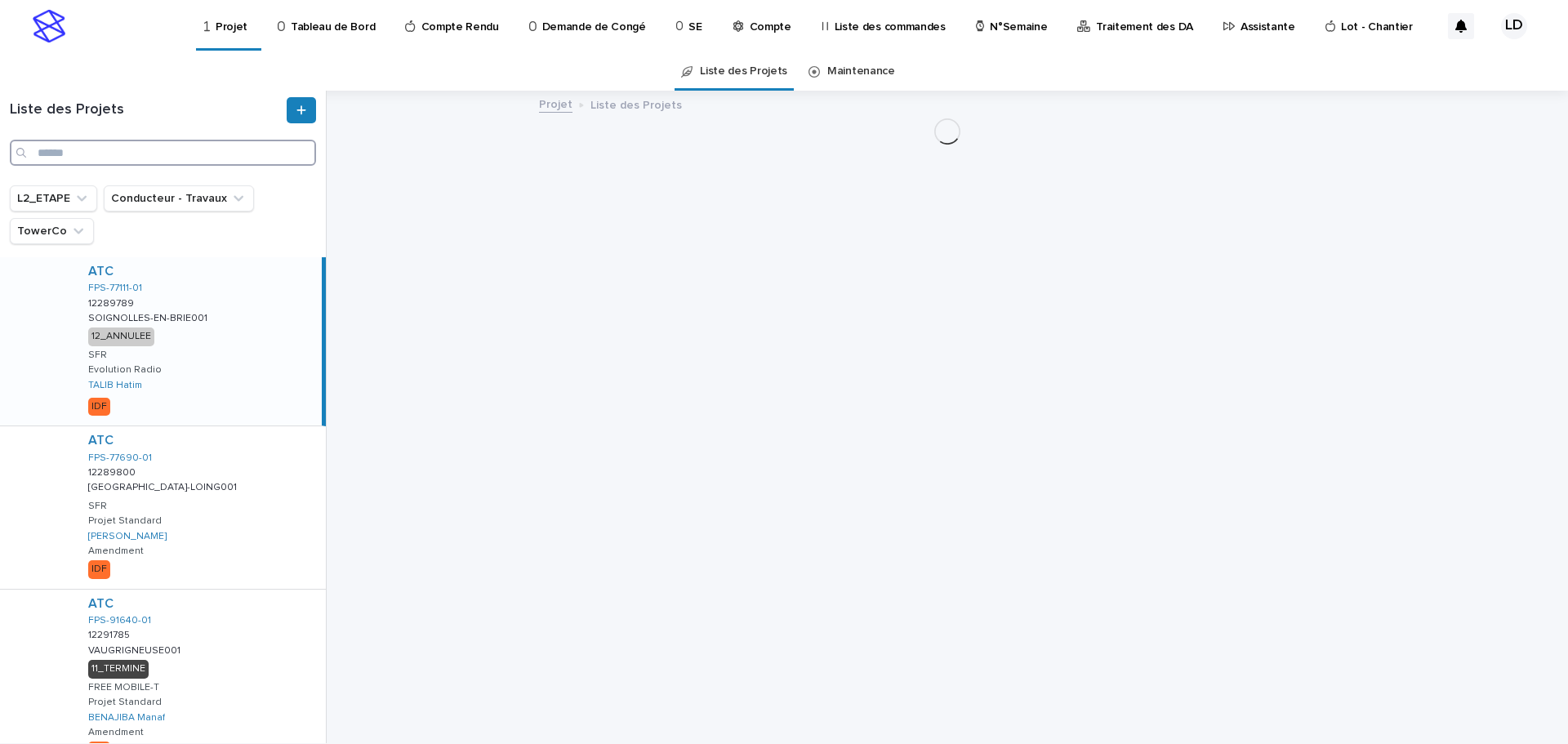
click at [63, 157] on input "Search" at bounding box center [163, 153] width 306 height 26
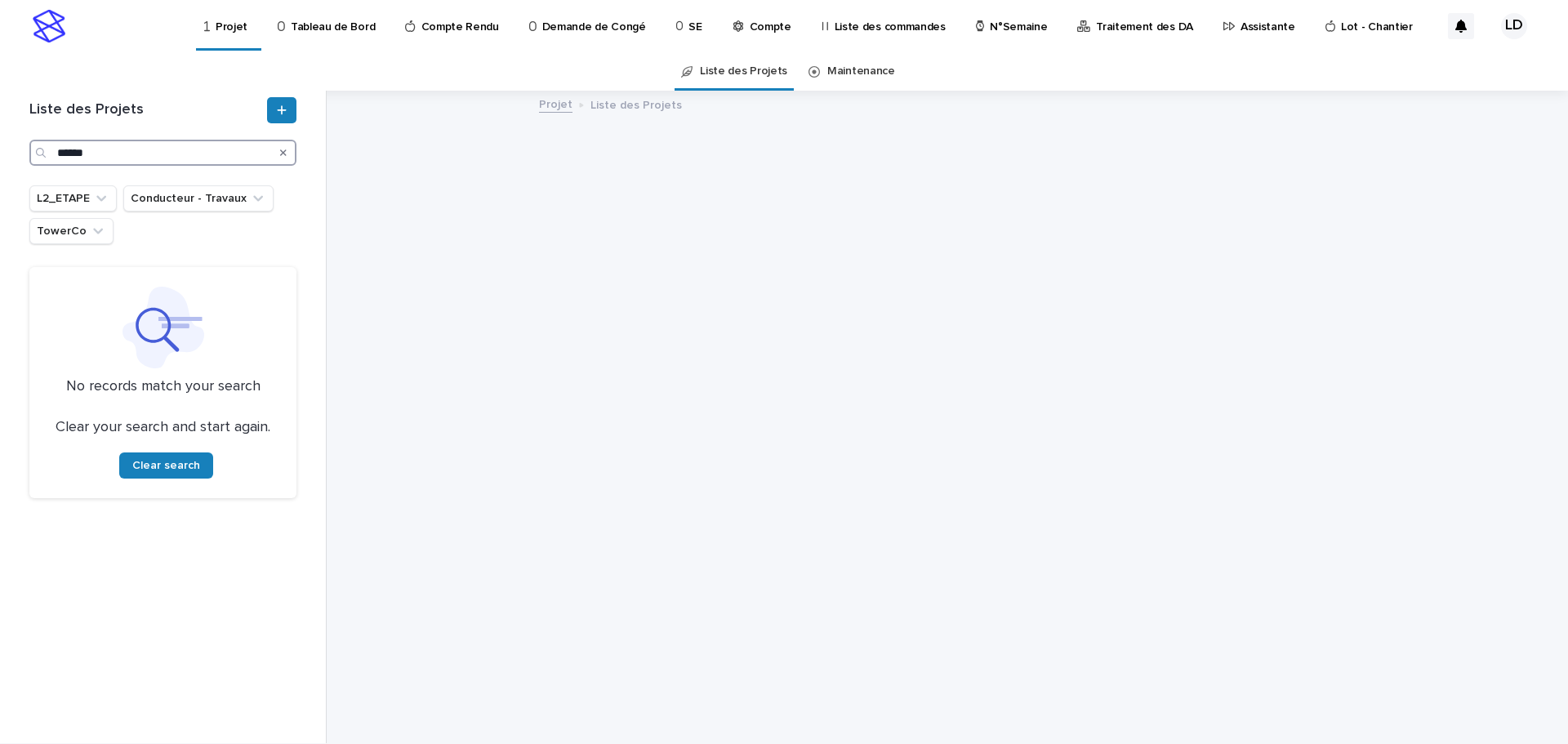
click at [96, 150] on input "******" at bounding box center [163, 153] width 267 height 26
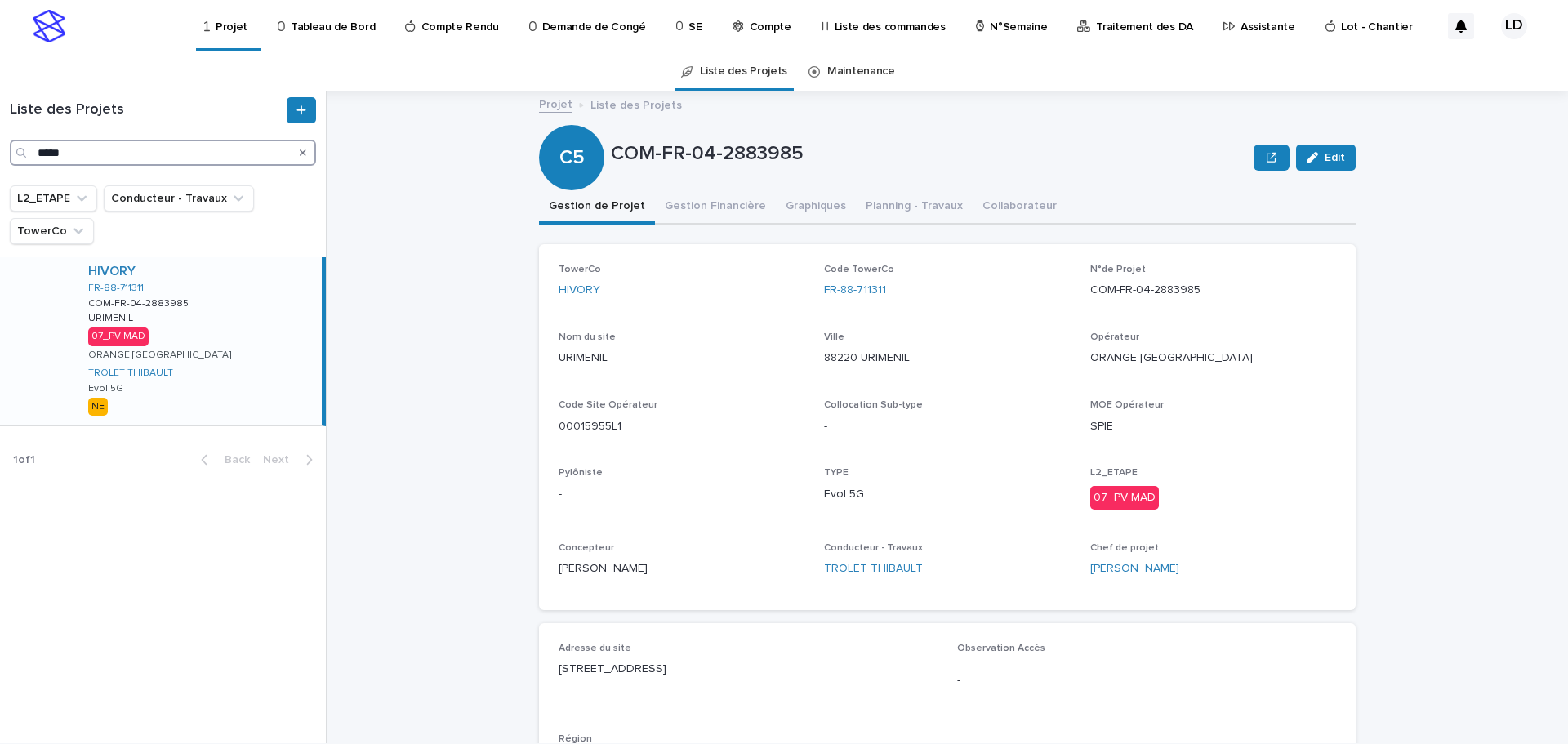
type input "*****"
click at [213, 339] on div "HIVORY FR-88-711311 COM-FR-04-2883985 COM-FR-04-2883985 URIMENIL URIMENIL 07_PV…" at bounding box center [197, 341] width 246 height 169
drag, startPoint x: 1202, startPoint y: 291, endPoint x: 1077, endPoint y: 302, distance: 125.5
click at [1077, 302] on div "TowerCo HIVORY Code TowerCo FR-88-711311 N°de Projet COM-FR-04-2883985 Nom du s…" at bounding box center [947, 426] width 777 height 326
copy p "COM-FR-04-2883985"
